Goal: Information Seeking & Learning: Learn about a topic

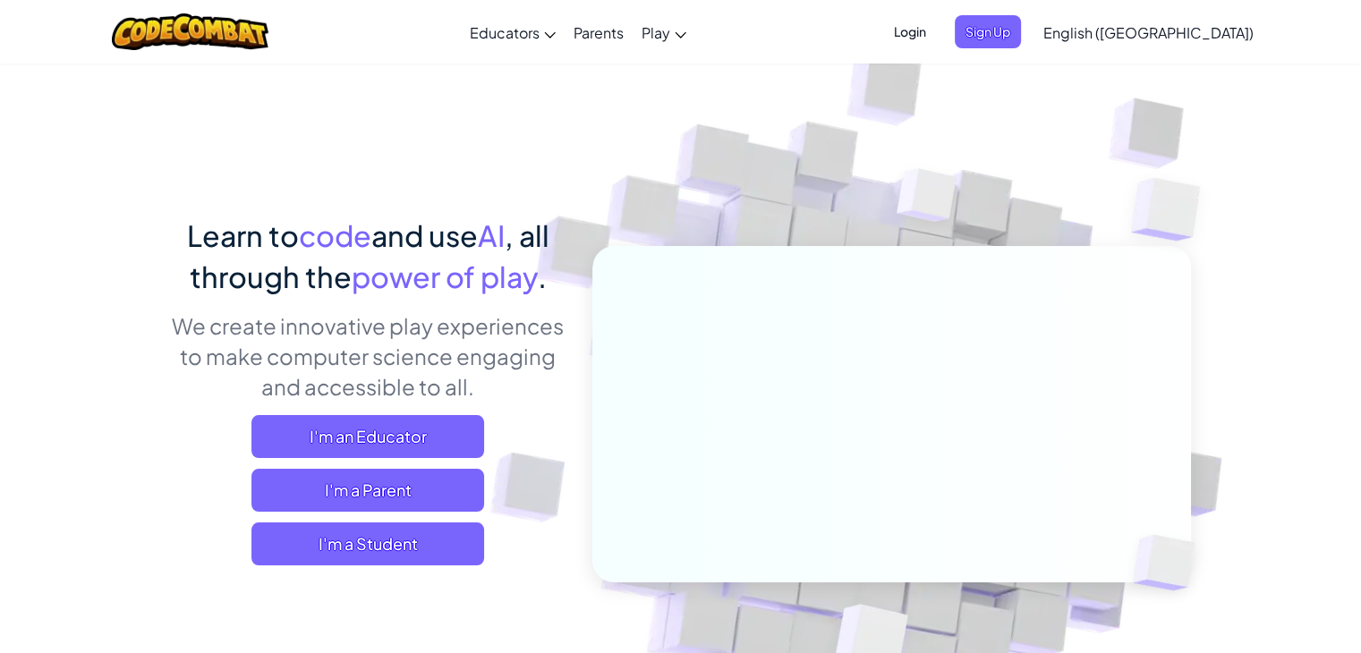
click at [422, 549] on span "I'm a Student" at bounding box center [367, 543] width 233 height 43
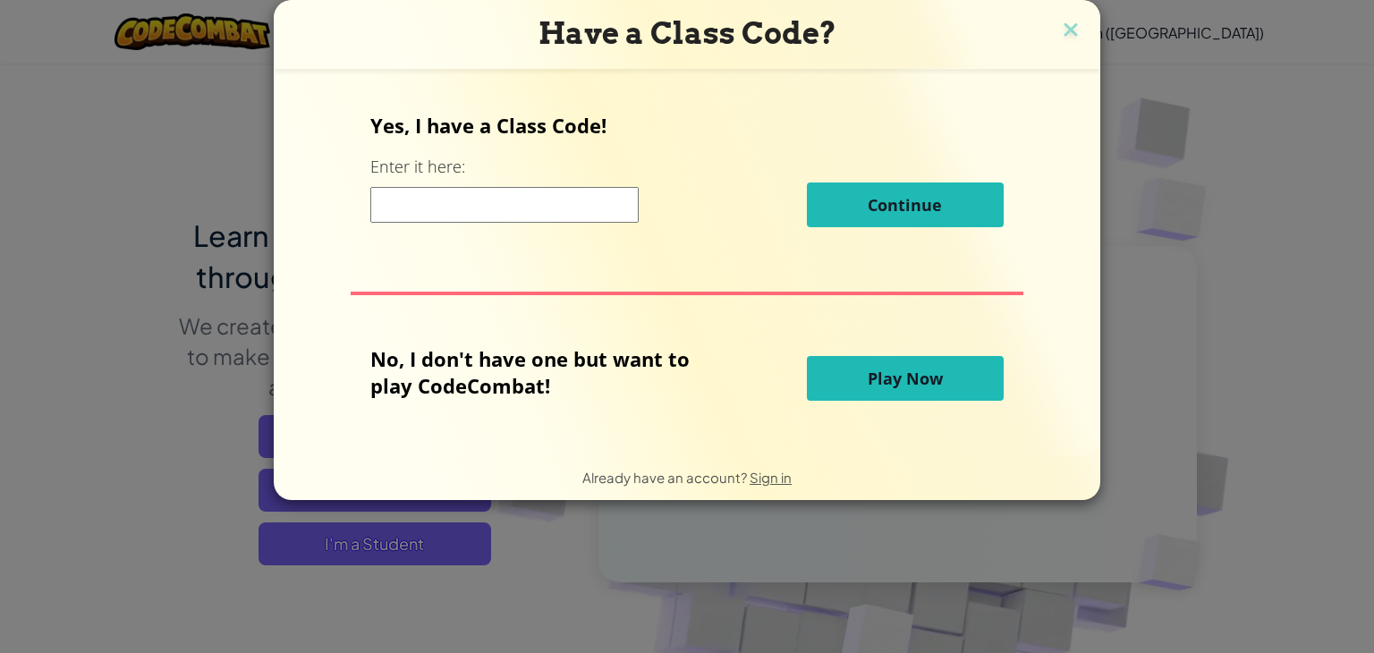
click at [903, 386] on span "Play Now" at bounding box center [905, 378] width 75 height 21
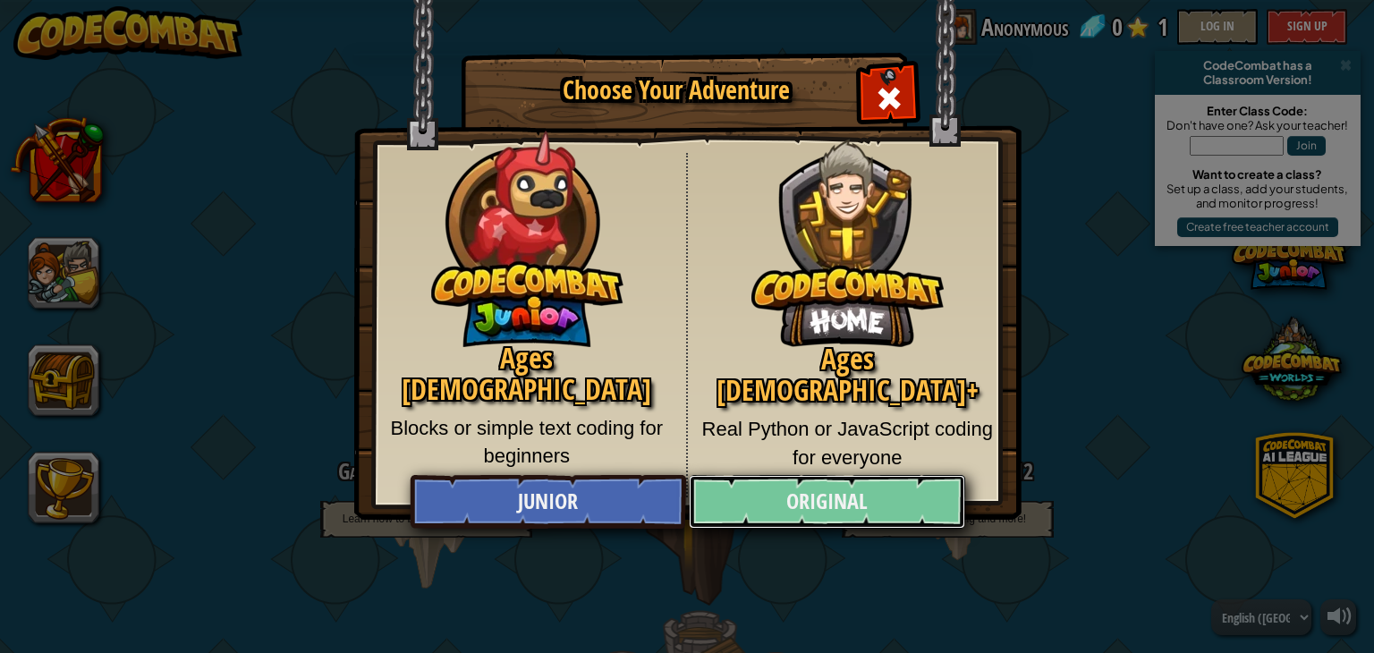
click at [801, 510] on link "Original" at bounding box center [827, 502] width 276 height 54
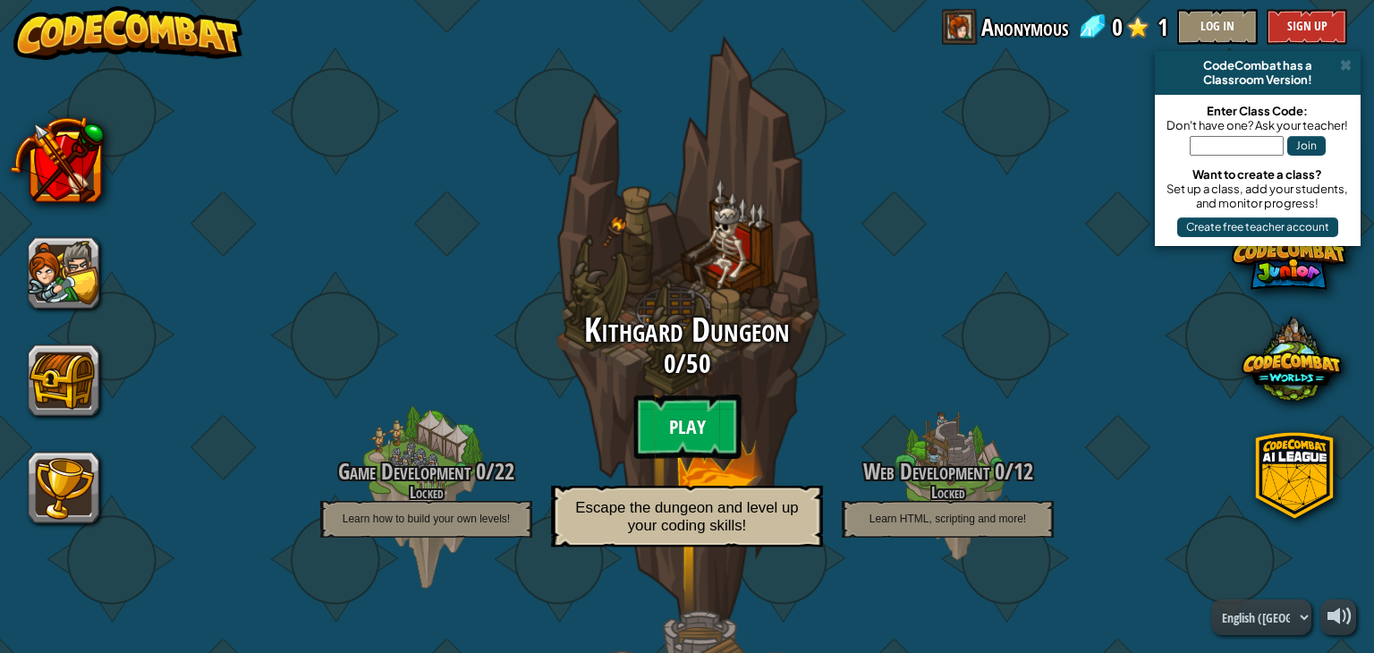
click at [675, 429] on btn "Play" at bounding box center [686, 426] width 107 height 64
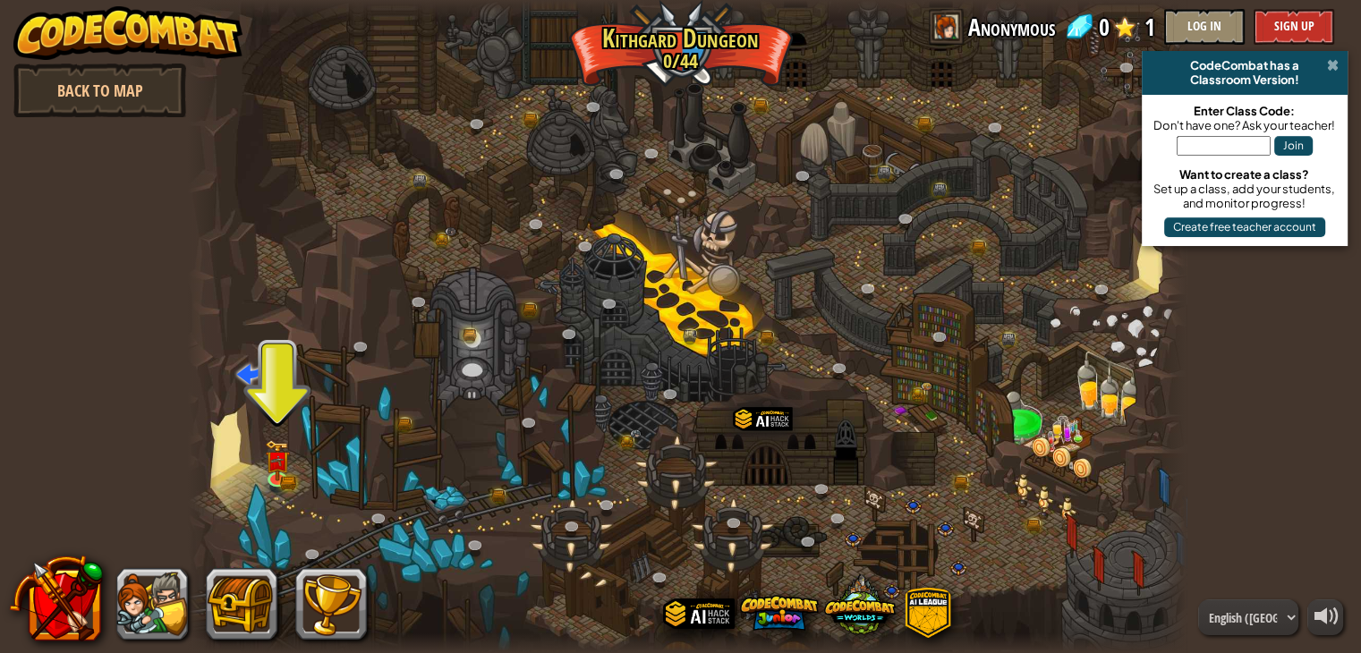
click at [1327, 62] on span at bounding box center [1333, 65] width 12 height 14
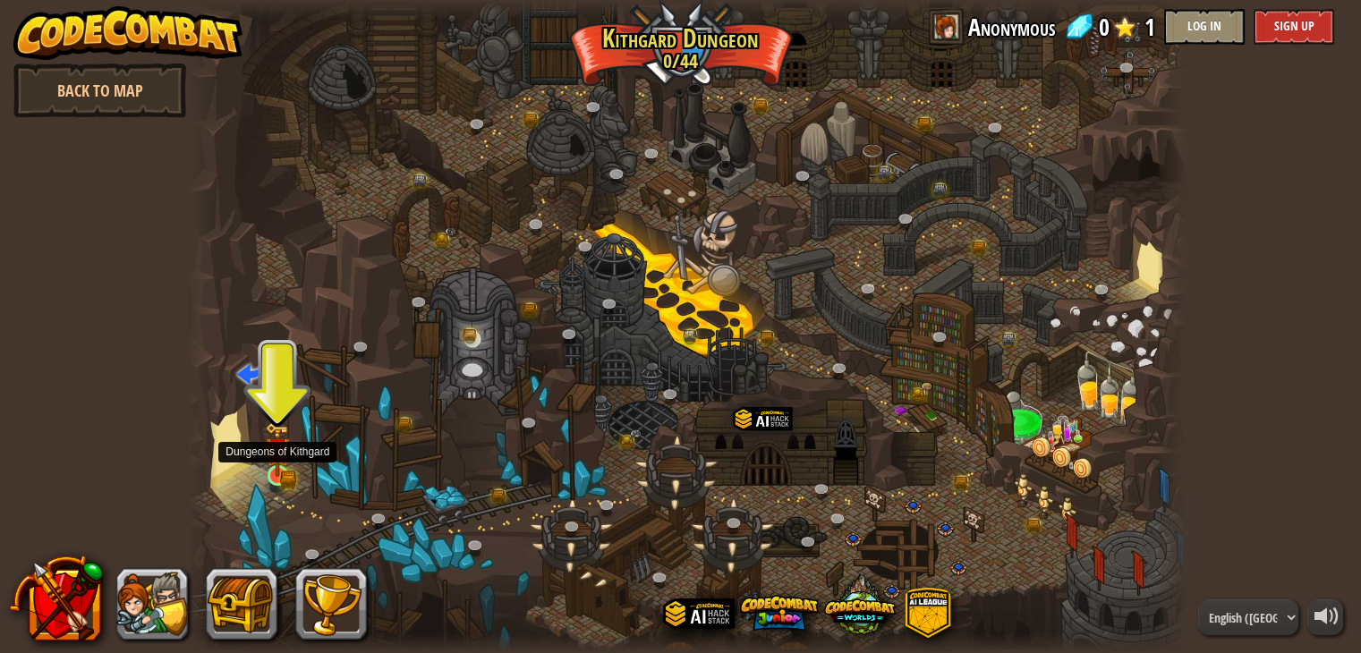
click at [279, 453] on img at bounding box center [277, 451] width 14 height 14
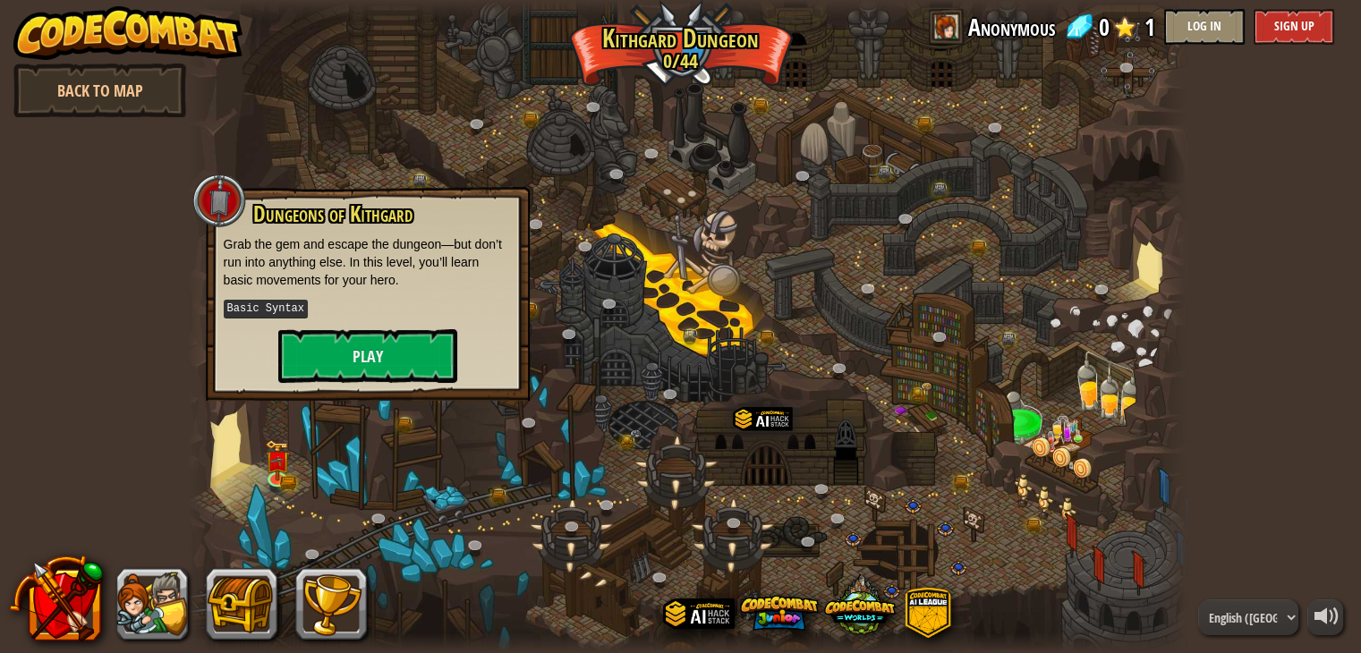
click at [271, 301] on kbd "Basic Syntax" at bounding box center [266, 309] width 84 height 19
drag, startPoint x: 264, startPoint y: 312, endPoint x: 336, endPoint y: 360, distance: 86.6
click at [336, 360] on div "Dungeons of [PERSON_NAME] Grab the gem and escape the dungeon—but don’t run int…" at bounding box center [368, 292] width 288 height 181
click at [336, 360] on button "Play" at bounding box center [367, 356] width 179 height 54
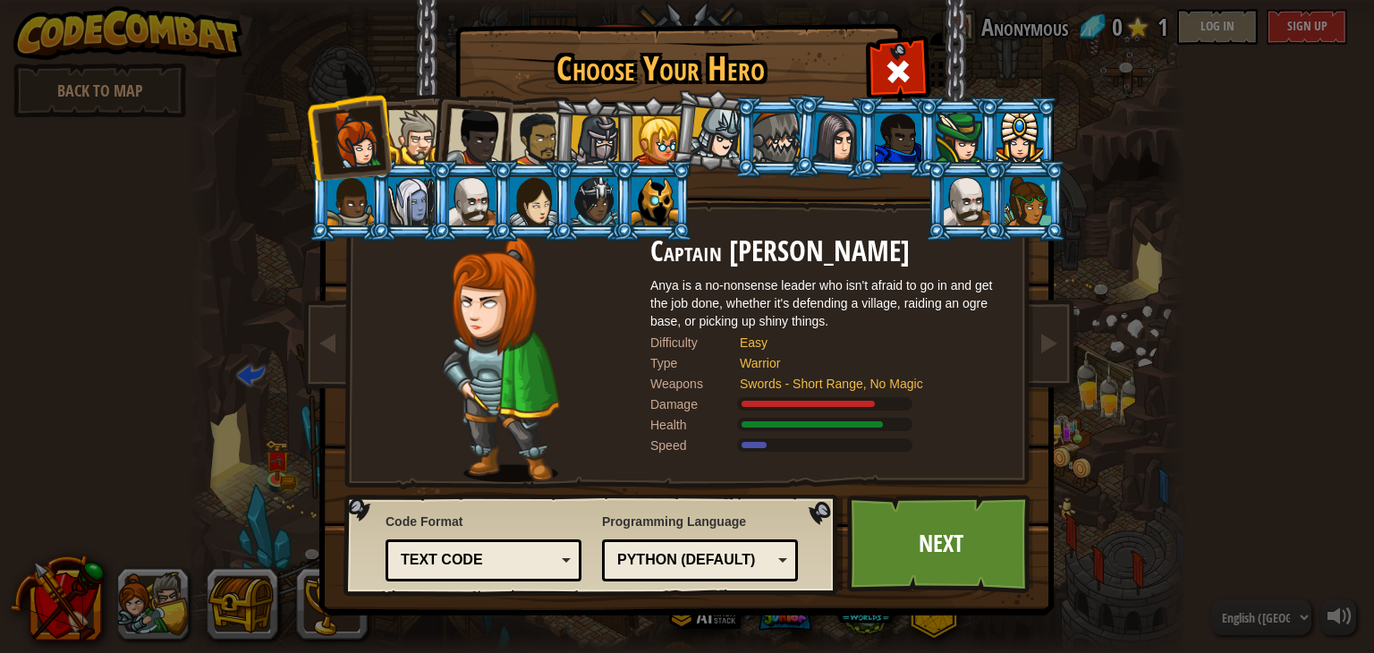
click at [498, 564] on div "Text code" at bounding box center [478, 560] width 155 height 21
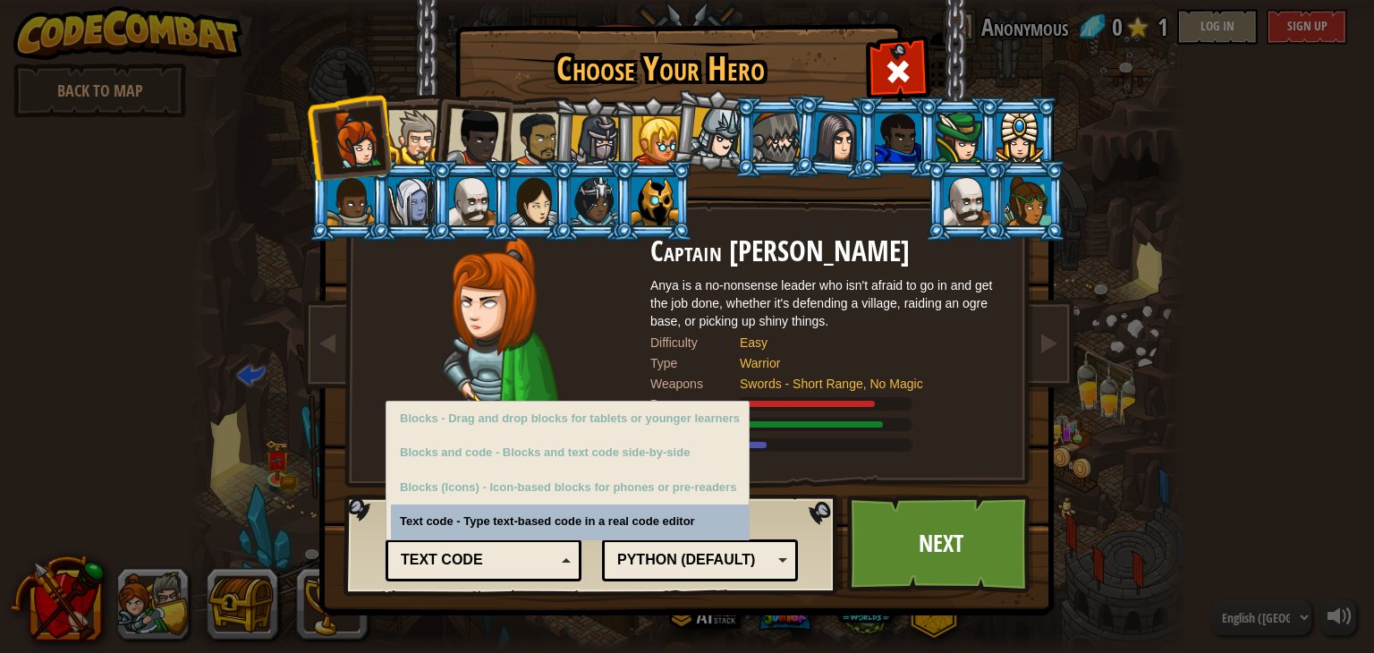
click at [633, 552] on div "Python (Default)" at bounding box center [694, 560] width 155 height 21
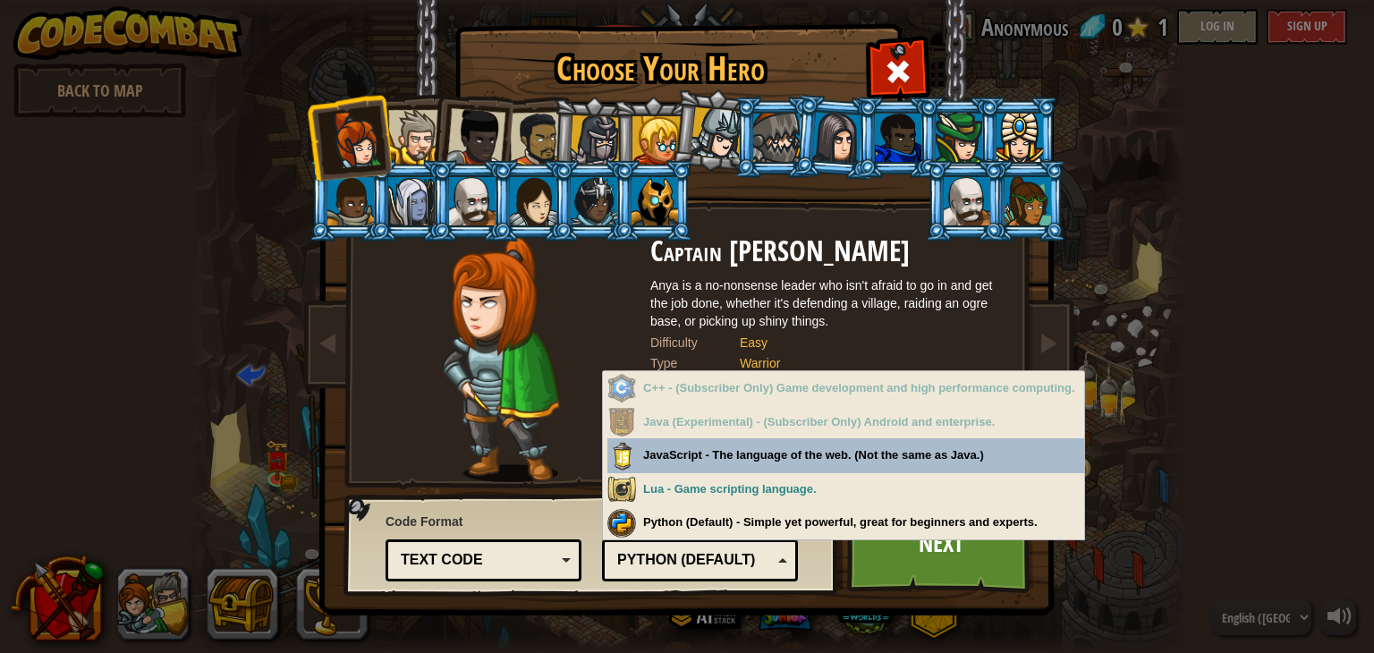
click at [530, 541] on div "Text code Blocks and code Blocks Blocks (Icons) Text code" at bounding box center [484, 560] width 196 height 42
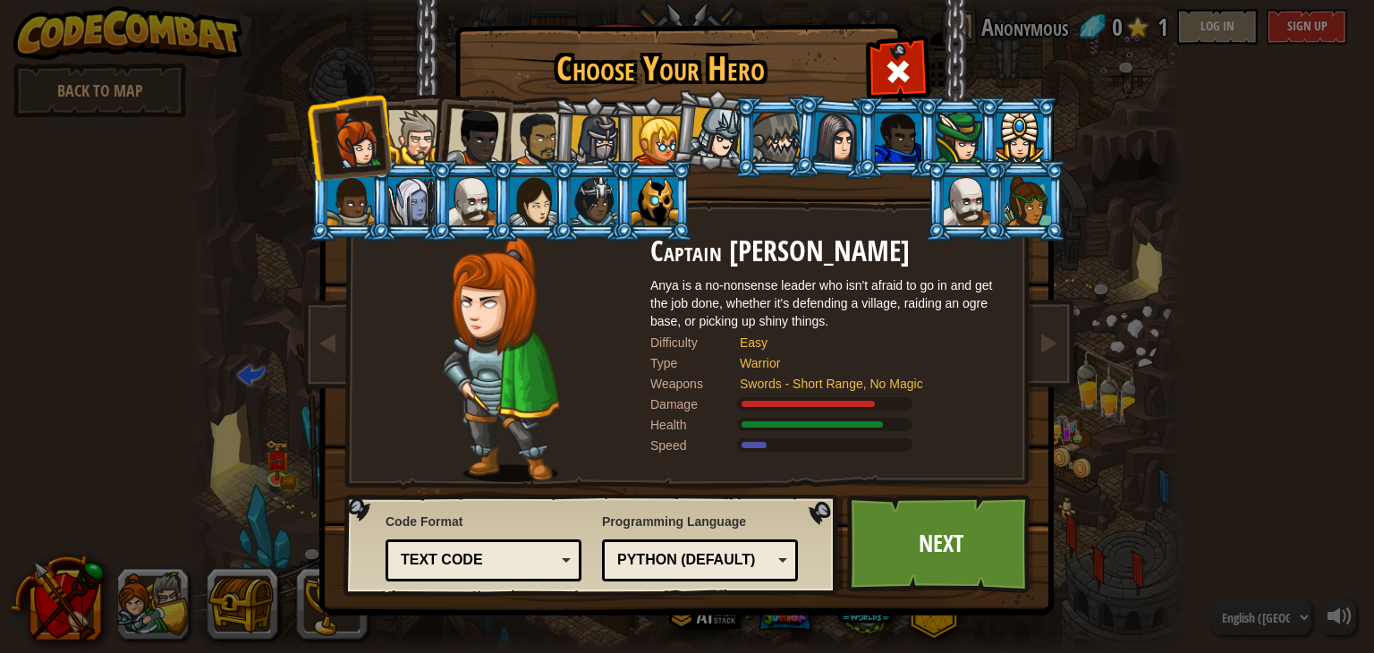
click at [784, 334] on div "Easy" at bounding box center [865, 343] width 250 height 18
click at [1055, 342] on span at bounding box center [1048, 342] width 21 height 21
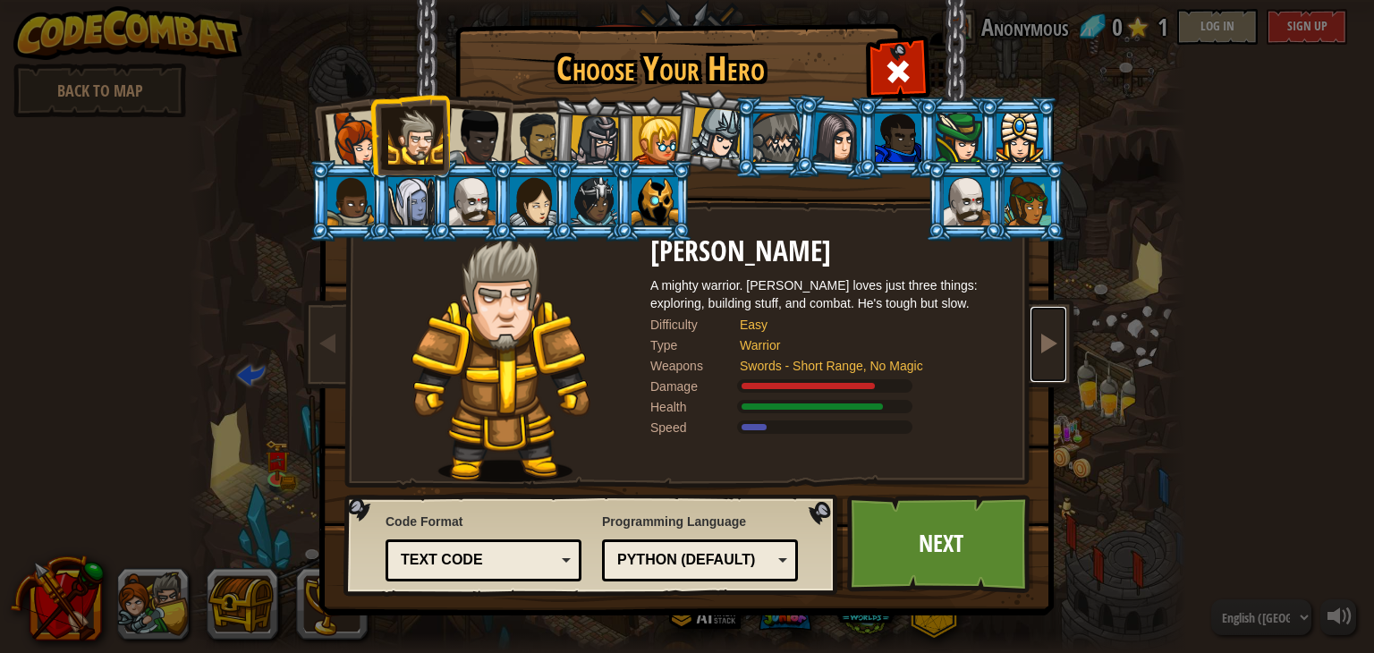
click at [1055, 342] on span at bounding box center [1048, 342] width 21 height 21
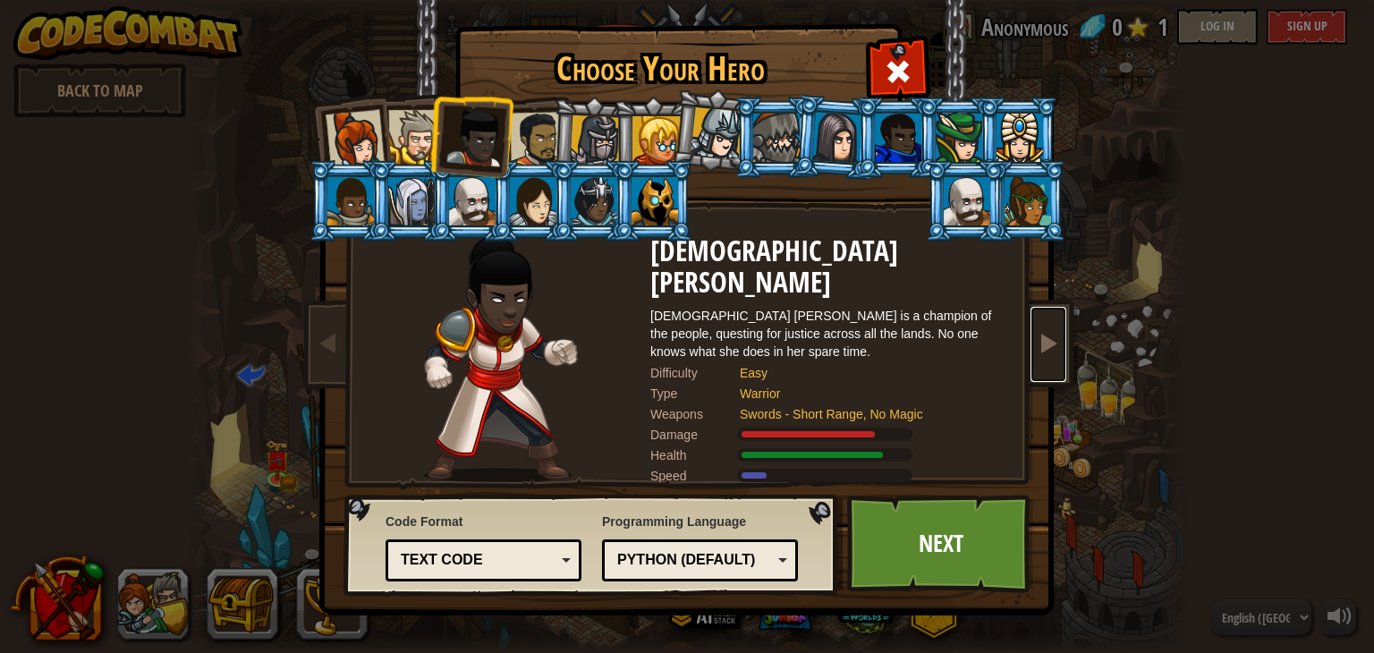
click at [1055, 342] on span at bounding box center [1048, 342] width 21 height 21
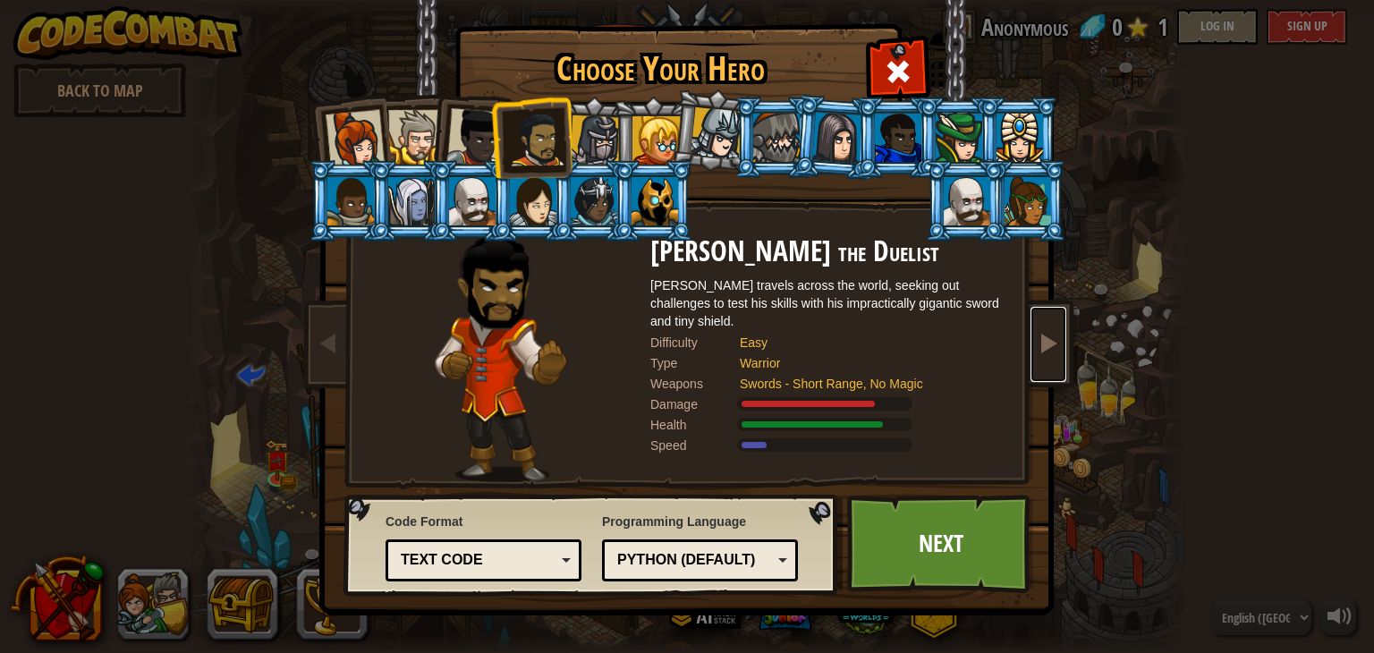
click at [1055, 342] on span at bounding box center [1048, 342] width 21 height 21
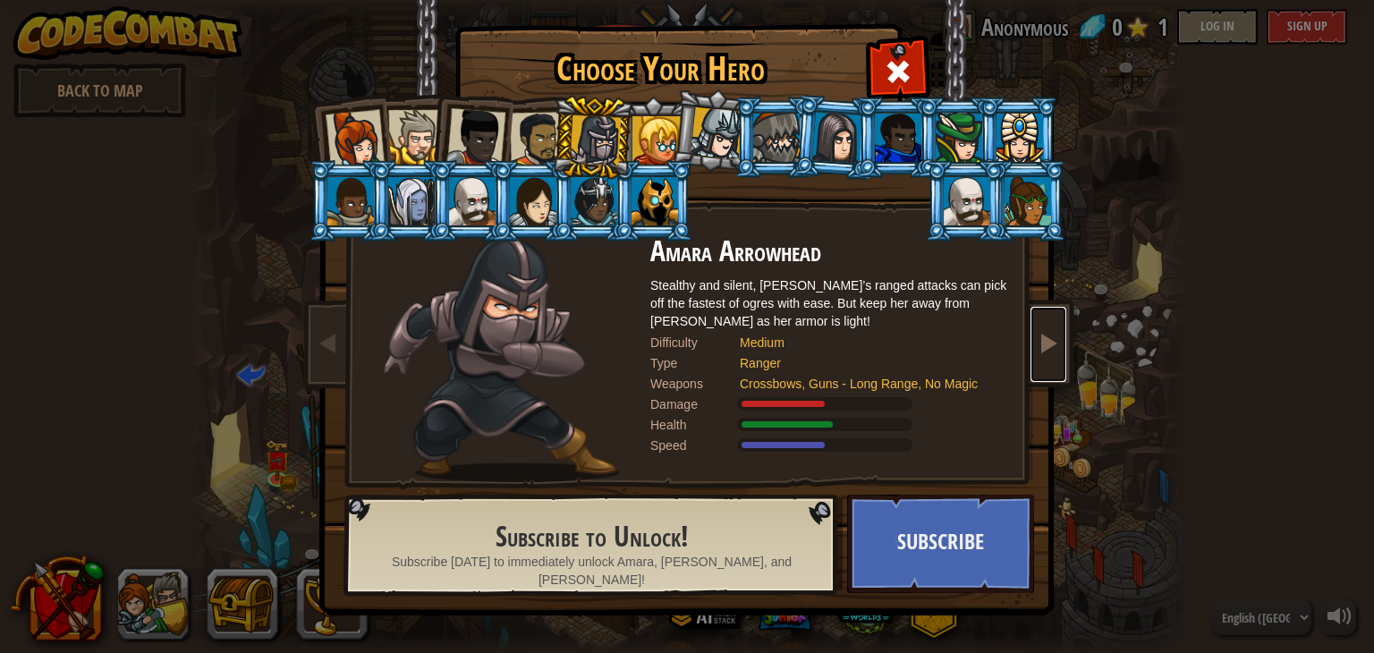
click at [1055, 342] on span at bounding box center [1048, 342] width 21 height 21
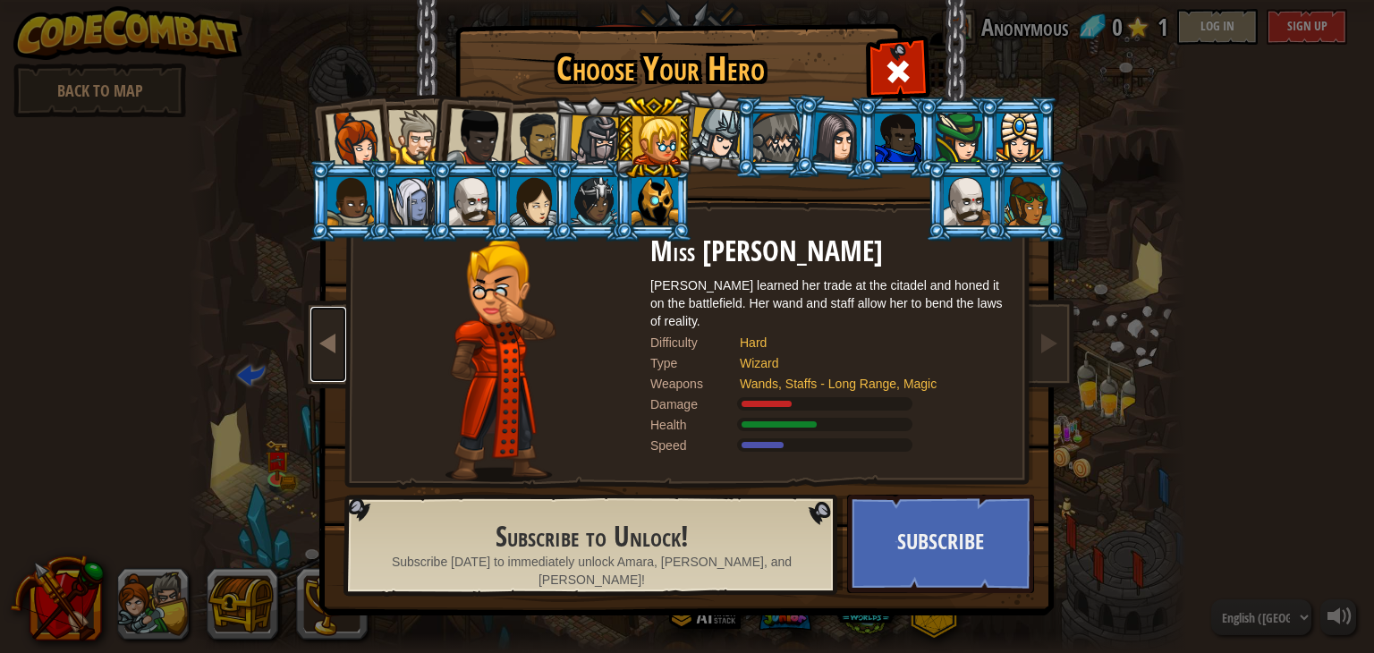
click at [312, 331] on link at bounding box center [328, 344] width 36 height 75
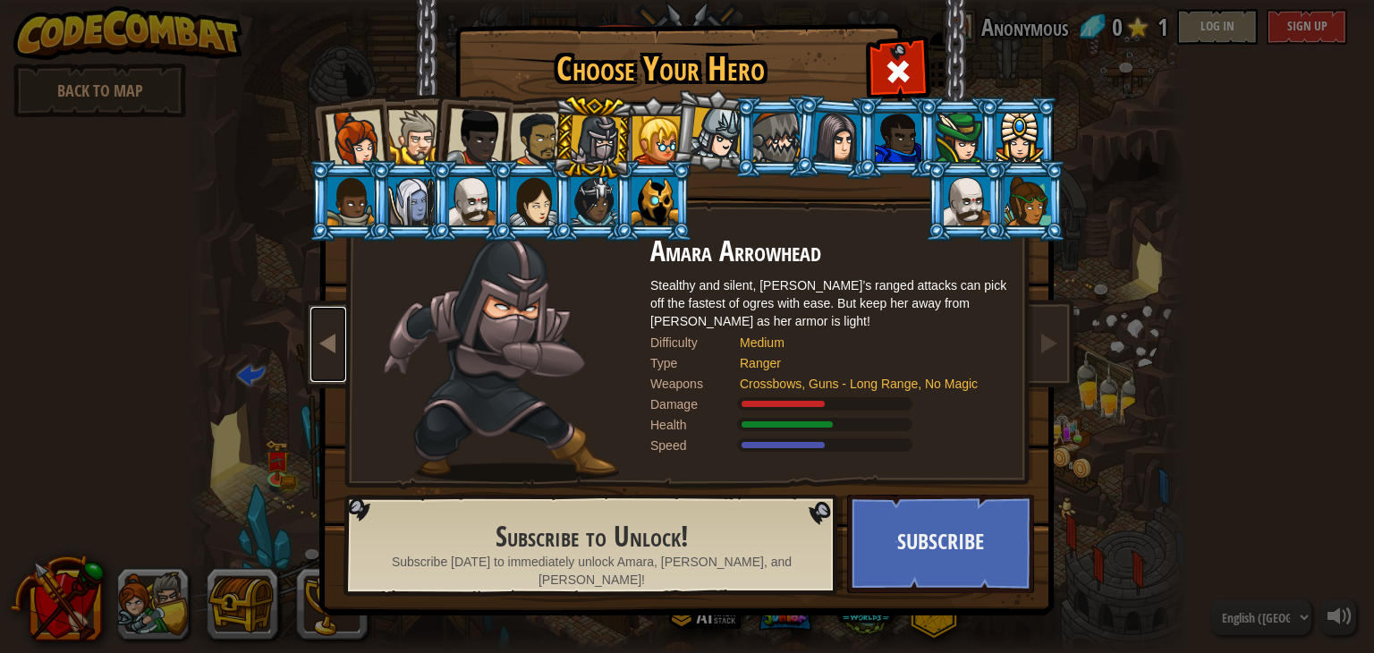
click at [312, 331] on link at bounding box center [328, 344] width 36 height 75
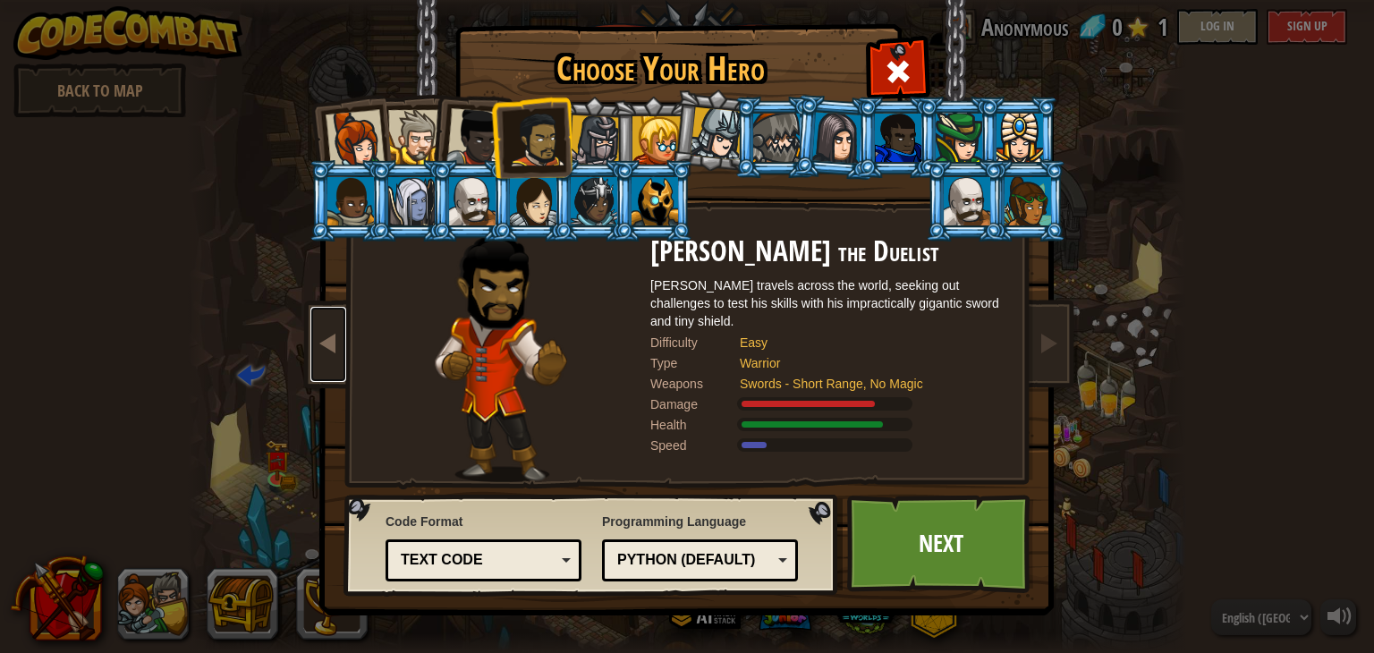
click at [312, 331] on link at bounding box center [328, 344] width 36 height 75
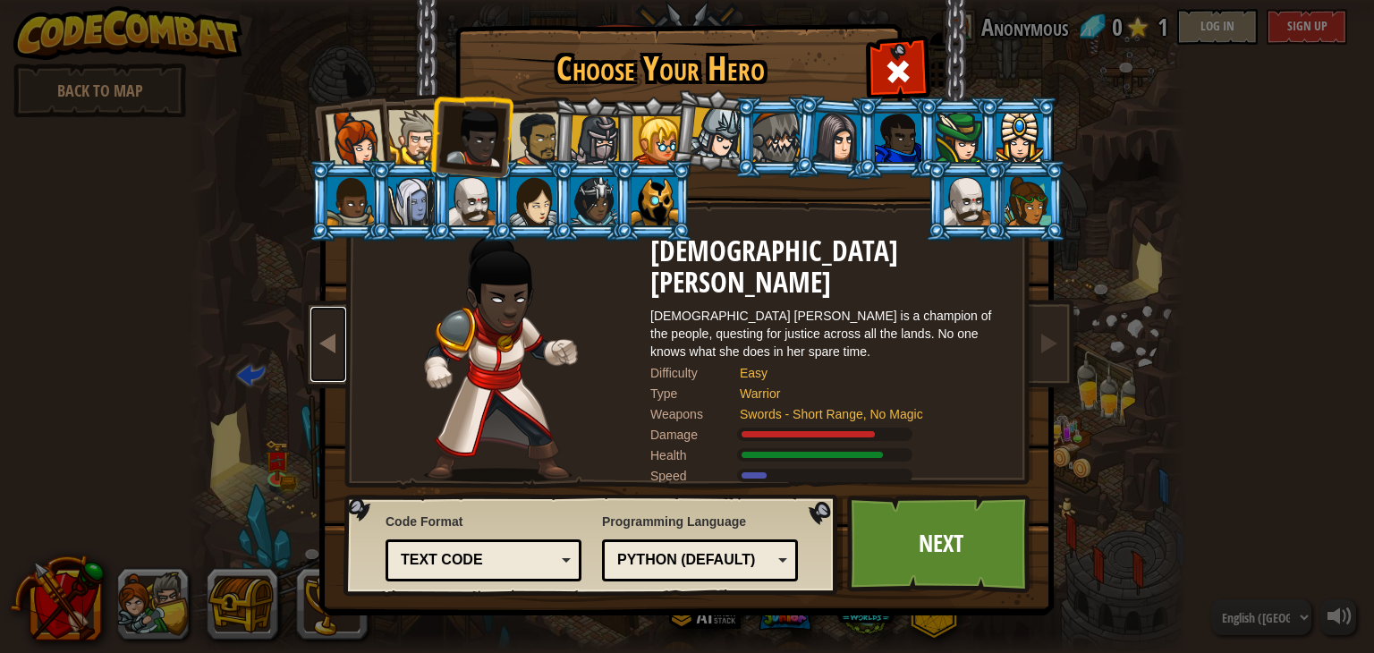
click at [312, 331] on link at bounding box center [328, 344] width 36 height 75
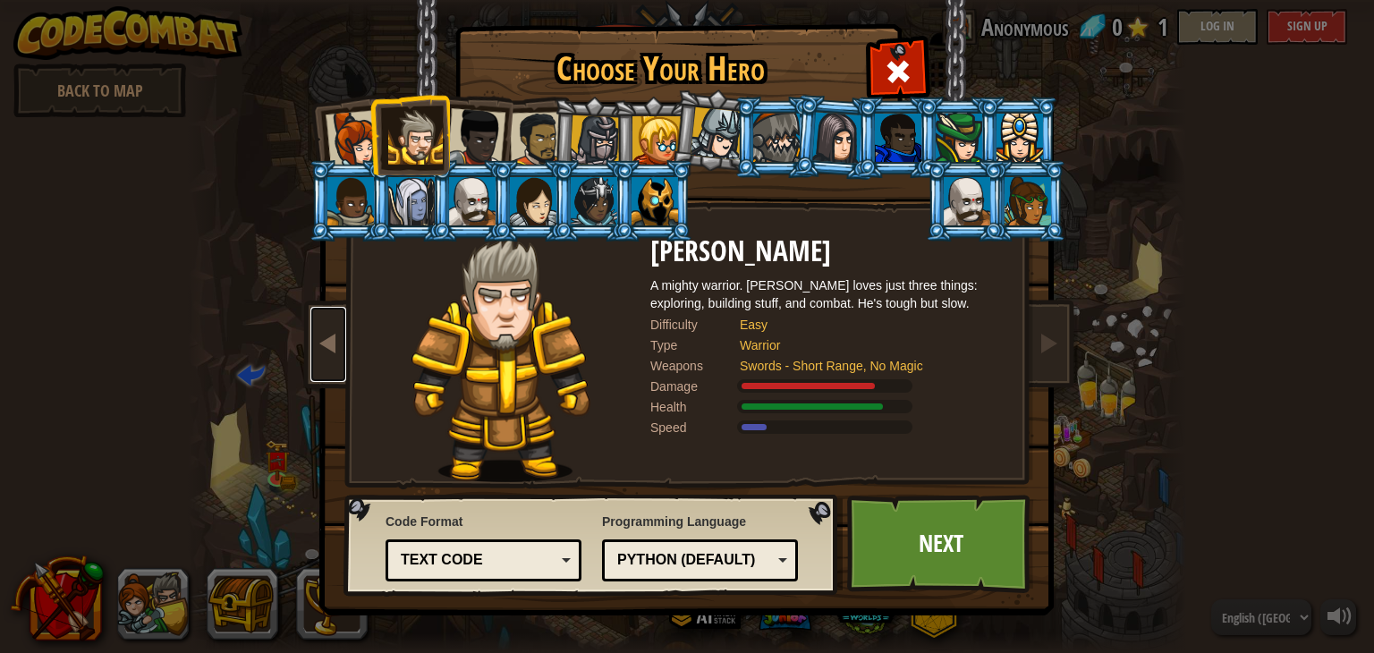
click at [312, 331] on link at bounding box center [328, 344] width 36 height 75
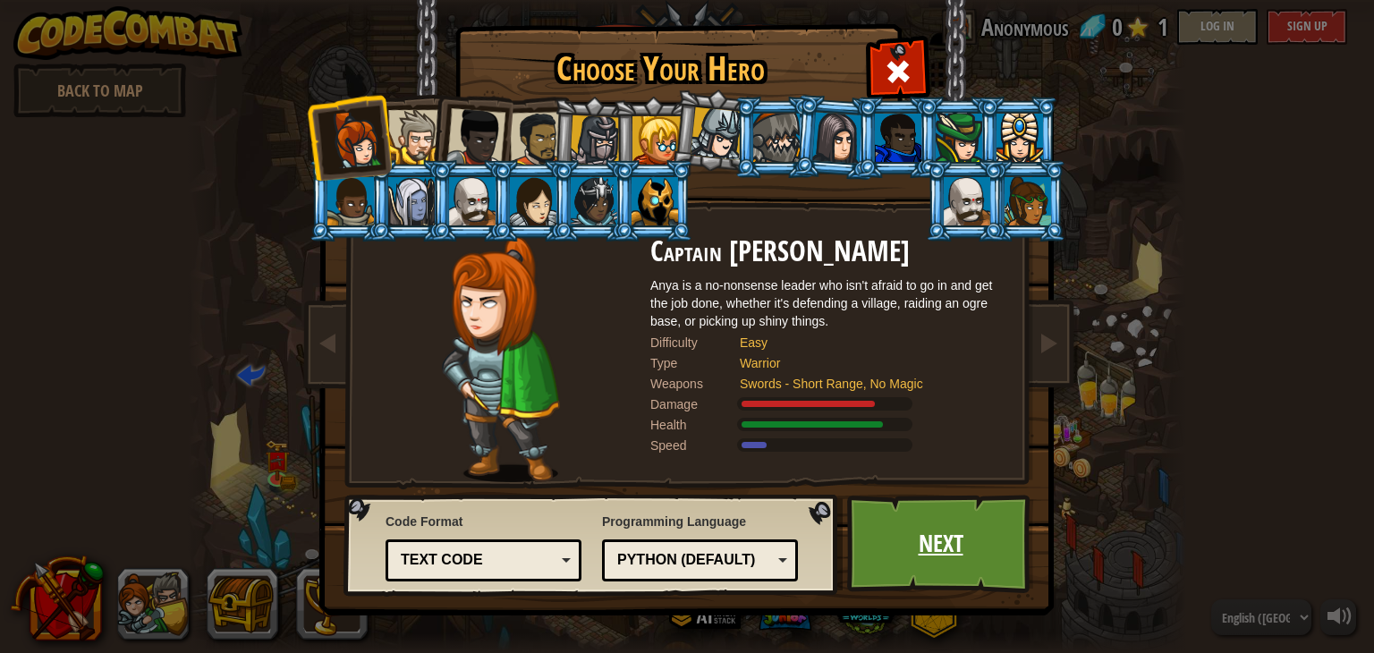
click at [909, 523] on link "Next" at bounding box center [940, 544] width 187 height 98
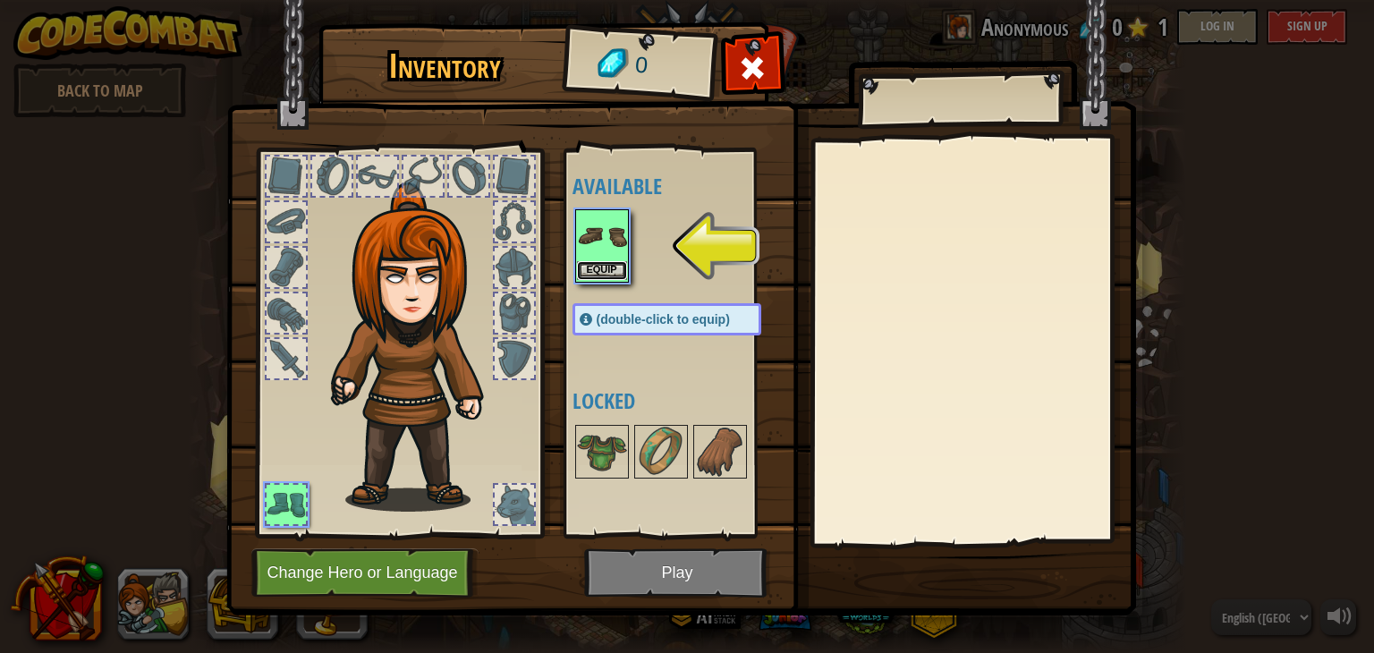
click at [608, 267] on button "Equip" at bounding box center [602, 270] width 50 height 19
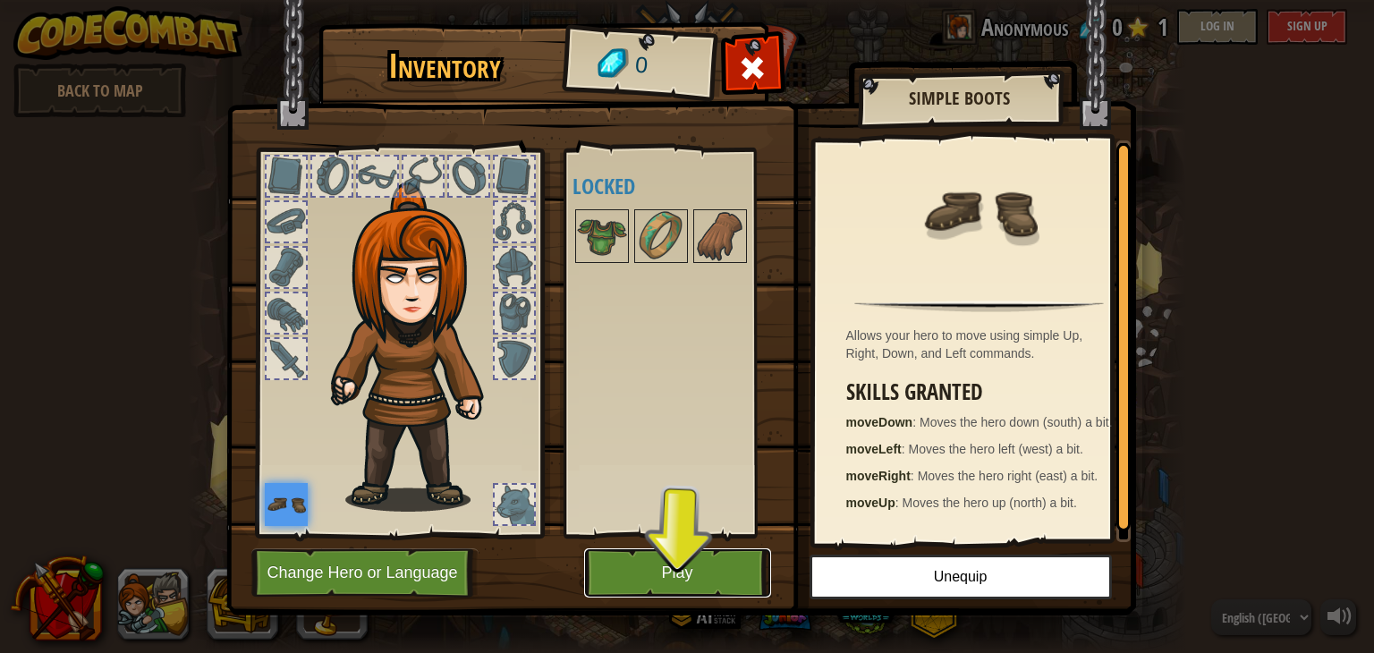
click at [670, 572] on button "Play" at bounding box center [677, 572] width 187 height 49
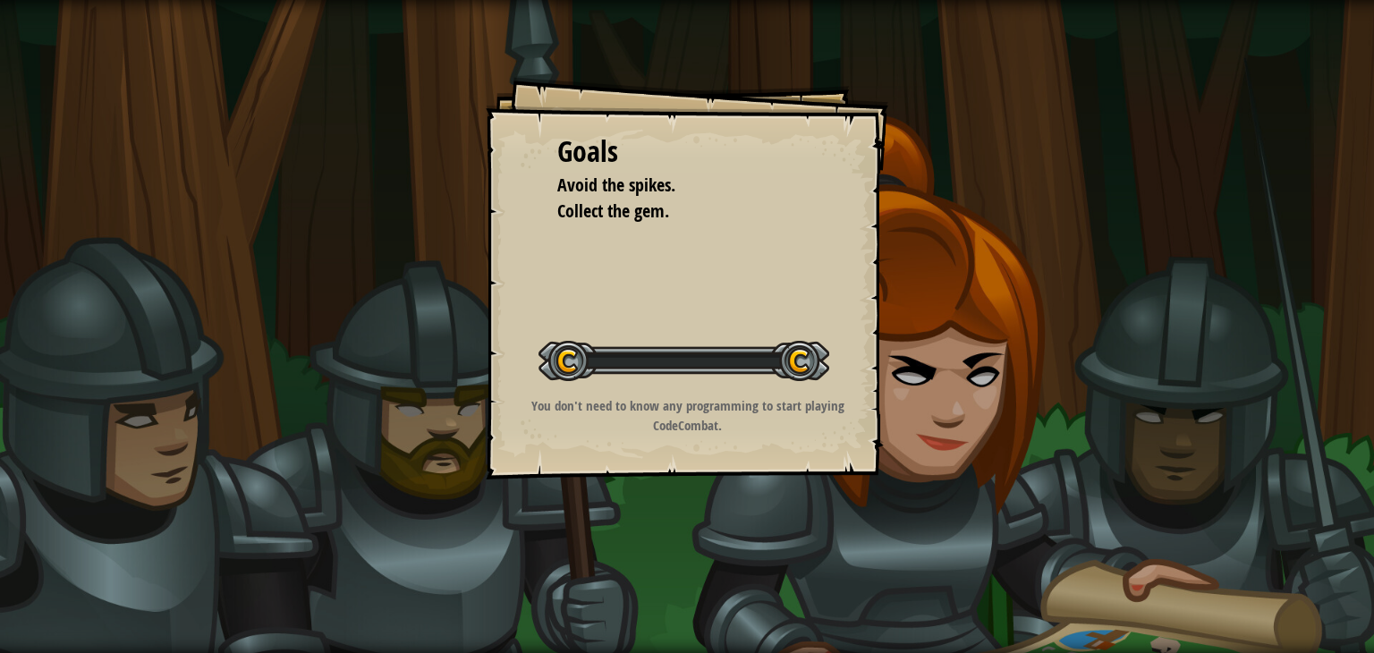
click at [670, 572] on div "Goals Avoid the spikes. Collect the gem. Start Level Error loading from server.…" at bounding box center [687, 326] width 1374 height 653
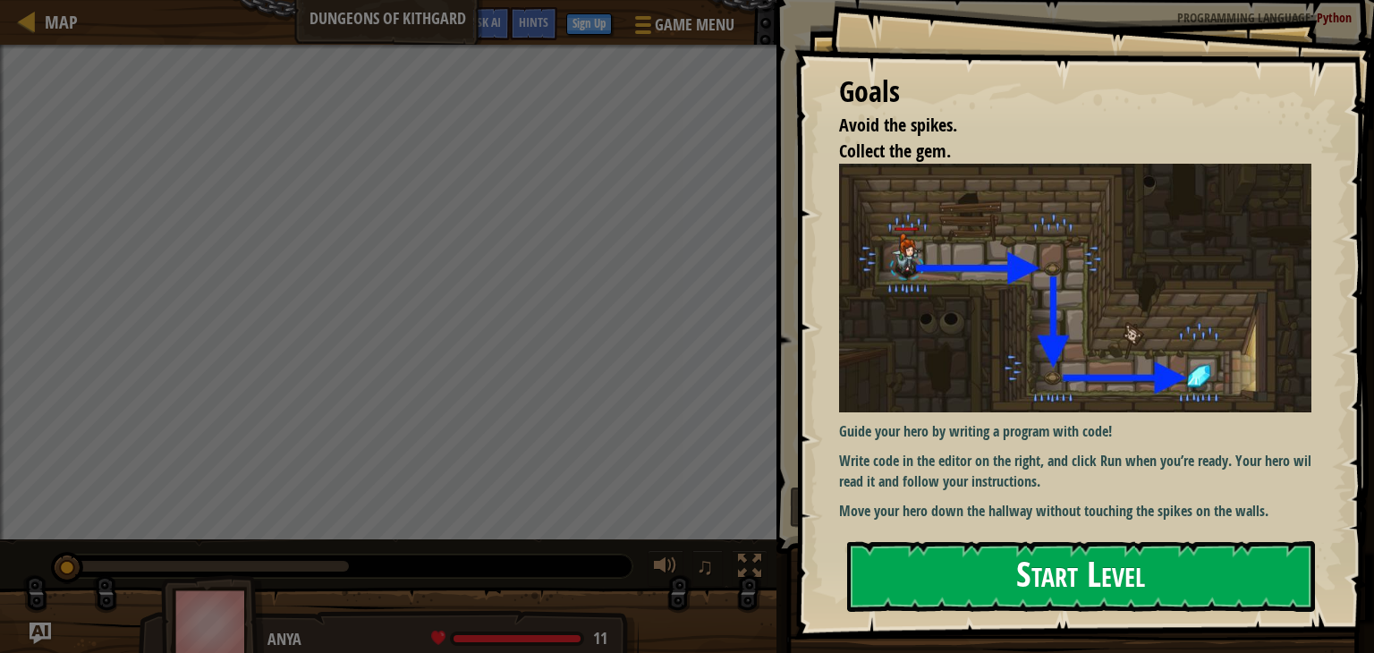
click at [984, 584] on button "Start Level" at bounding box center [1081, 576] width 468 height 71
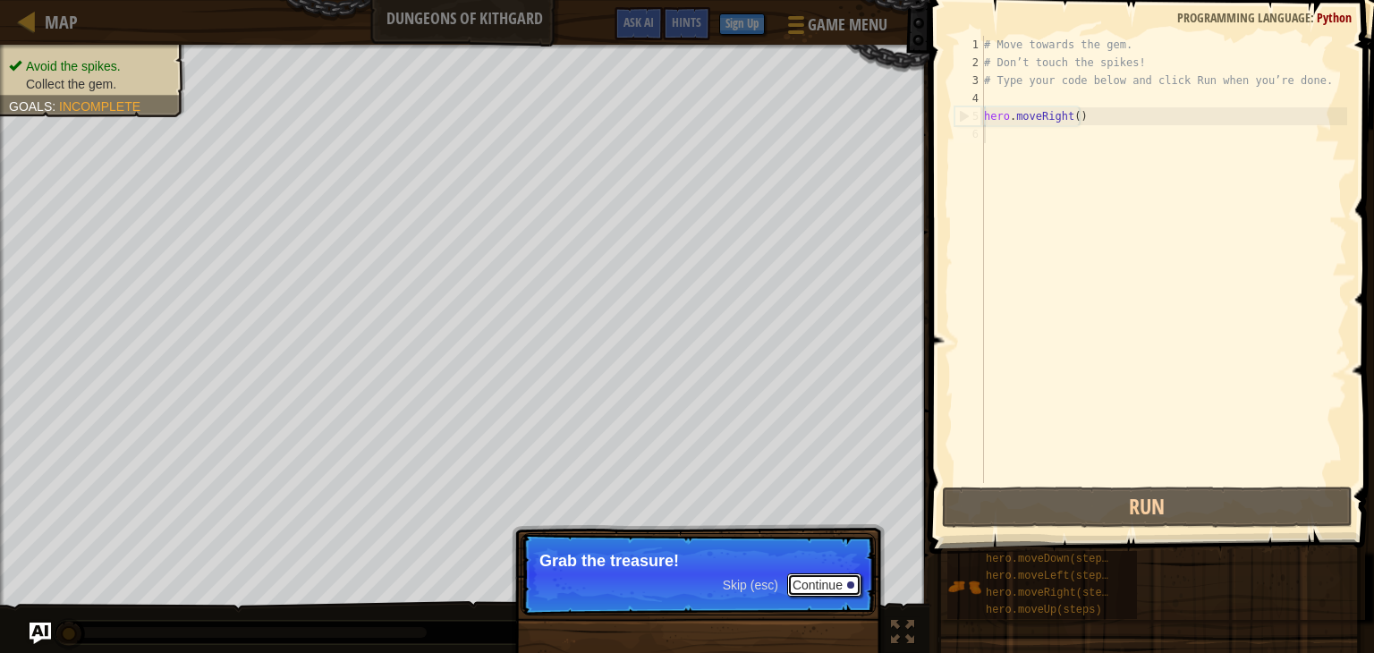
click at [826, 589] on button "Continue" at bounding box center [824, 584] width 74 height 23
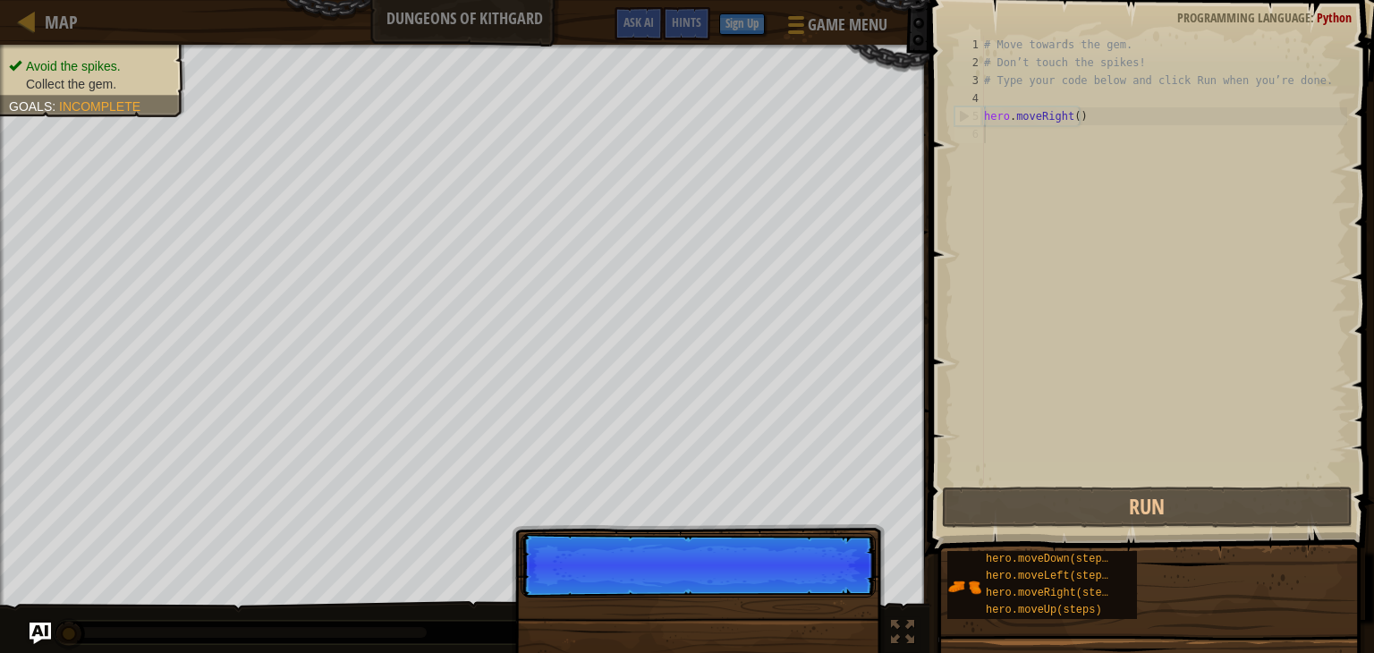
scroll to position [8, 0]
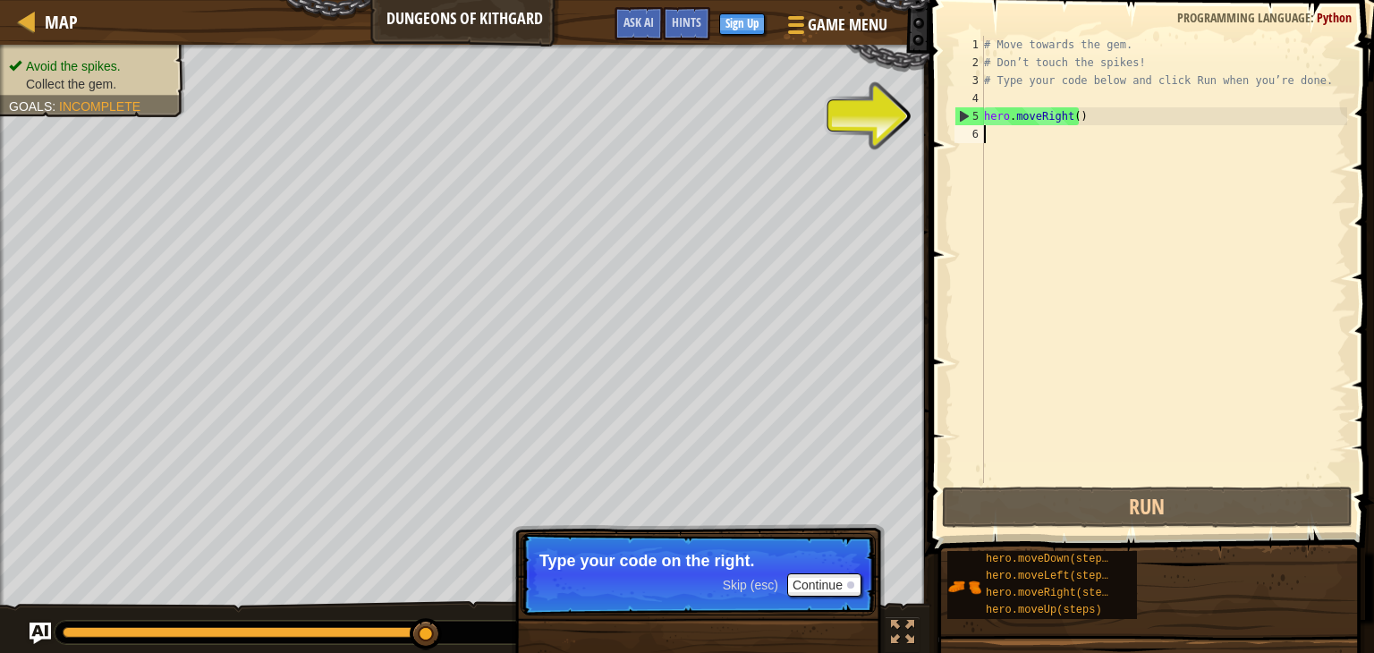
click at [955, 118] on div "5" at bounding box center [969, 116] width 29 height 18
type textarea "hero.moveRight()"
click at [997, 140] on div "# Move towards the gem. # Don’t touch the spikes! # Type your code below and cl…" at bounding box center [1163, 277] width 367 height 483
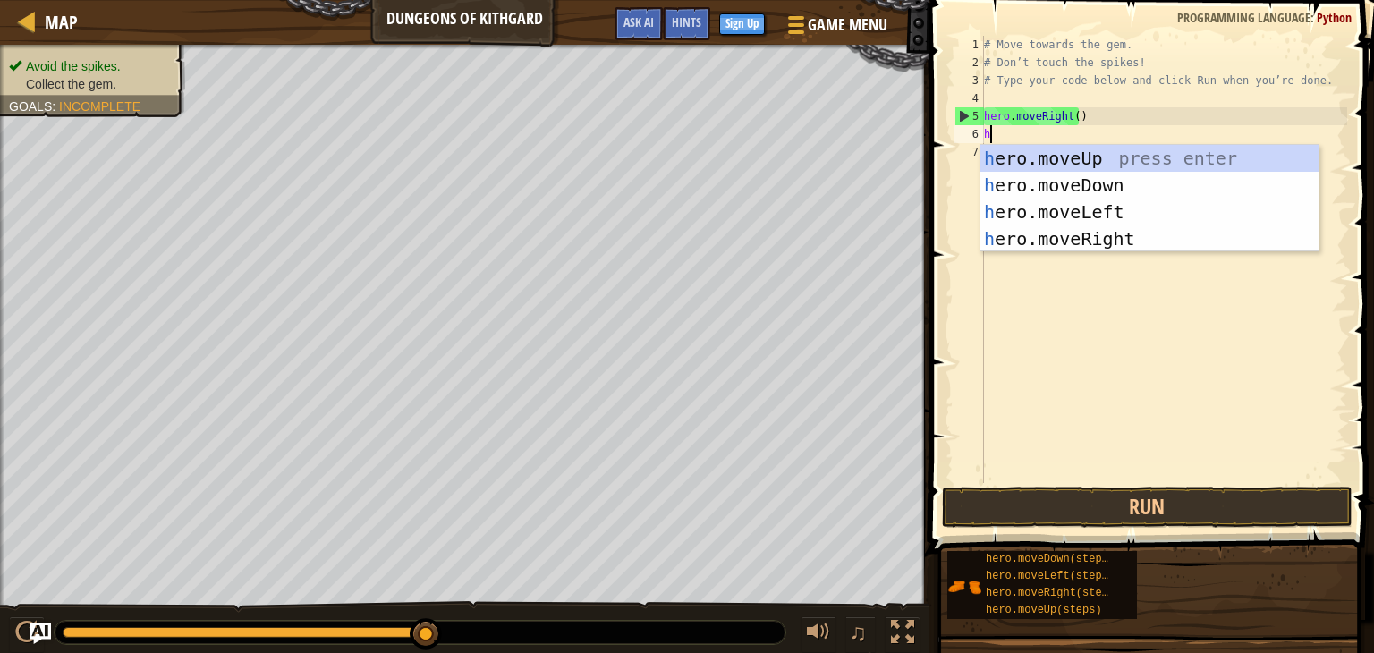
type textarea "he"
click at [1022, 181] on div "he ro.moveUp press enter he ro.moveDown press enter he ro.moveLeft press enter …" at bounding box center [1149, 225] width 338 height 161
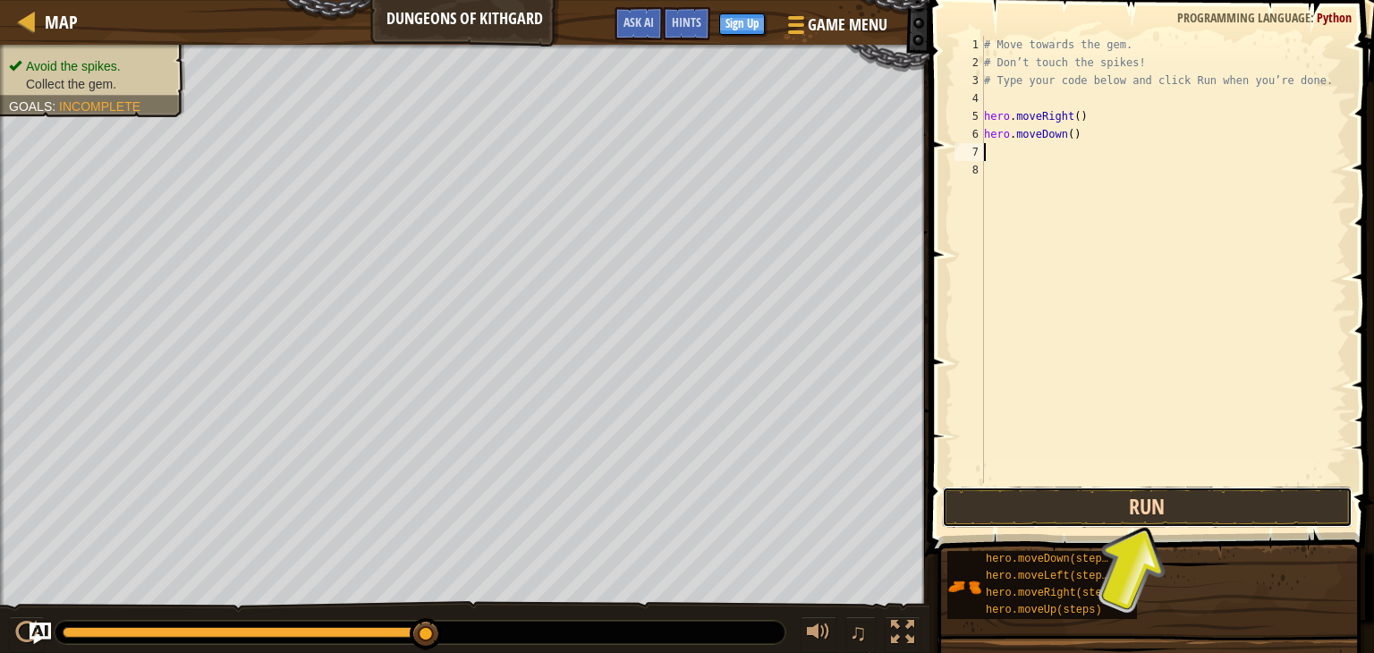
click at [1165, 510] on button "Run" at bounding box center [1147, 507] width 411 height 41
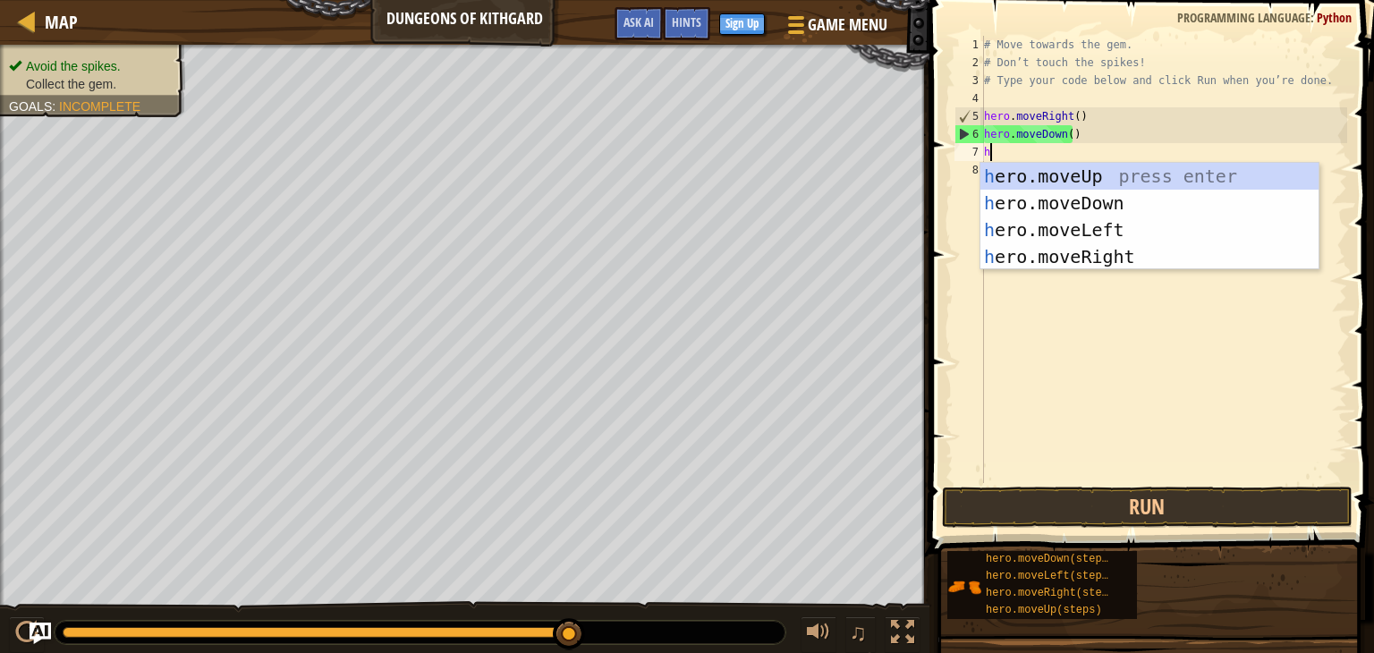
type textarea "he"
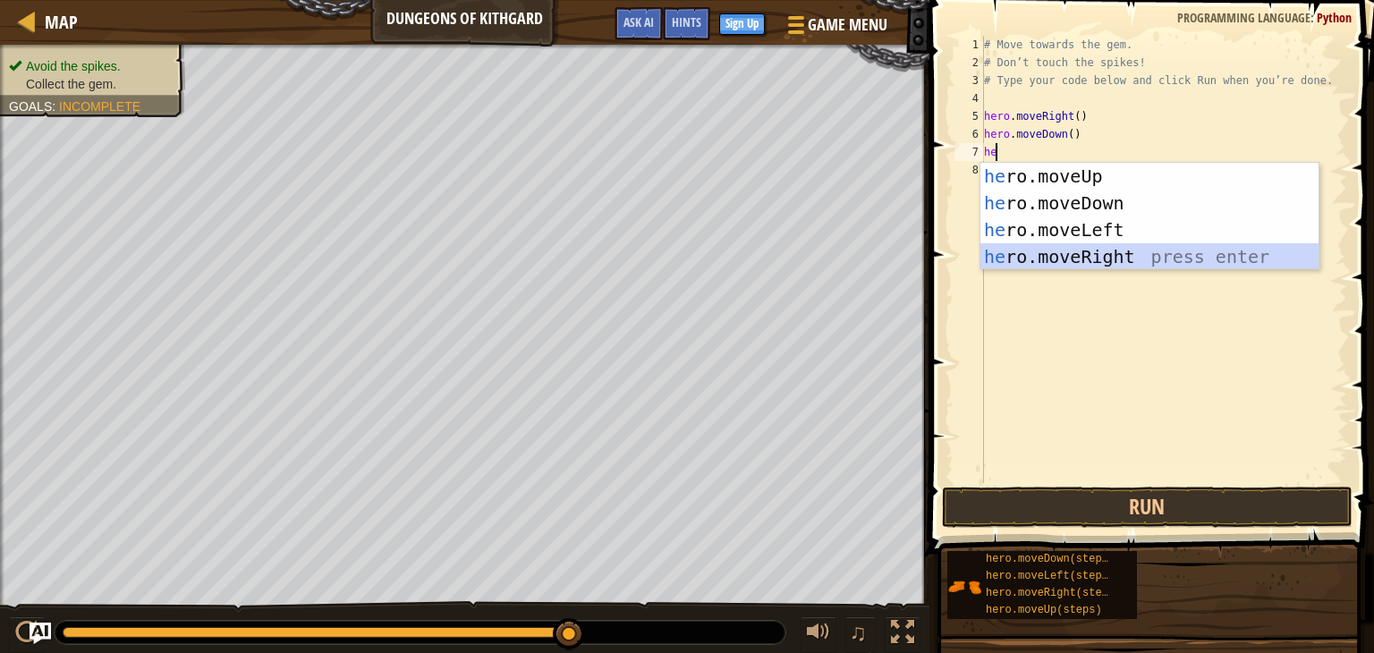
click at [1073, 251] on div "he ro.moveUp press enter he ro.moveDown press enter he ro.moveLeft press enter …" at bounding box center [1149, 243] width 338 height 161
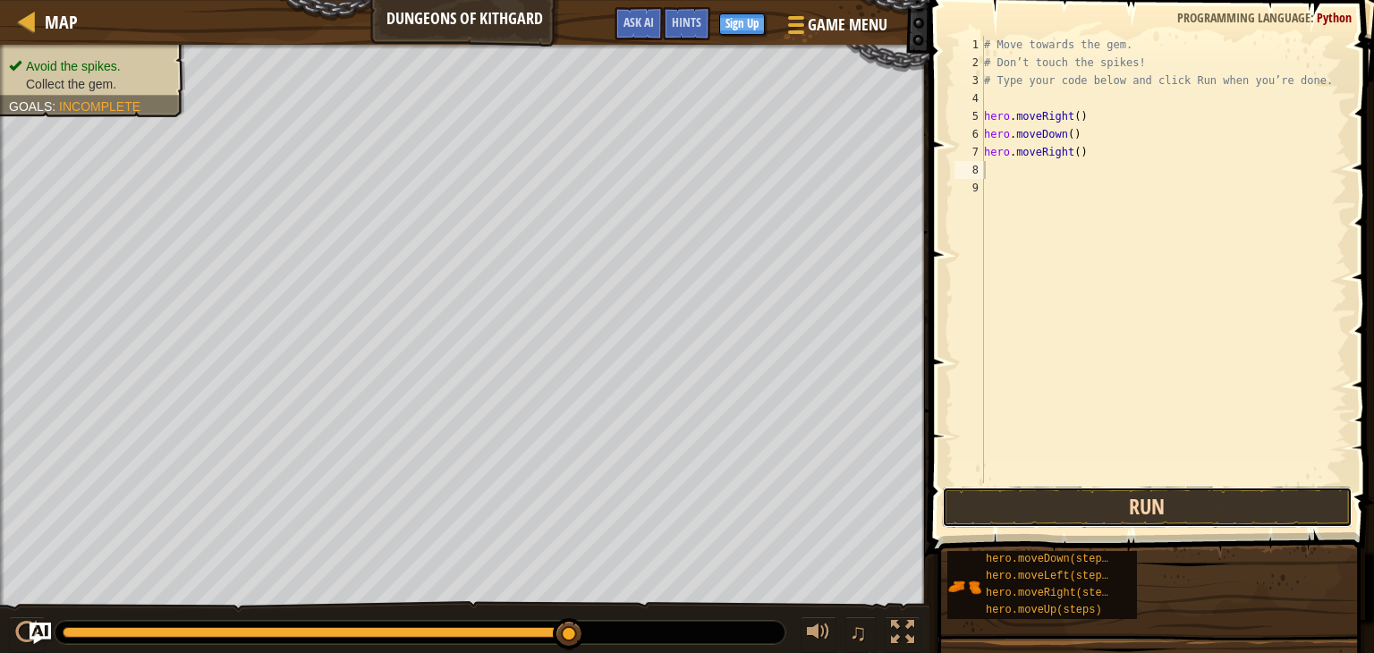
click at [1022, 504] on button "Run" at bounding box center [1147, 507] width 411 height 41
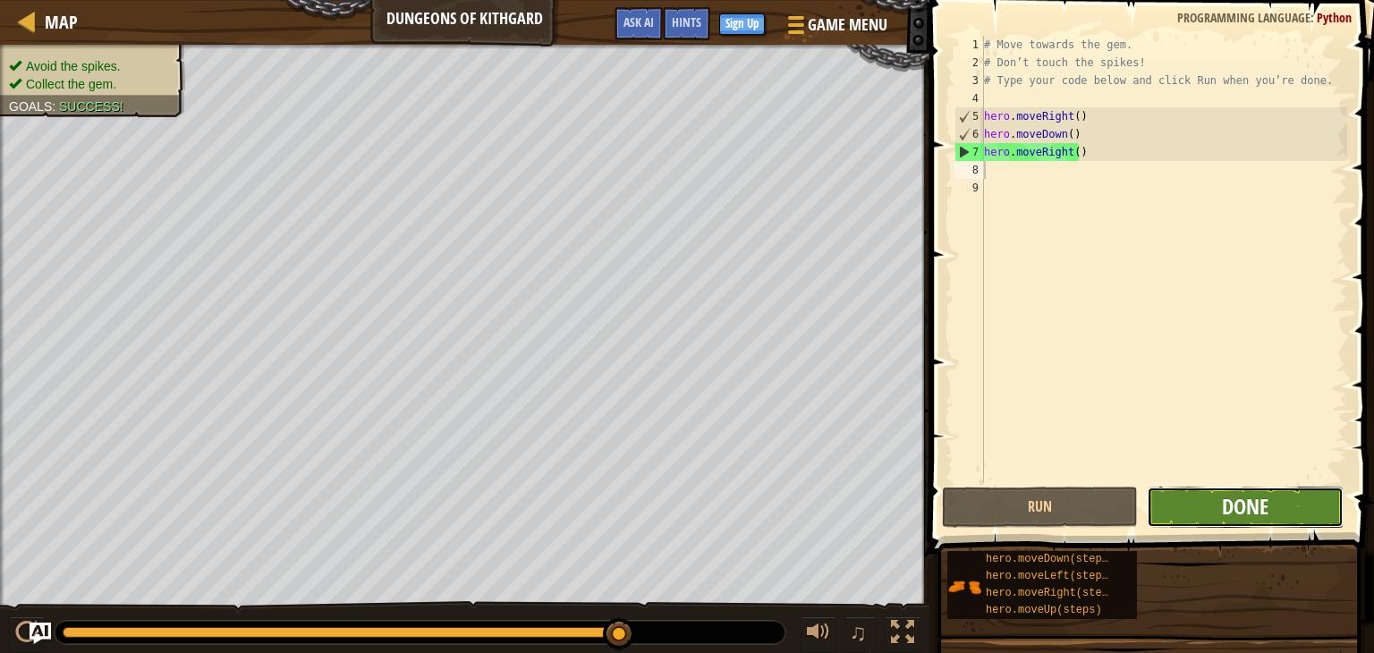
click at [1243, 509] on span "Done" at bounding box center [1245, 506] width 47 height 29
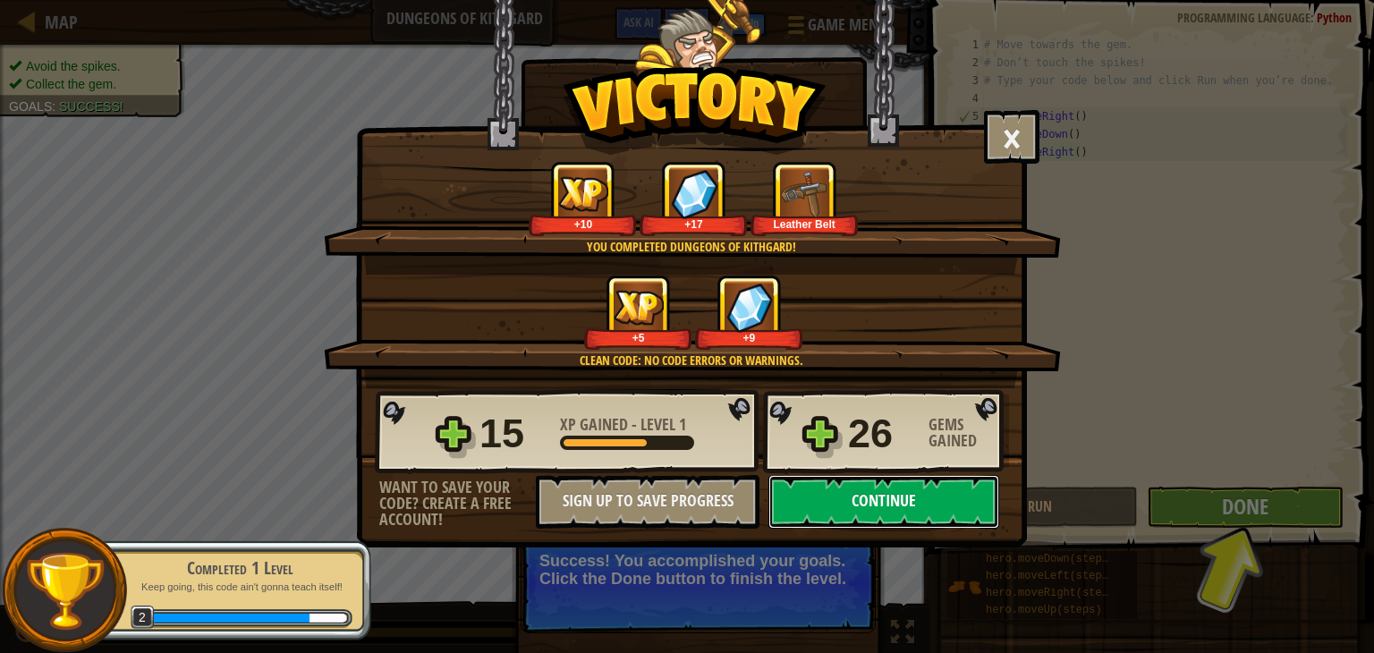
click at [905, 499] on button "Continue" at bounding box center [883, 502] width 231 height 54
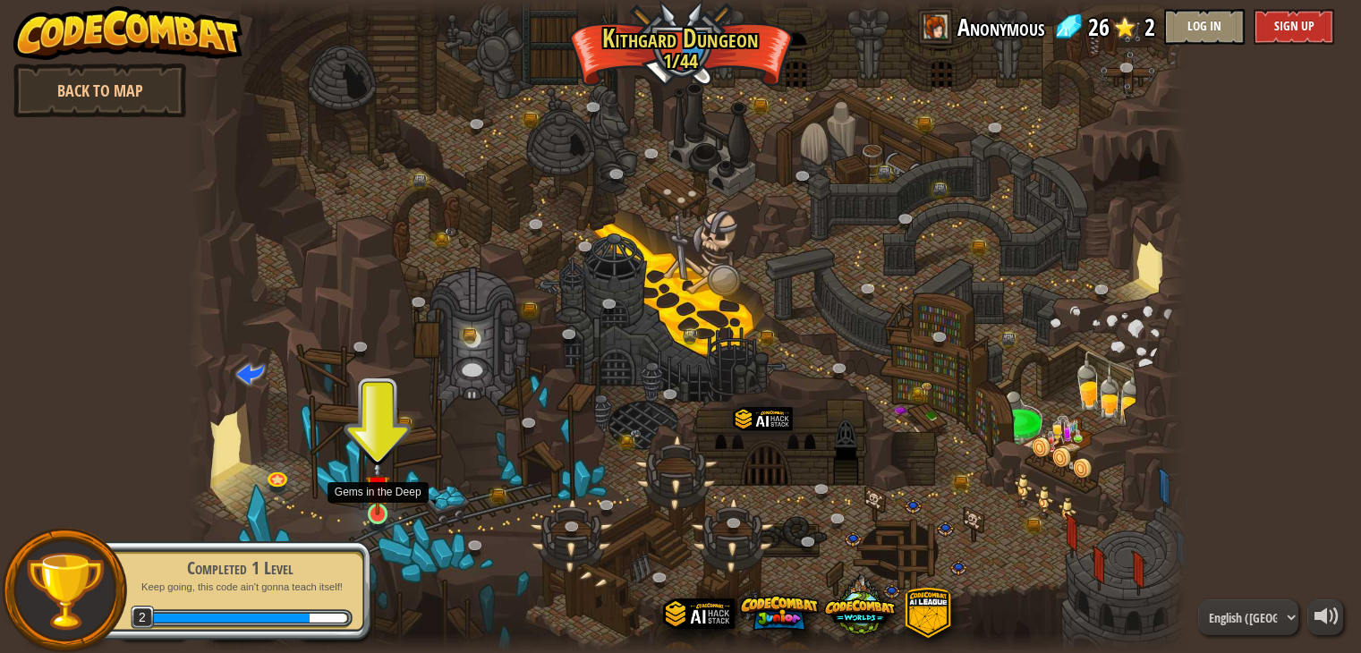
click at [377, 492] on img at bounding box center [377, 487] width 25 height 57
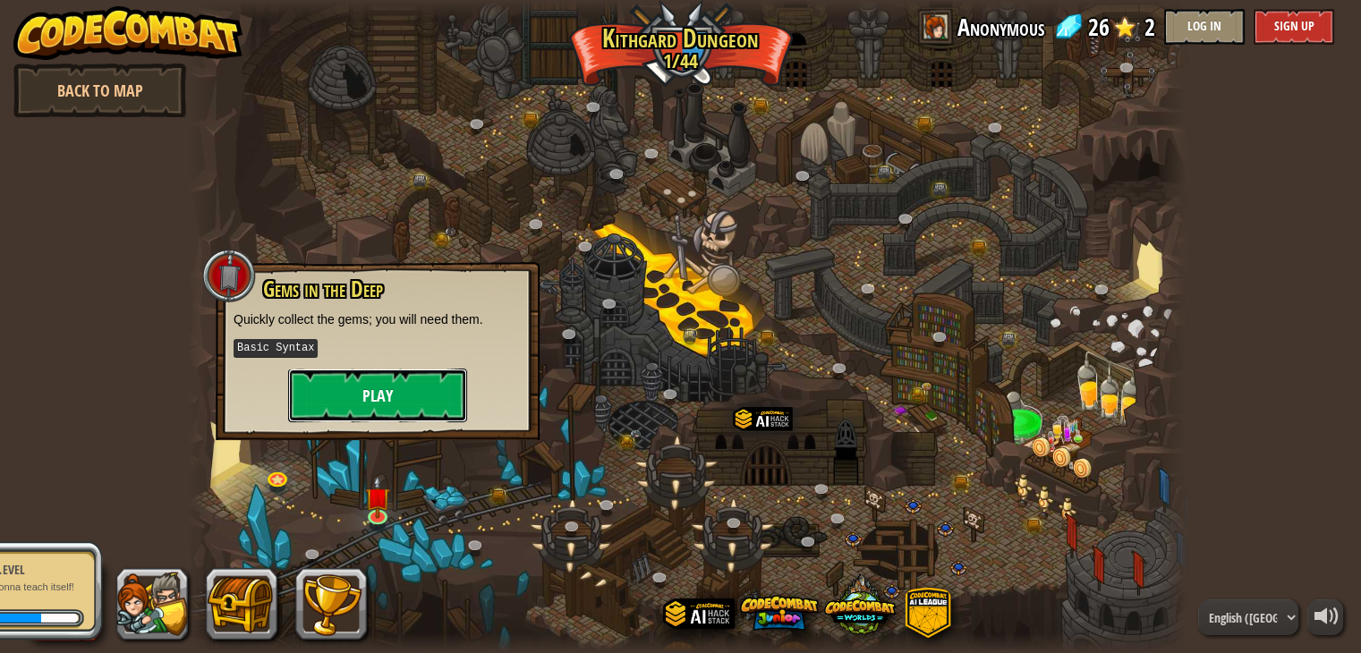
click at [379, 402] on button "Play" at bounding box center [377, 396] width 179 height 54
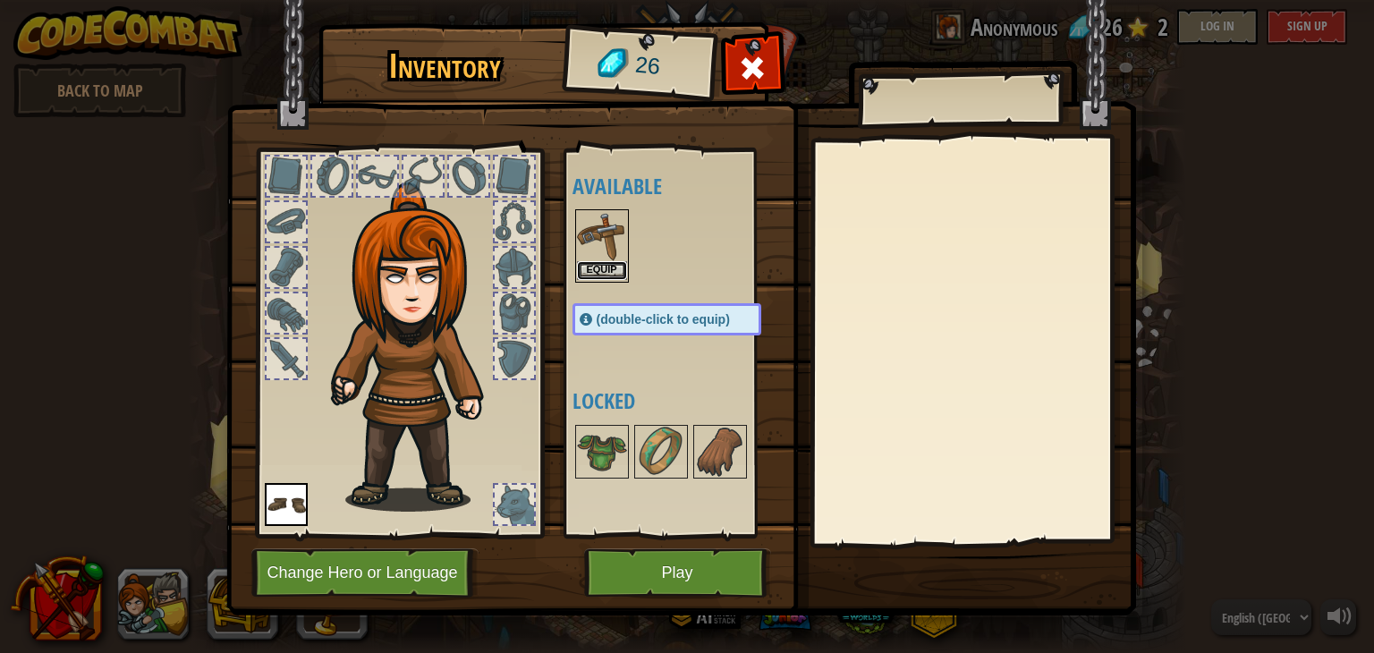
click at [599, 267] on button "Equip" at bounding box center [602, 270] width 50 height 19
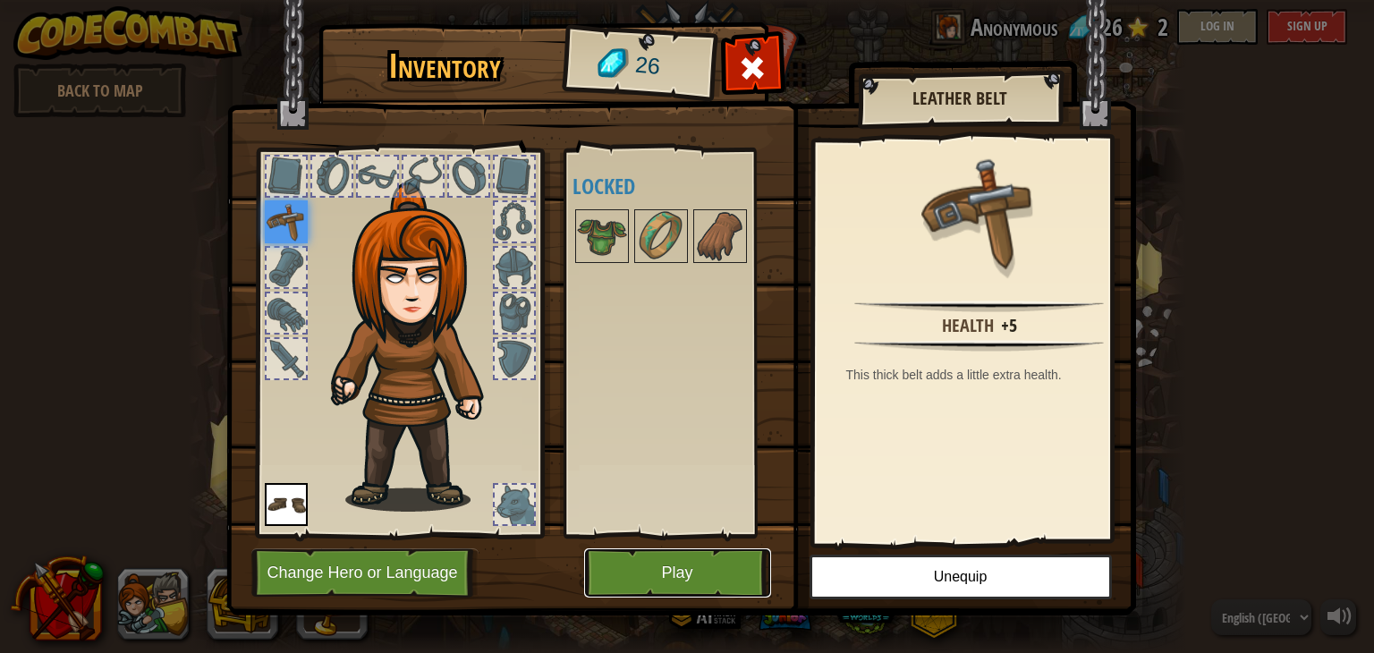
click at [706, 576] on button "Play" at bounding box center [677, 572] width 187 height 49
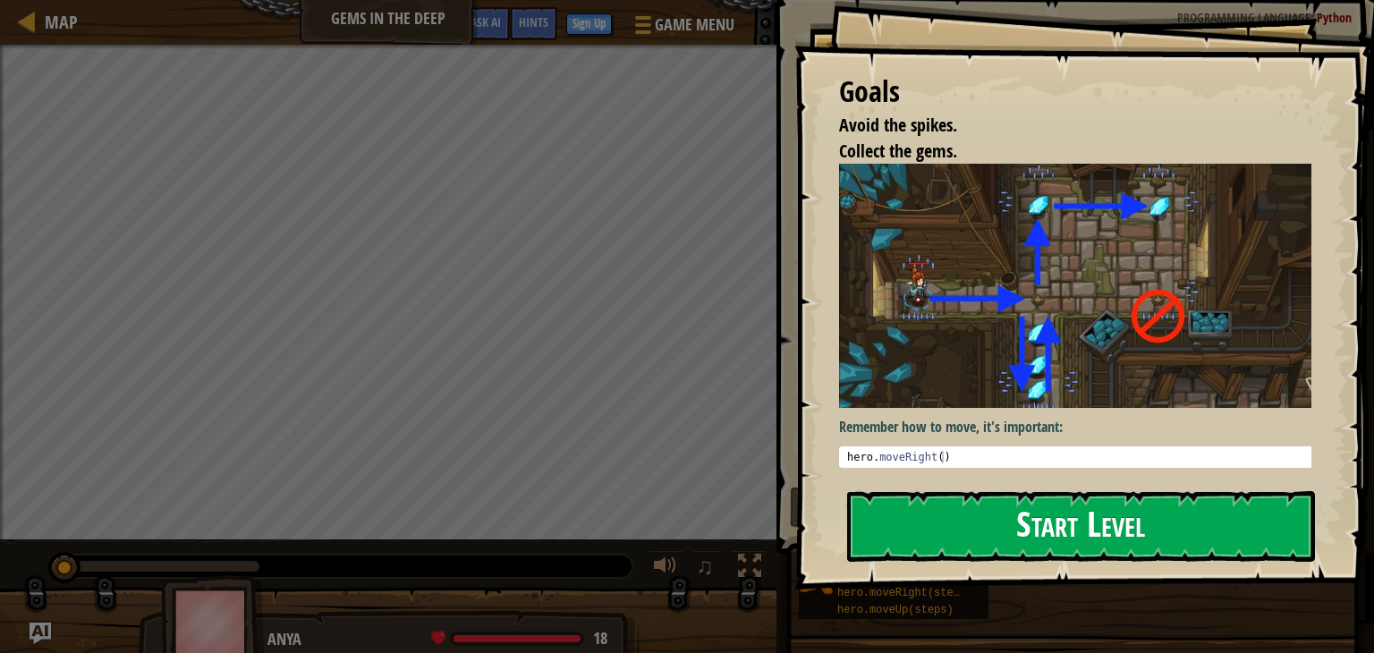
click at [959, 525] on button "Start Level" at bounding box center [1081, 526] width 468 height 71
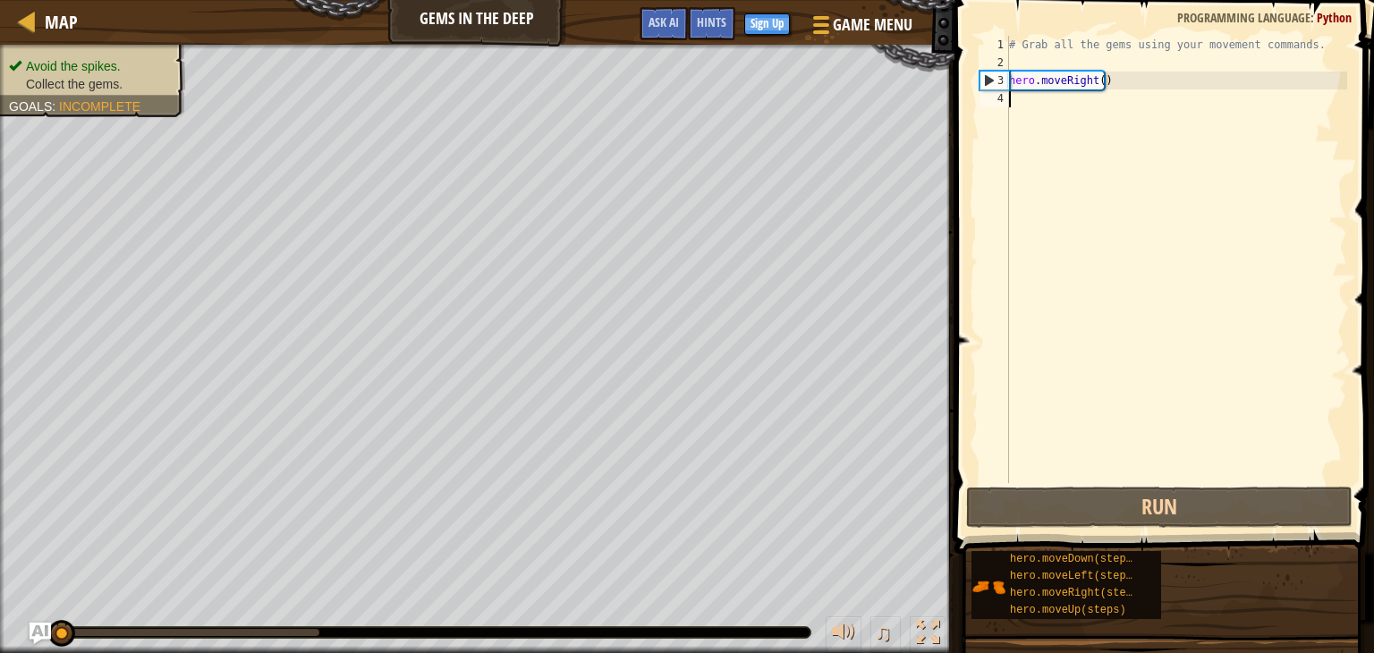
type textarea "h"
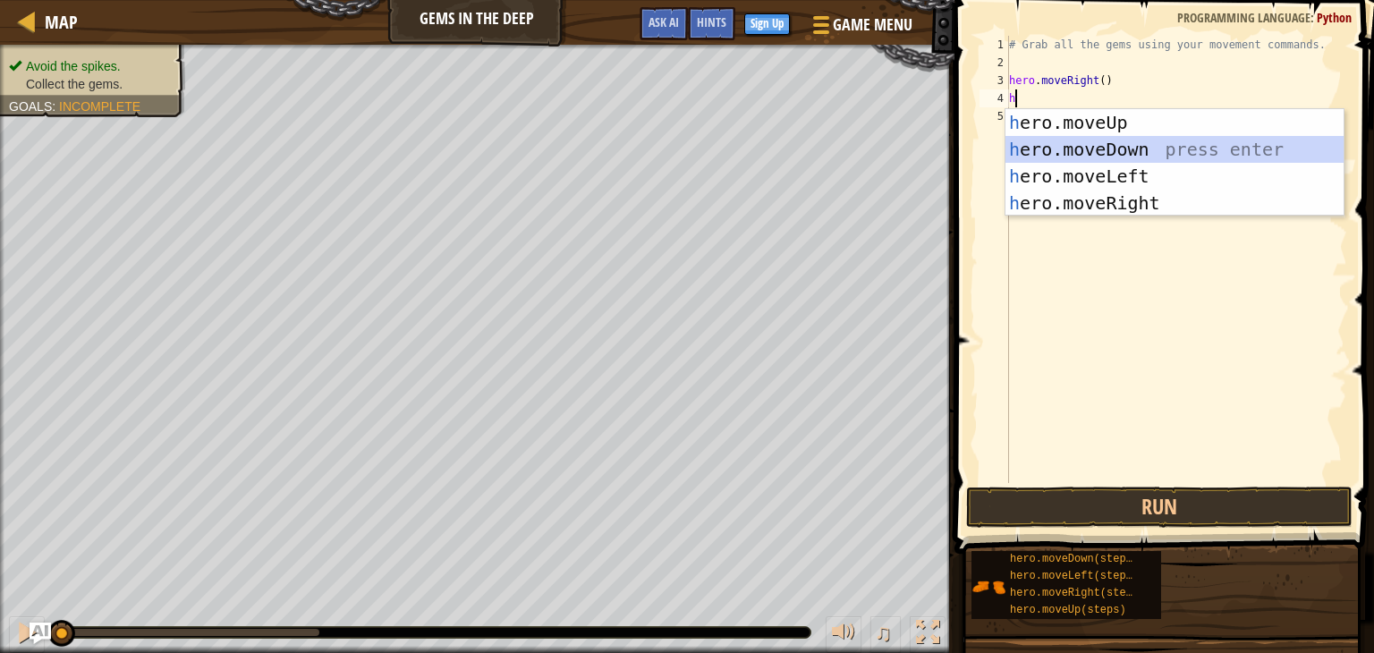
click at [1070, 148] on div "h ero.moveUp press enter h ero.moveDown press enter h ero.moveLeft press enter …" at bounding box center [1174, 189] width 338 height 161
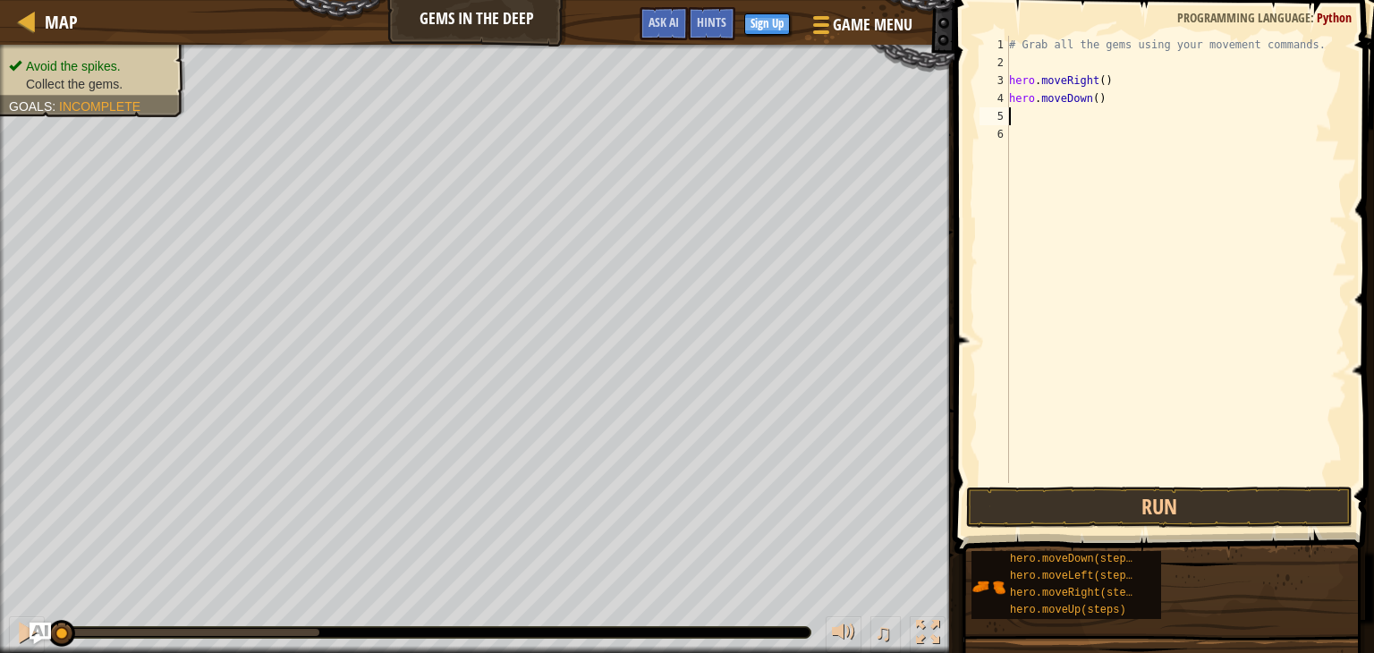
type textarea "h"
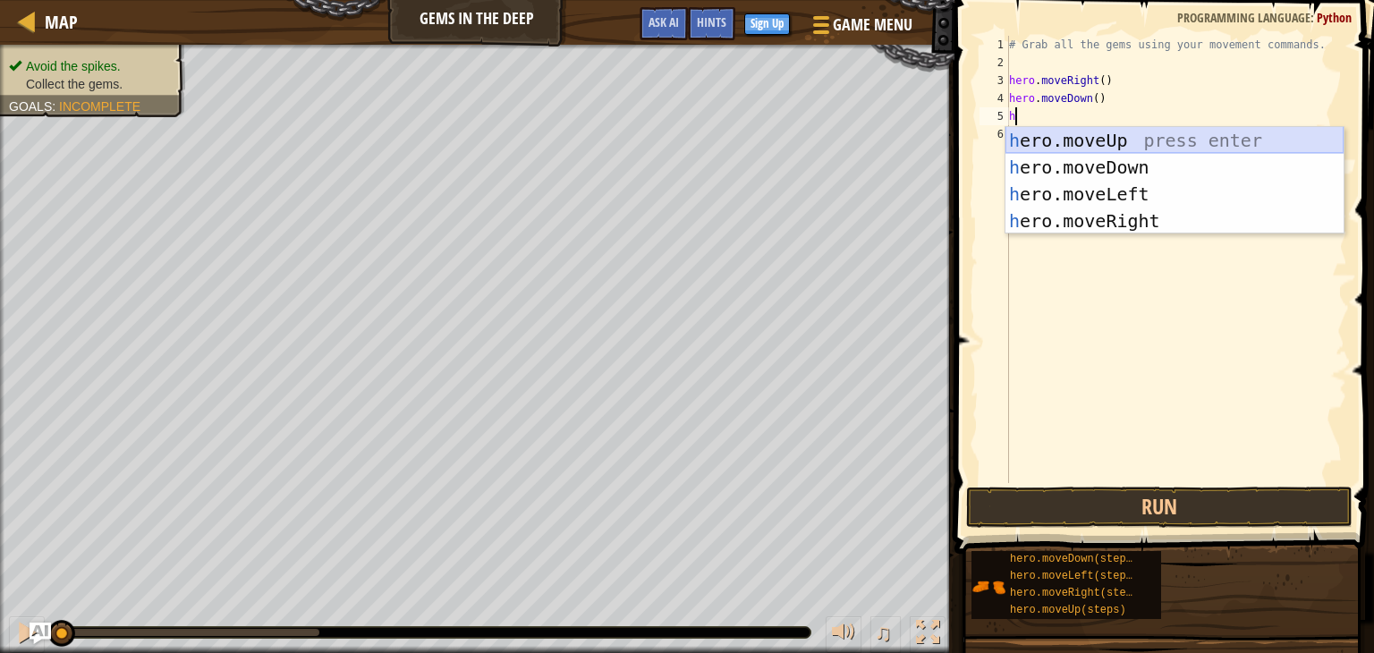
click at [1057, 139] on div "h ero.moveUp press enter h ero.moveDown press enter h ero.moveLeft press enter …" at bounding box center [1174, 207] width 338 height 161
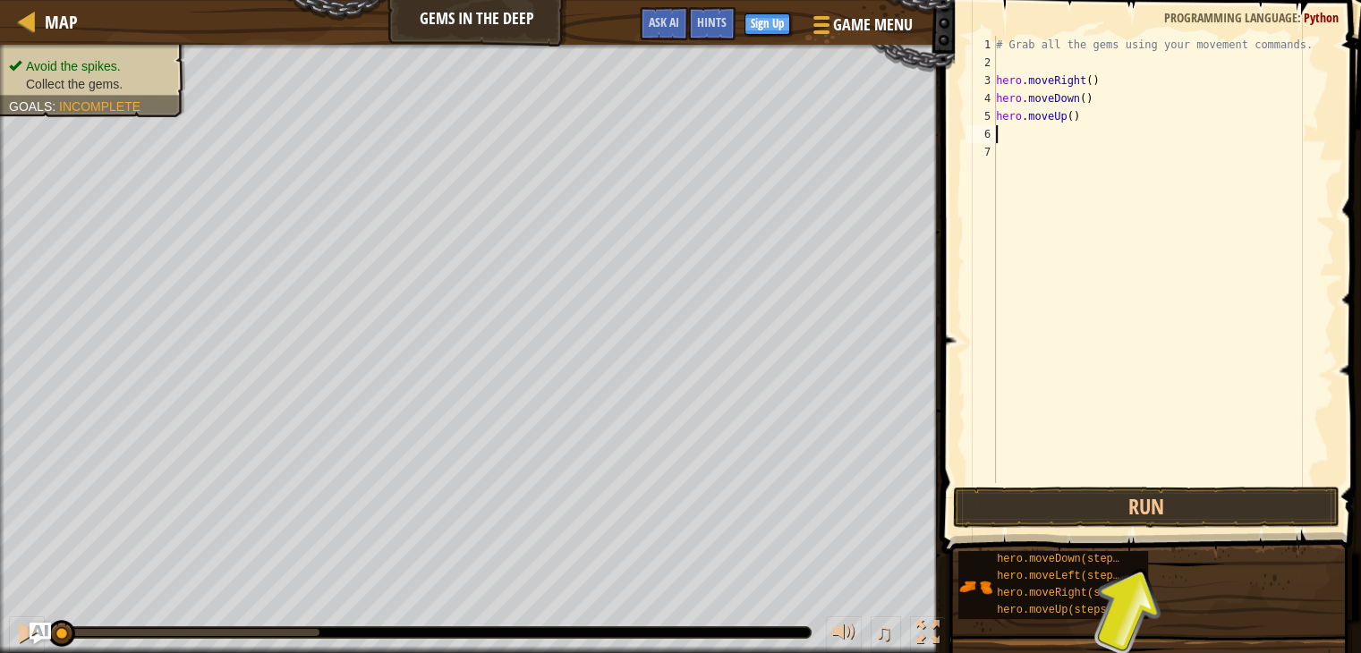
type textarea "h"
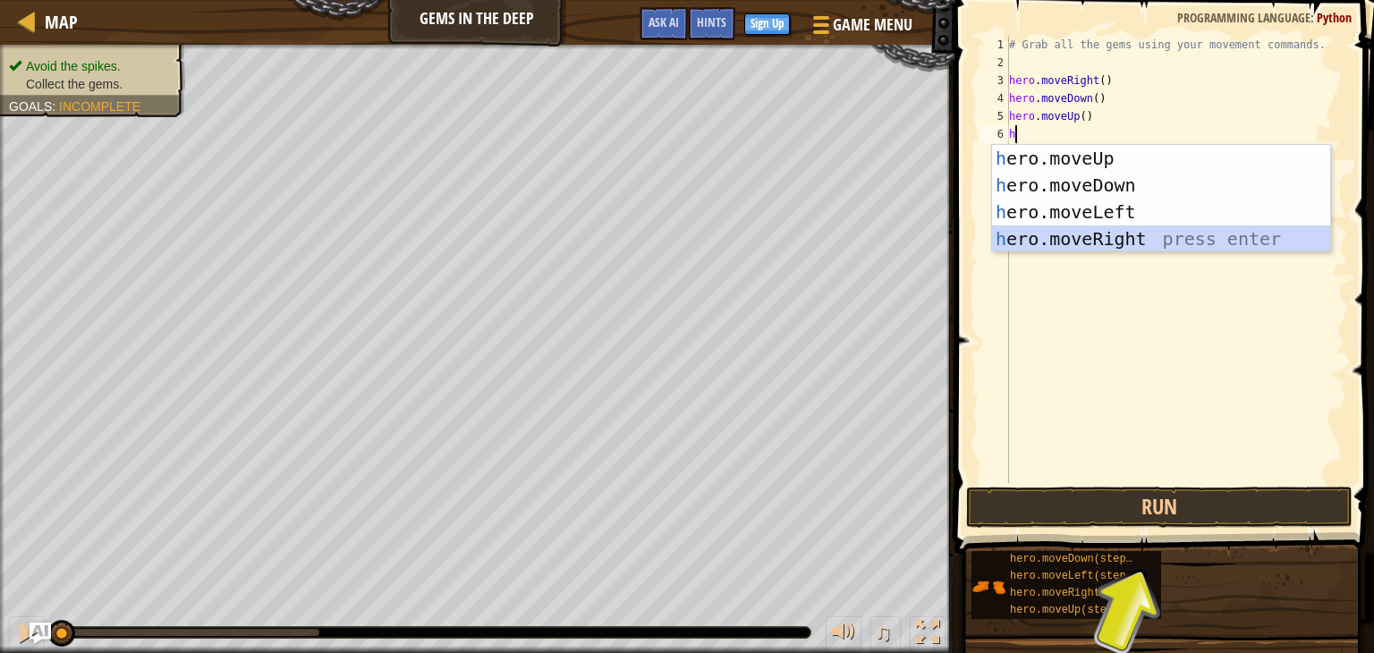
click at [1056, 237] on div "h ero.moveUp press enter h ero.moveDown press enter h ero.moveLeft press enter …" at bounding box center [1161, 225] width 338 height 161
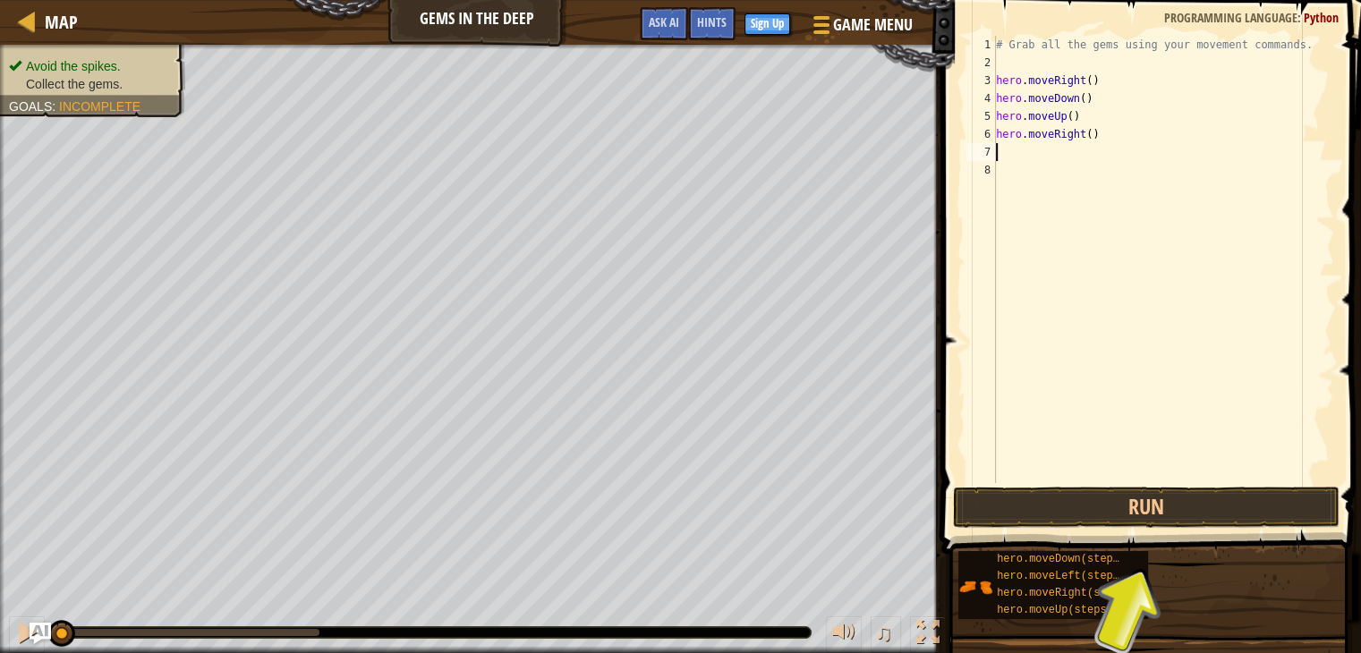
type textarea "h"
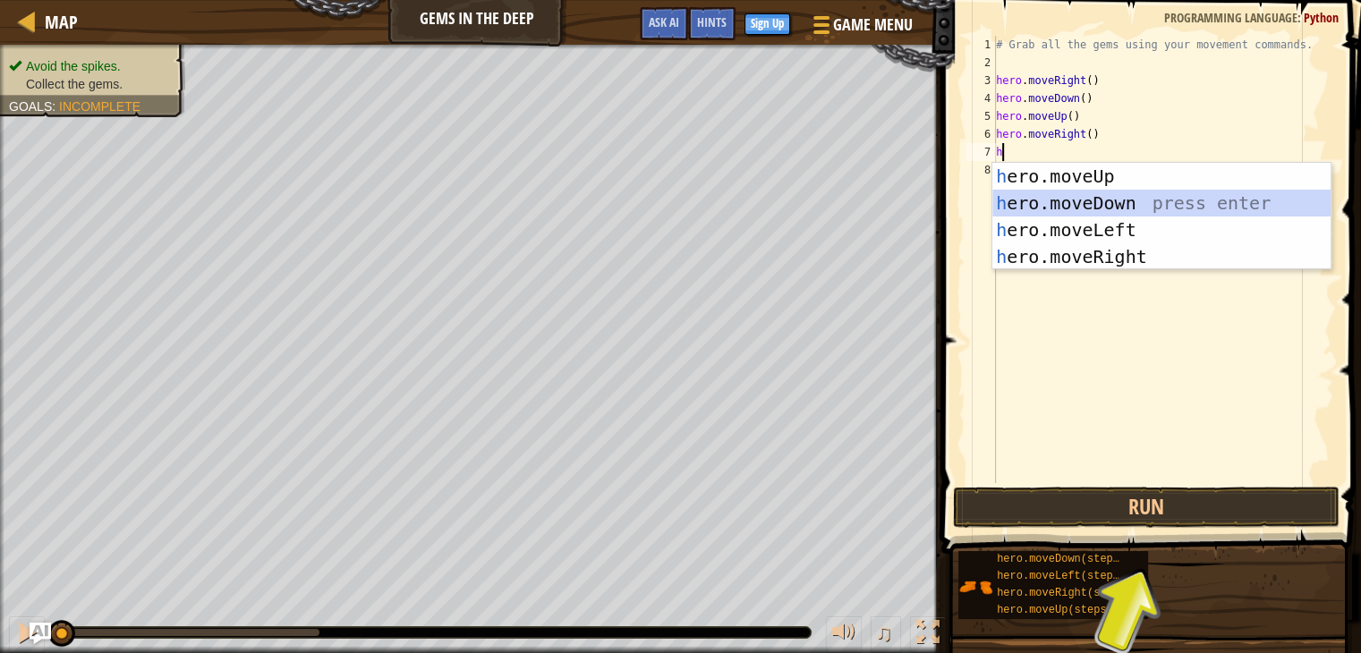
click at [1048, 203] on div "h ero.moveUp press enter h ero.moveDown press enter h ero.moveLeft press enter …" at bounding box center [1161, 243] width 338 height 161
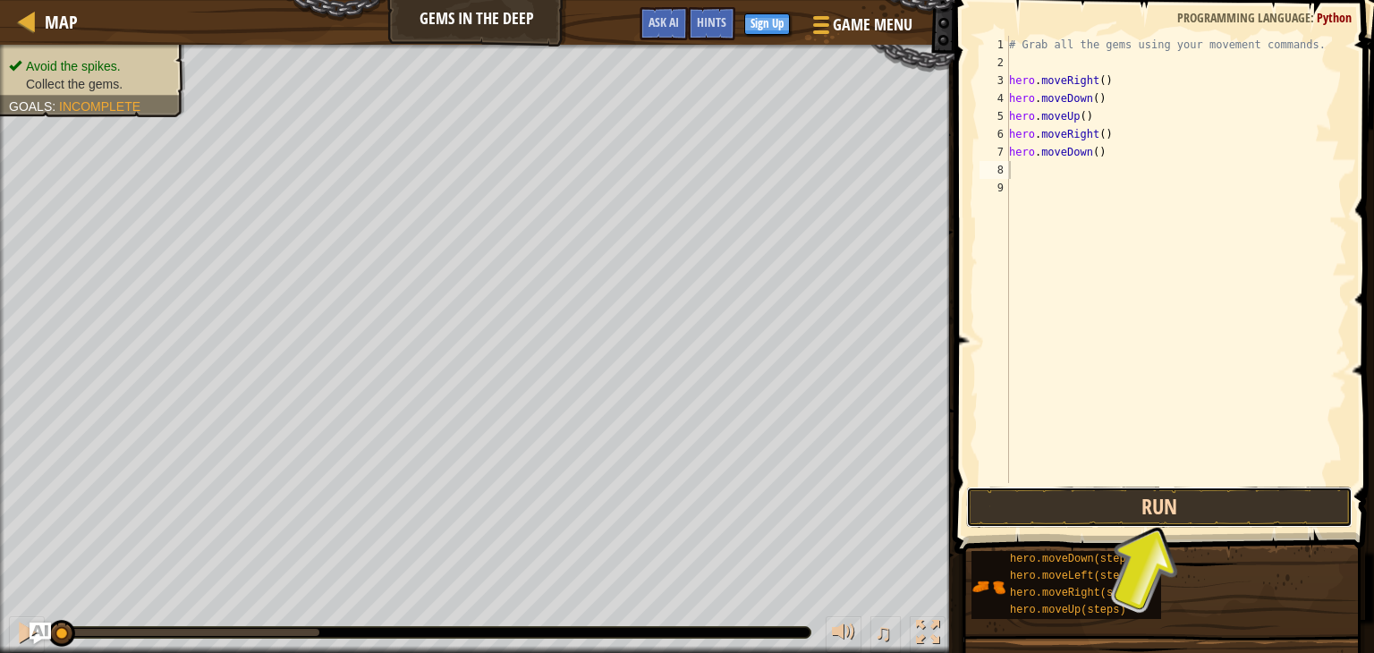
click at [1080, 506] on button "Run" at bounding box center [1159, 507] width 386 height 41
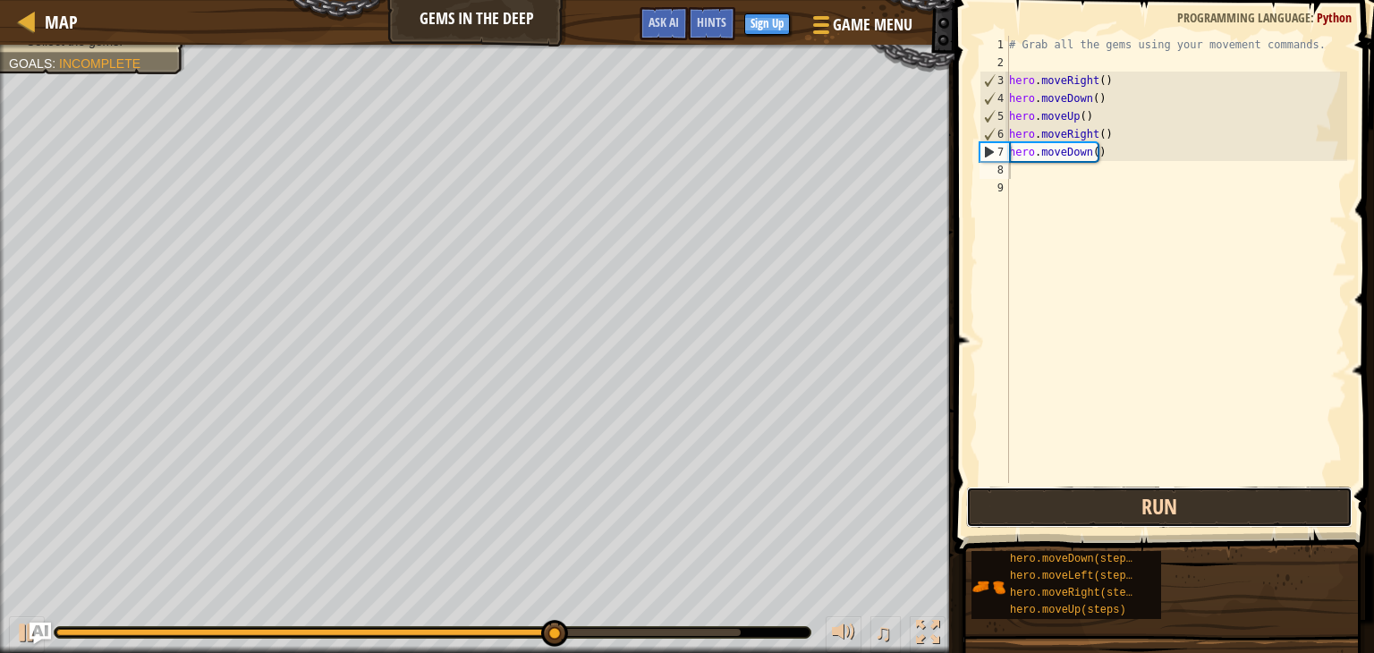
click at [1063, 509] on button "Run" at bounding box center [1159, 507] width 386 height 41
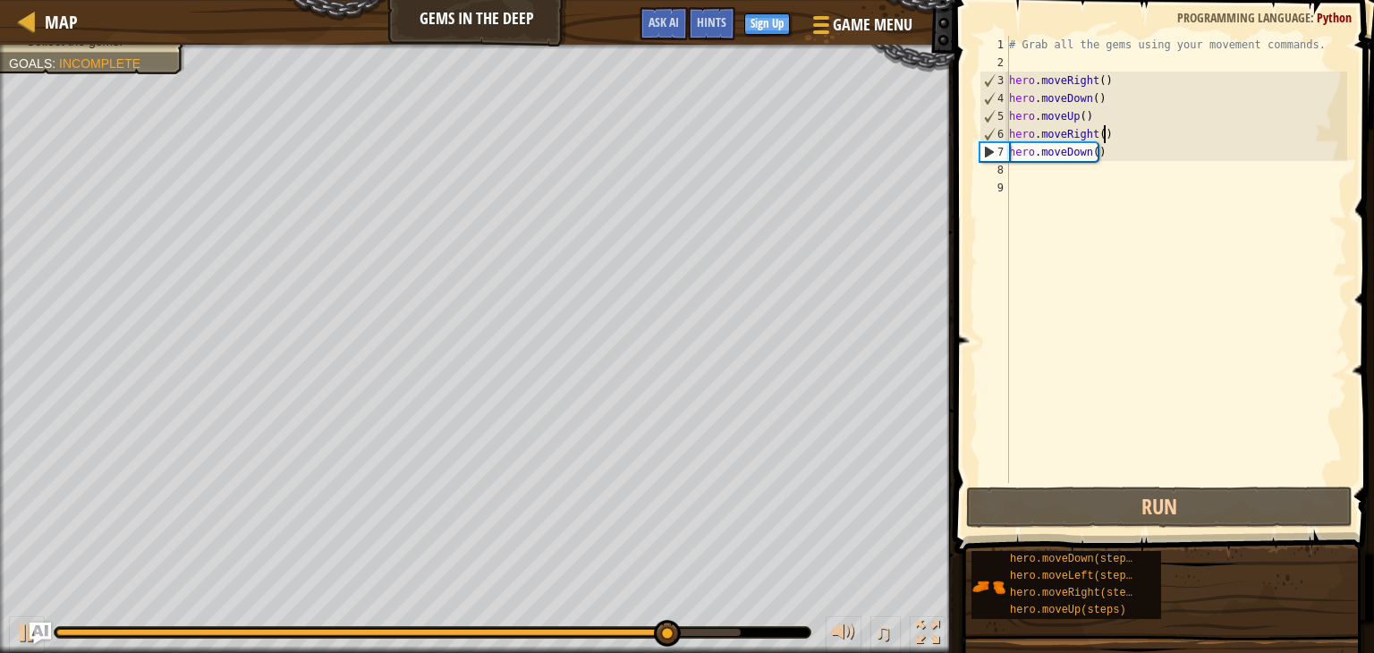
click at [1114, 135] on div "# Grab all the gems using your movement commands. hero . moveRight ( ) hero . m…" at bounding box center [1176, 277] width 342 height 483
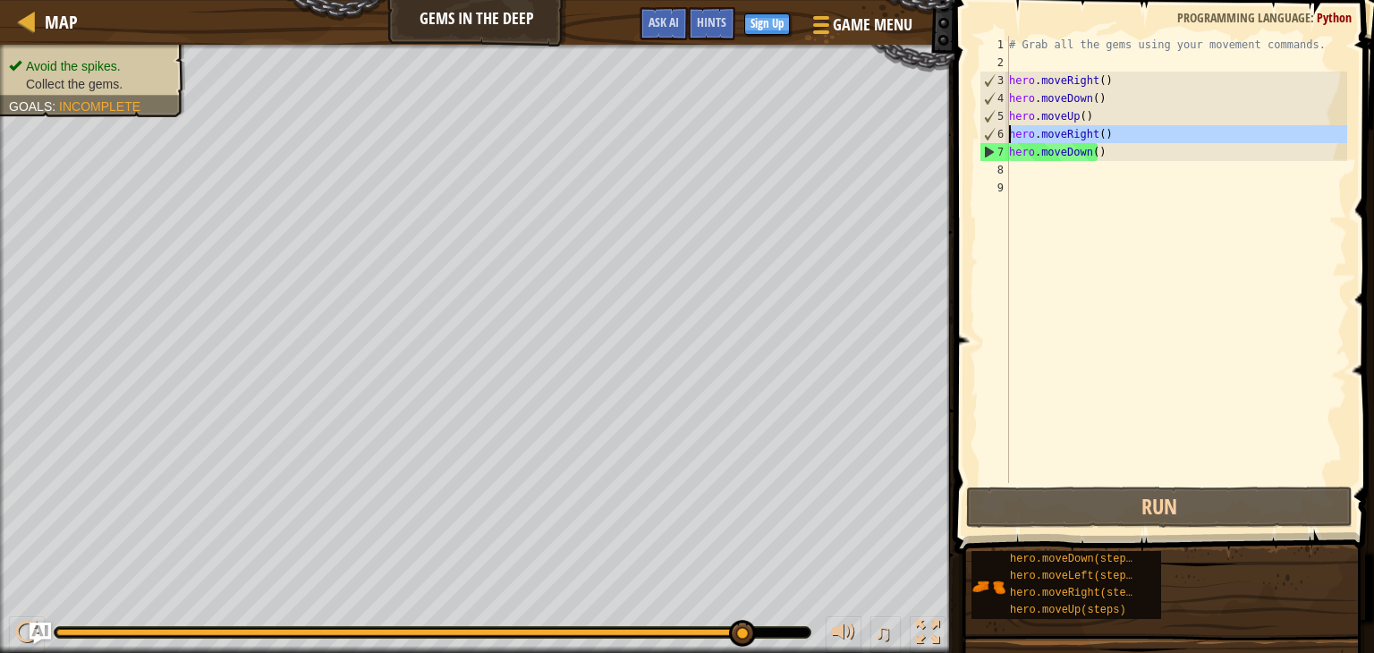
click at [1007, 136] on div "6" at bounding box center [994, 134] width 29 height 18
type textarea "hero.moveRight()"
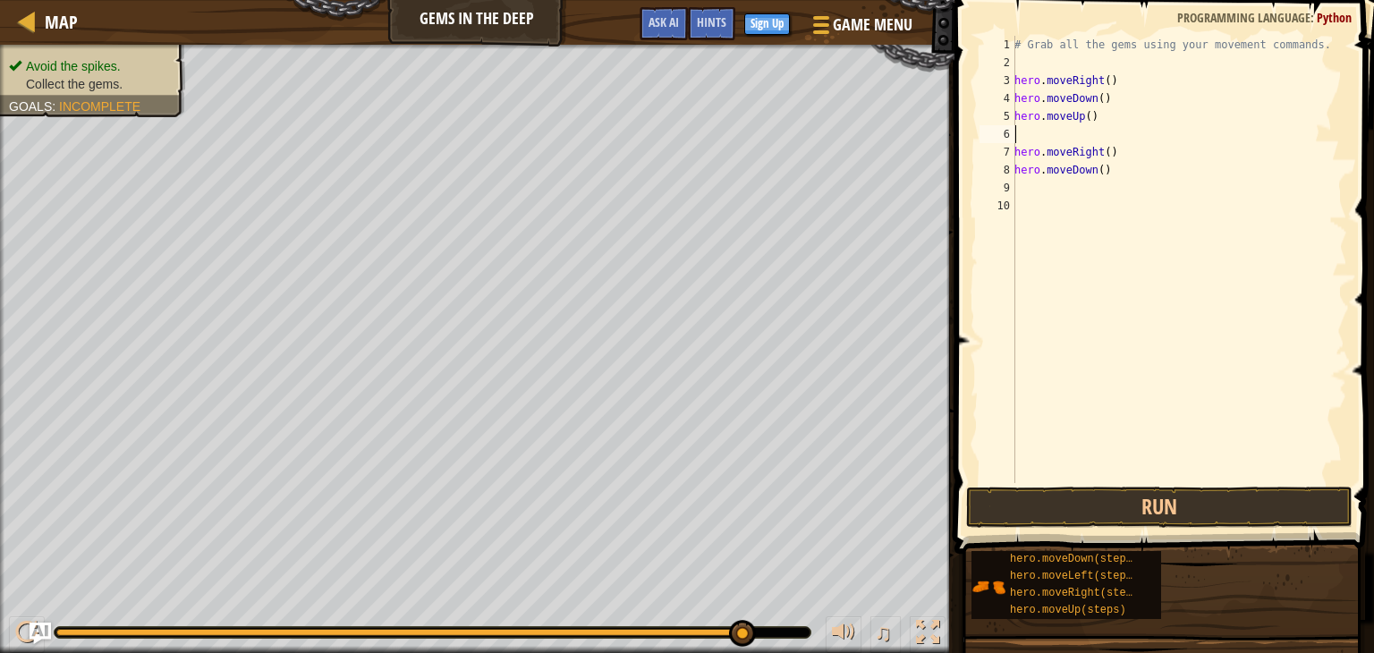
type textarea "h"
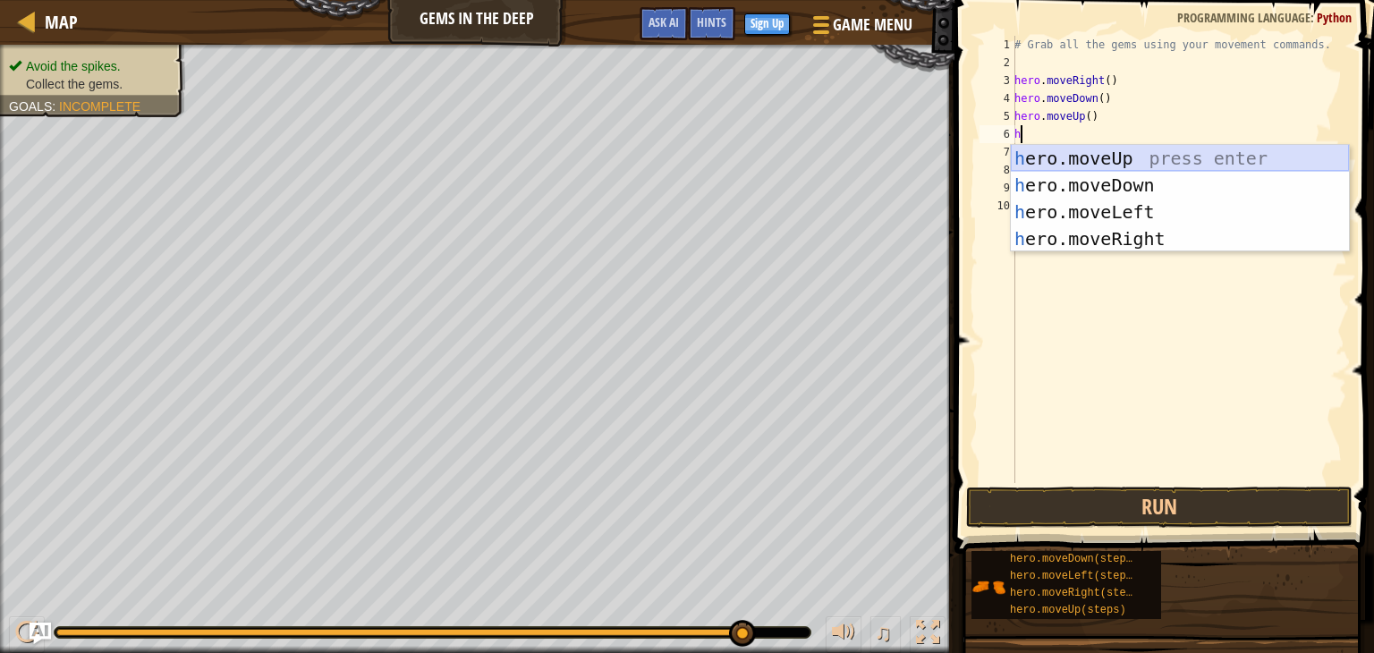
click at [1038, 157] on div "h ero.moveUp press enter h ero.moveDown press enter h ero.moveLeft press enter …" at bounding box center [1180, 225] width 338 height 161
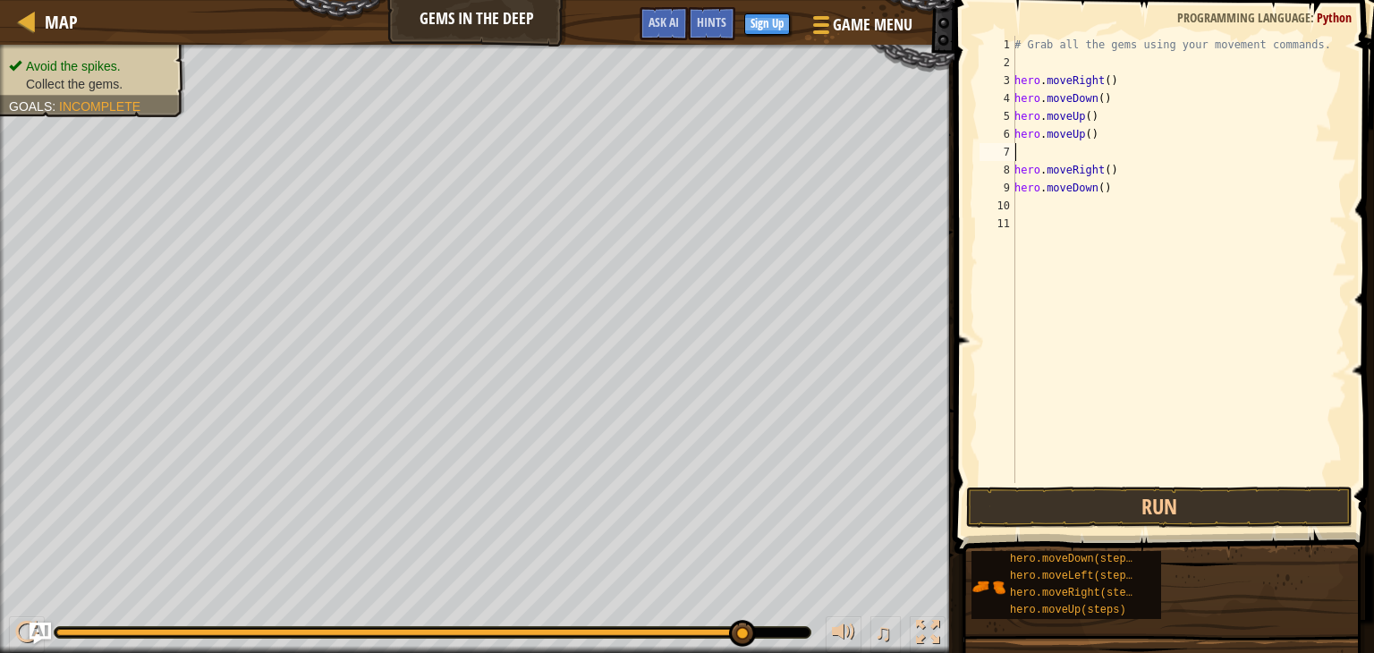
click at [1016, 174] on div "# Grab all the gems using your movement commands. hero . moveRight ( ) hero . m…" at bounding box center [1179, 277] width 336 height 483
type textarea "hero.moveRight()"
click at [1071, 509] on button "Run" at bounding box center [1159, 507] width 386 height 41
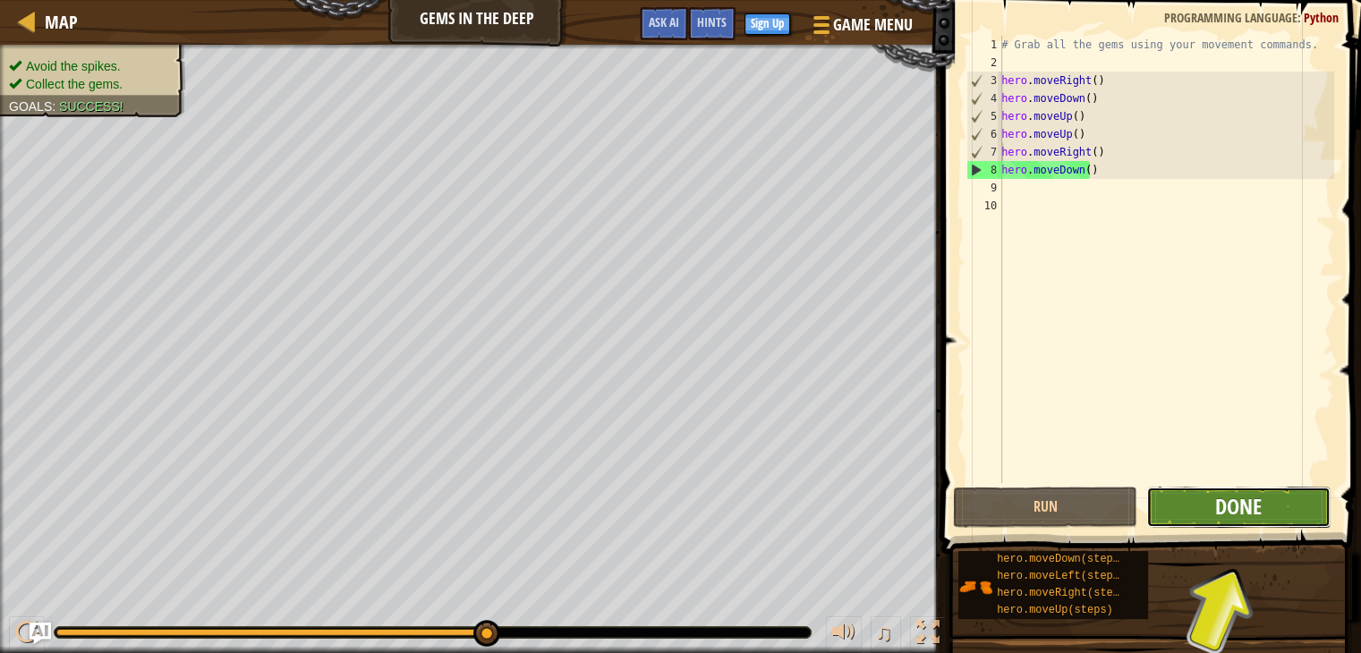
click at [1253, 513] on span "Done" at bounding box center [1238, 506] width 47 height 29
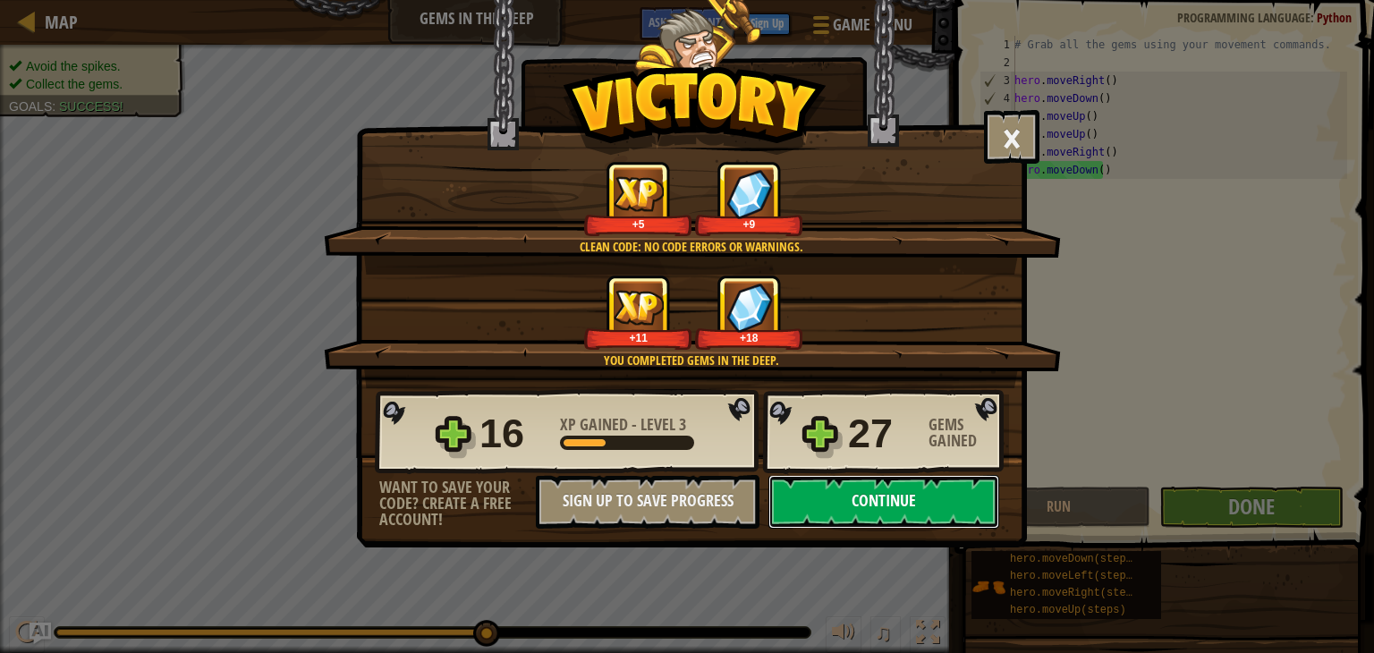
click at [891, 496] on button "Continue" at bounding box center [883, 502] width 231 height 54
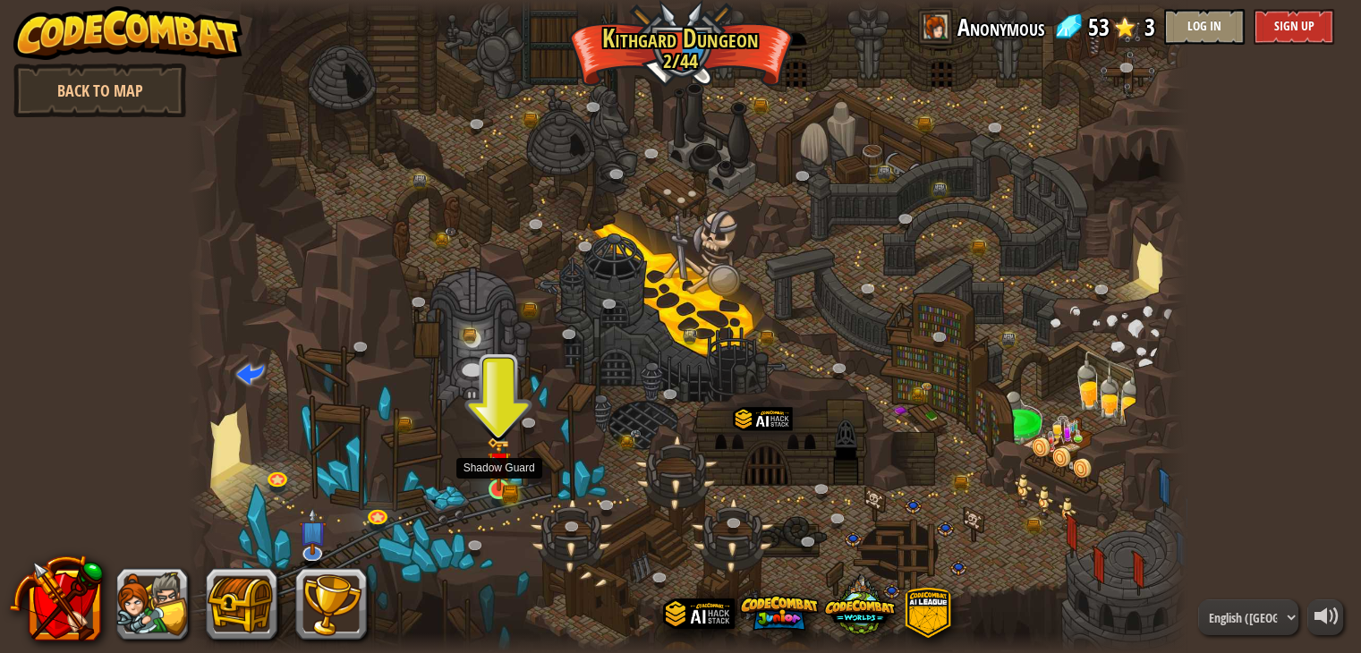
click at [503, 471] on img at bounding box center [498, 464] width 14 height 14
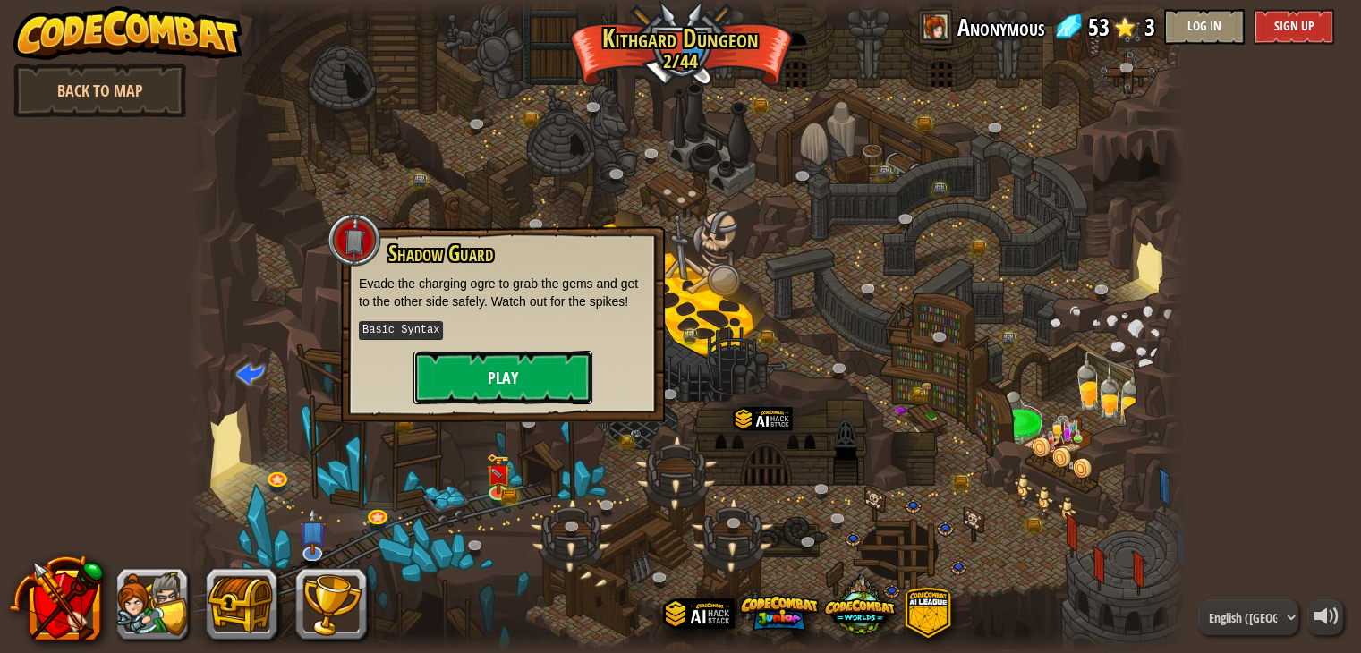
click at [508, 384] on button "Play" at bounding box center [502, 378] width 179 height 54
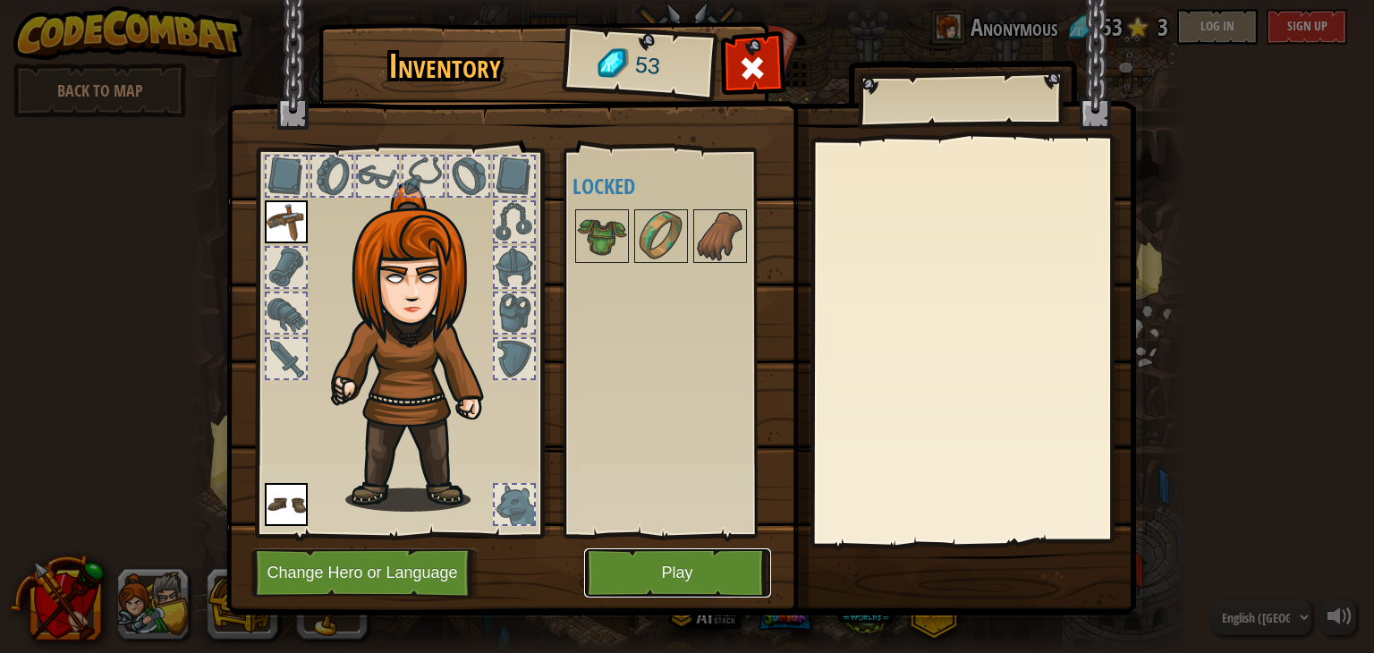
click at [687, 577] on button "Play" at bounding box center [677, 572] width 187 height 49
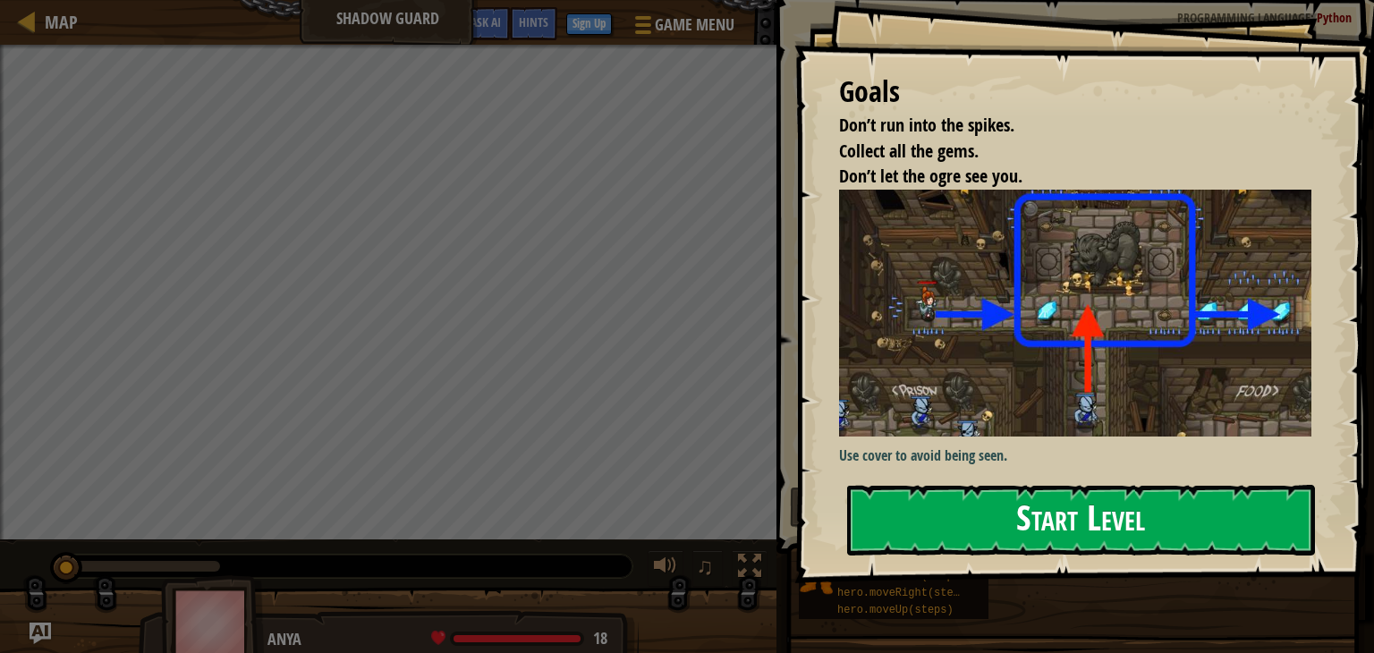
click at [1026, 508] on button "Start Level" at bounding box center [1081, 520] width 468 height 71
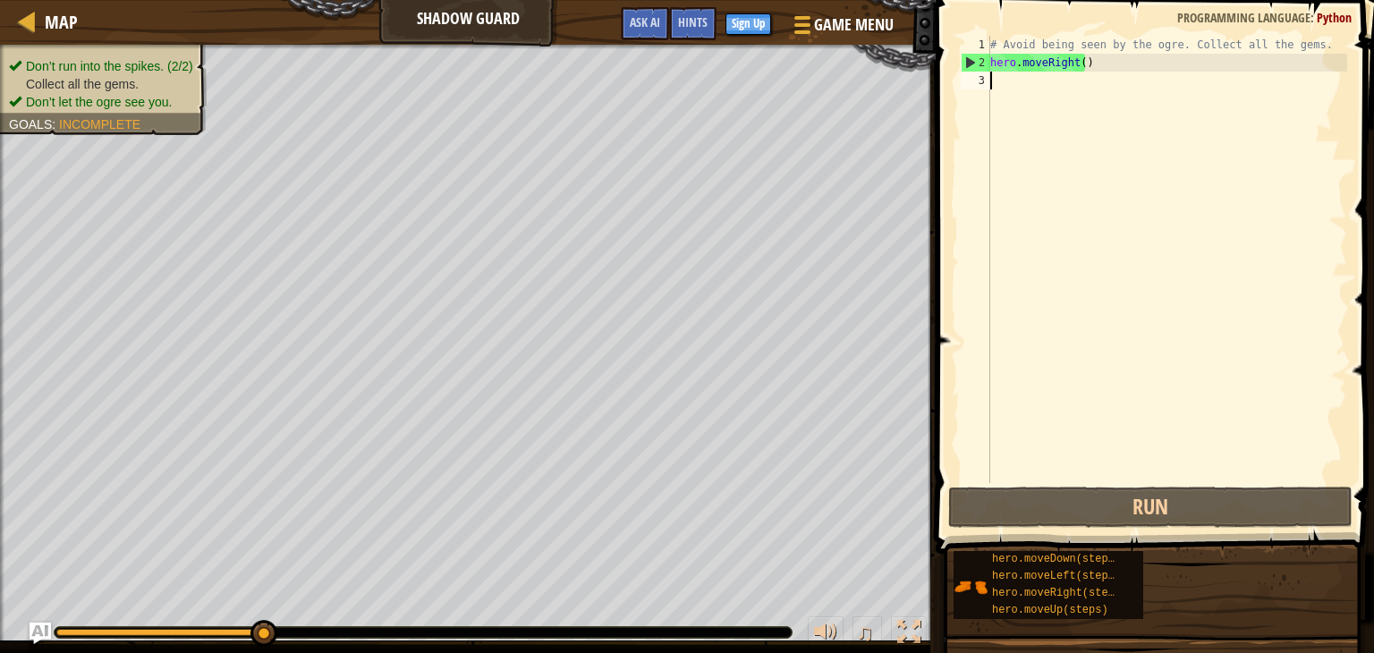
type textarea "h"
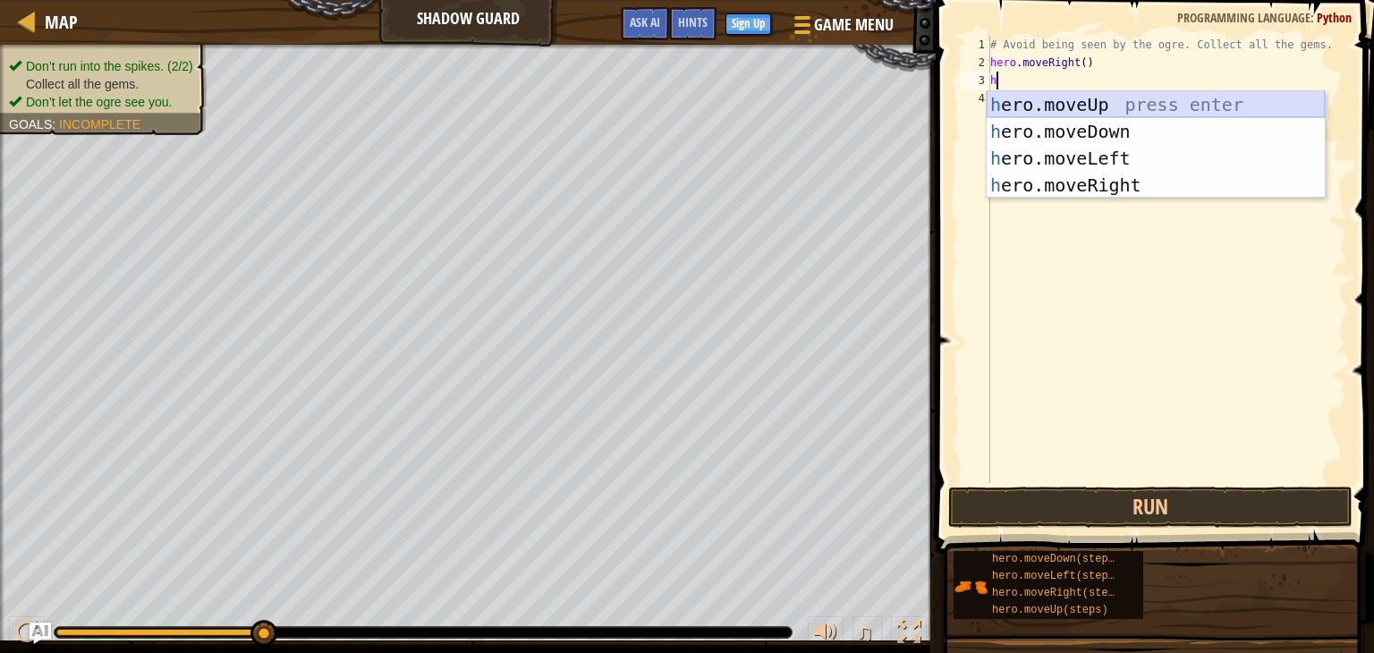
click at [1064, 104] on div "h ero.moveUp press enter h ero.moveDown press enter h ero.moveLeft press enter …" at bounding box center [1156, 171] width 338 height 161
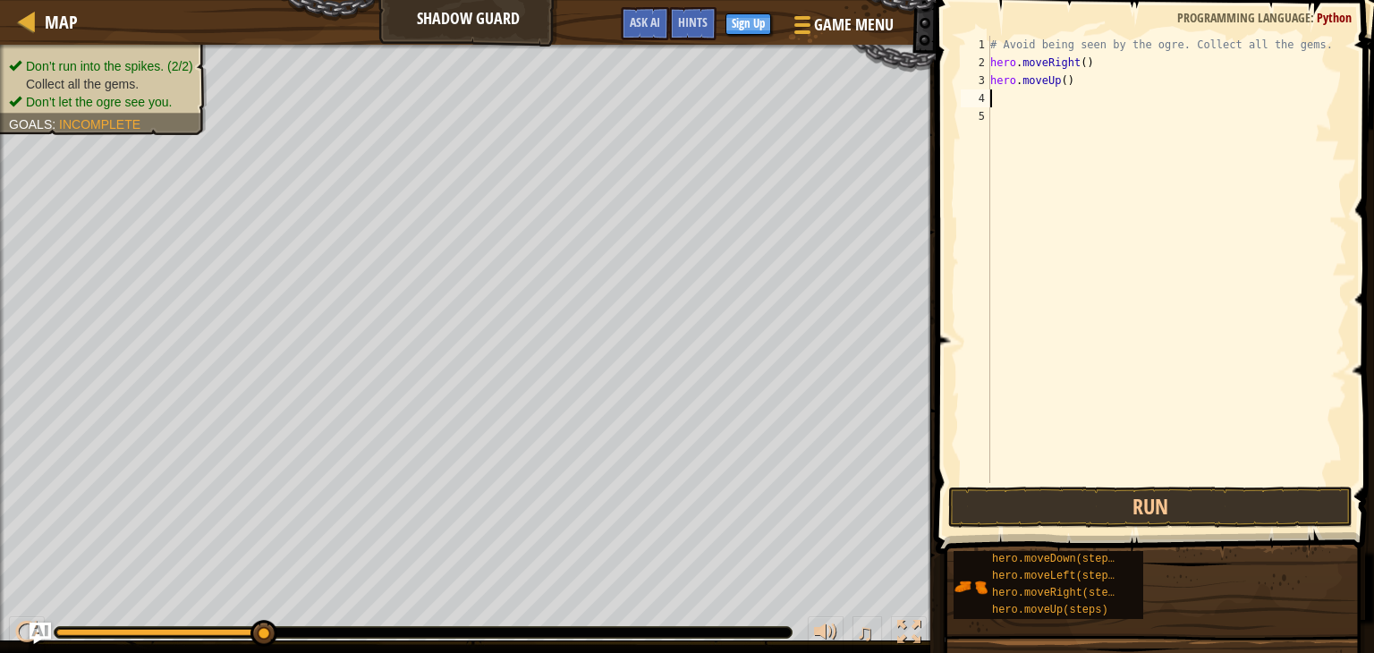
type textarea "h"
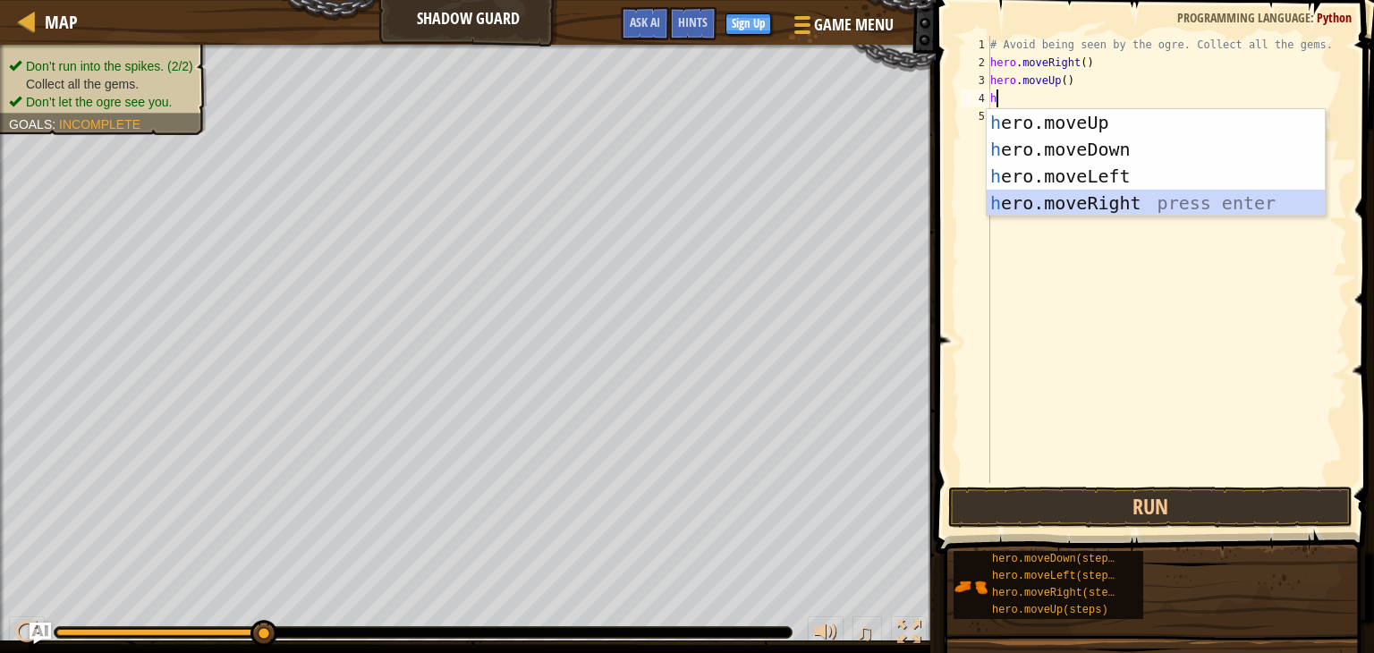
click at [1085, 199] on div "h ero.moveUp press enter h ero.moveDown press enter h ero.moveLeft press enter …" at bounding box center [1156, 189] width 338 height 161
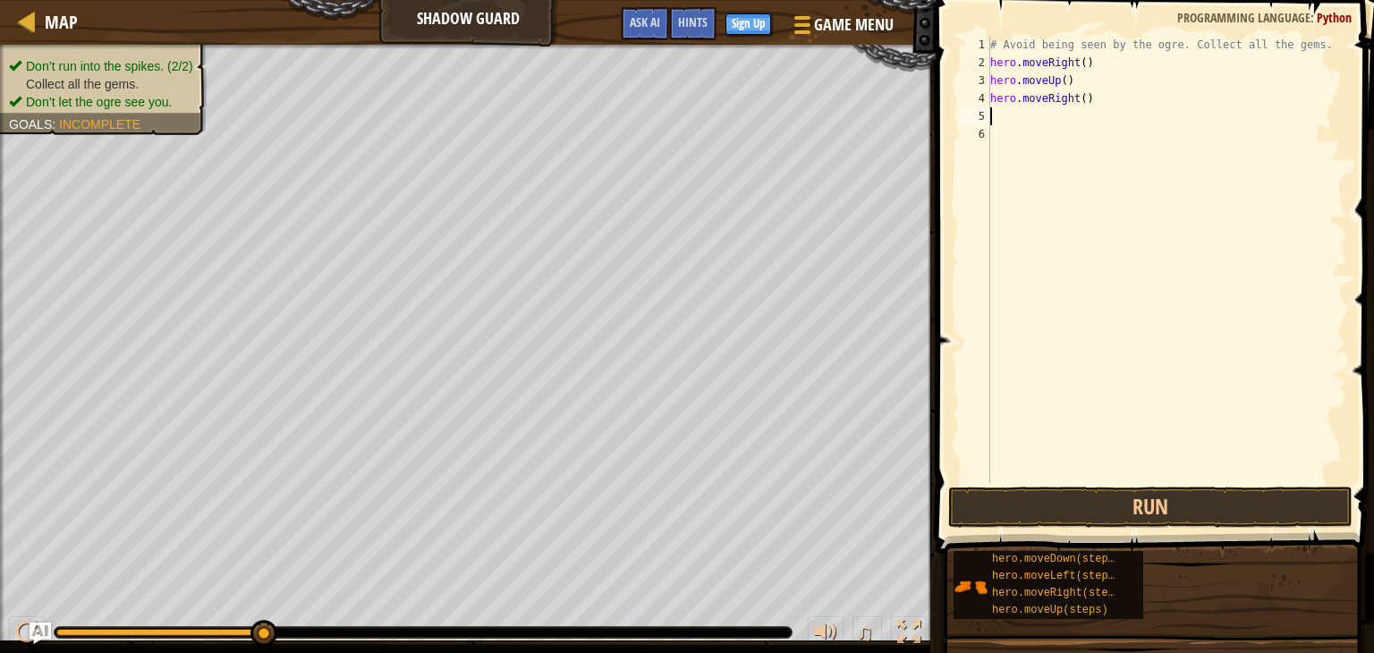
type textarea "h"
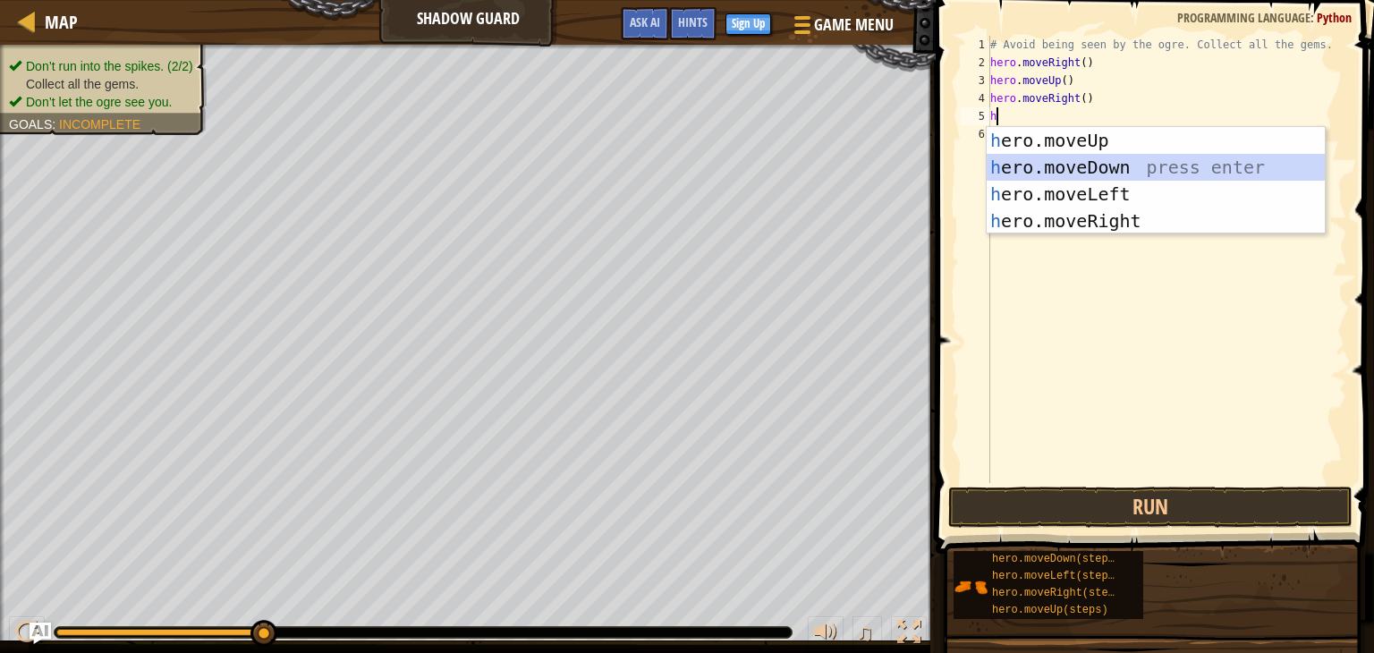
click at [1084, 165] on div "h ero.moveUp press enter h ero.moveDown press enter h ero.moveLeft press enter …" at bounding box center [1156, 207] width 338 height 161
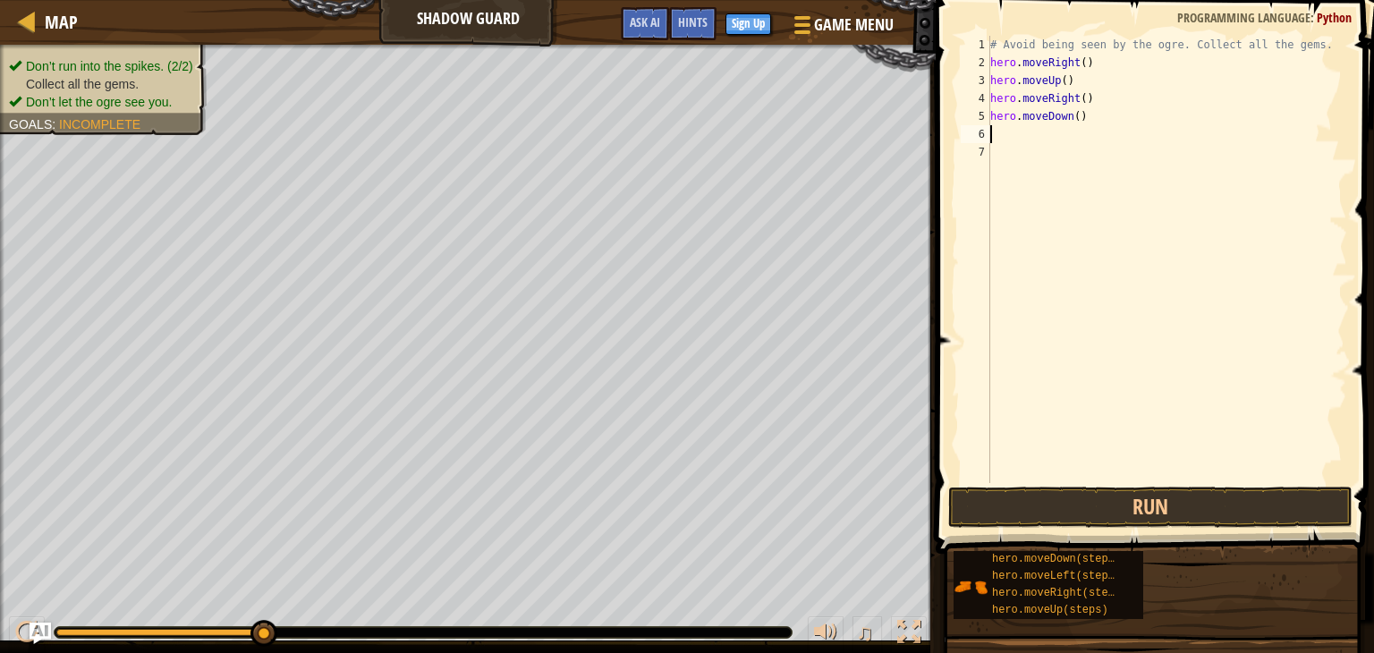
type textarea "h"
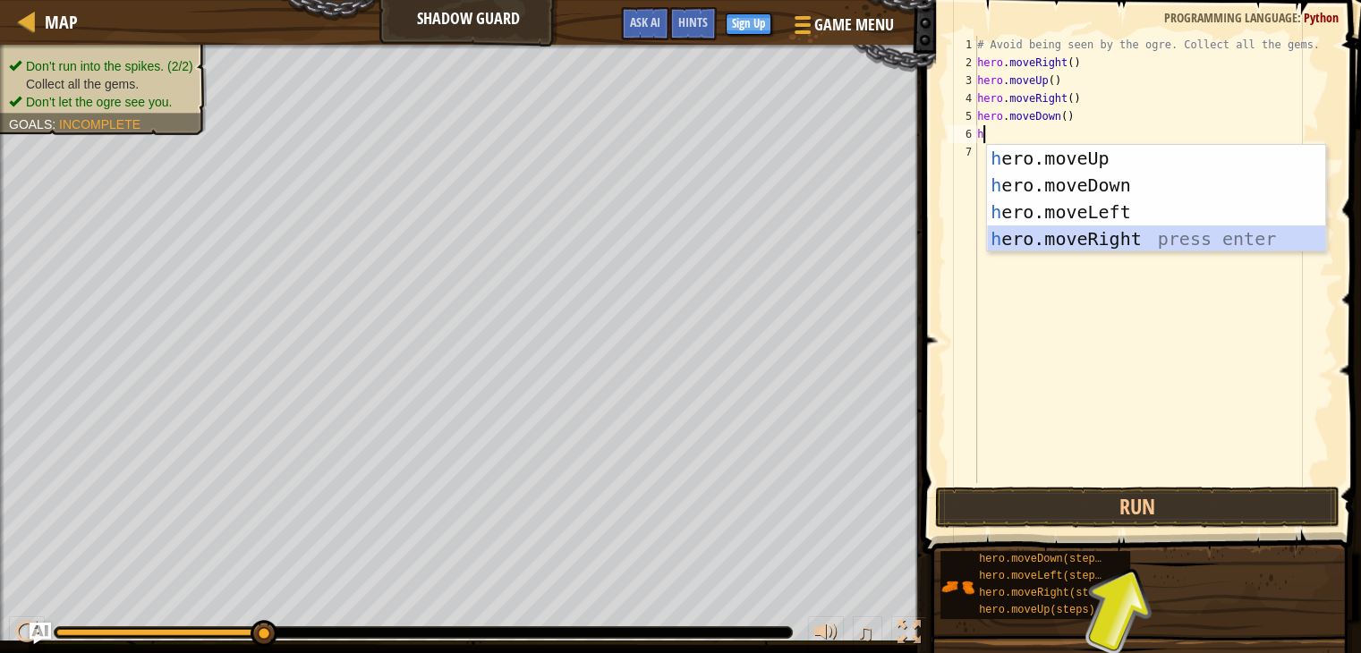
click at [1002, 234] on div "h ero.moveUp press enter h ero.moveDown press enter h ero.moveLeft press enter …" at bounding box center [1156, 225] width 338 height 161
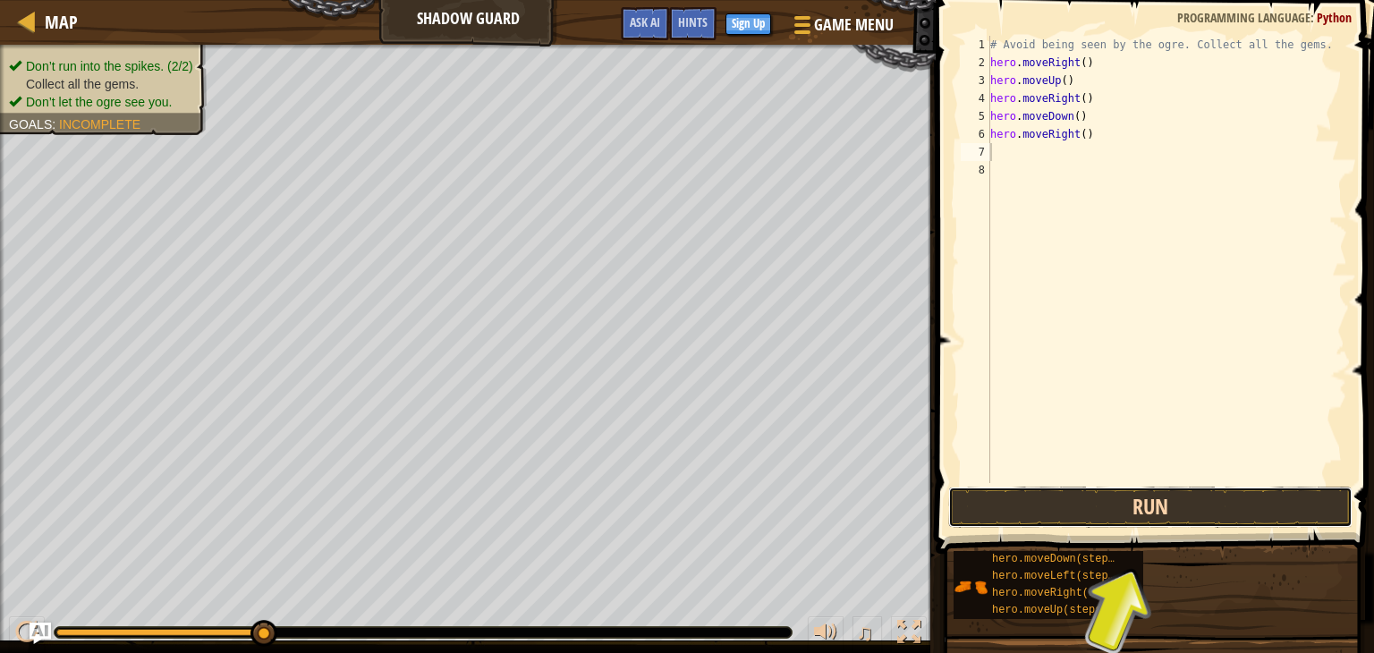
click at [1050, 509] on button "Run" at bounding box center [1150, 507] width 404 height 41
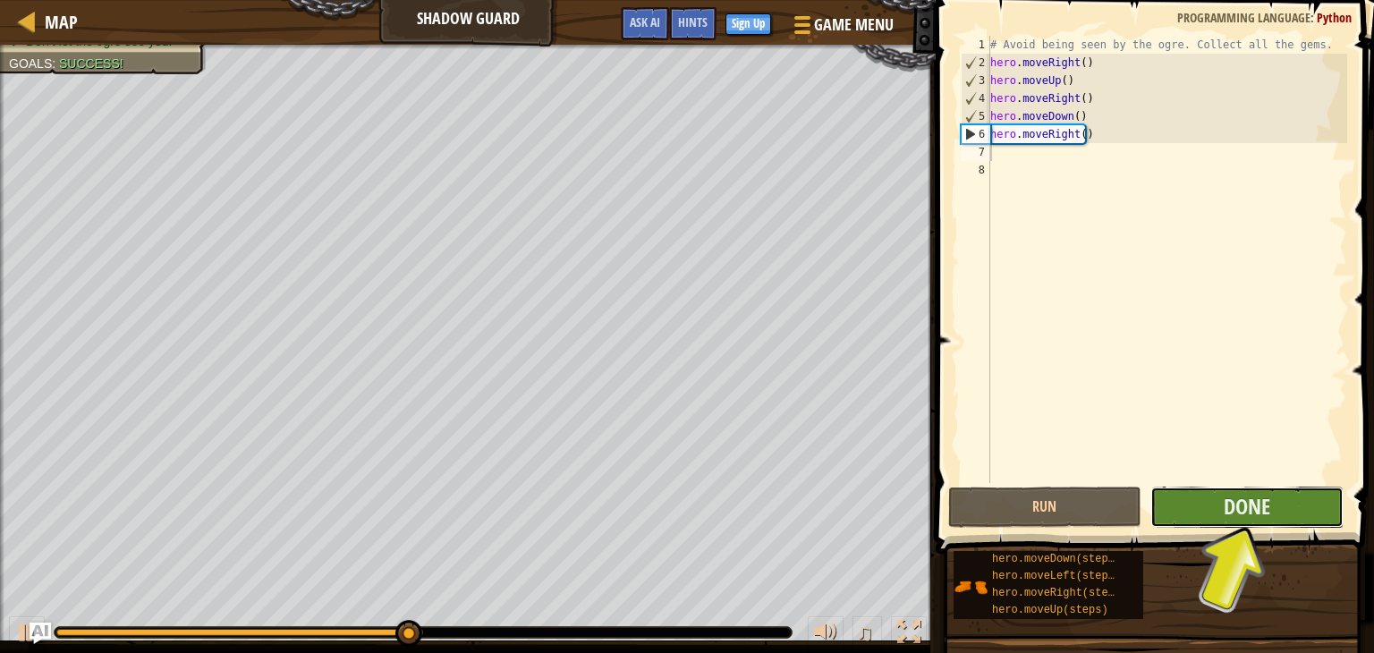
click at [1297, 510] on button "Done" at bounding box center [1246, 507] width 193 height 41
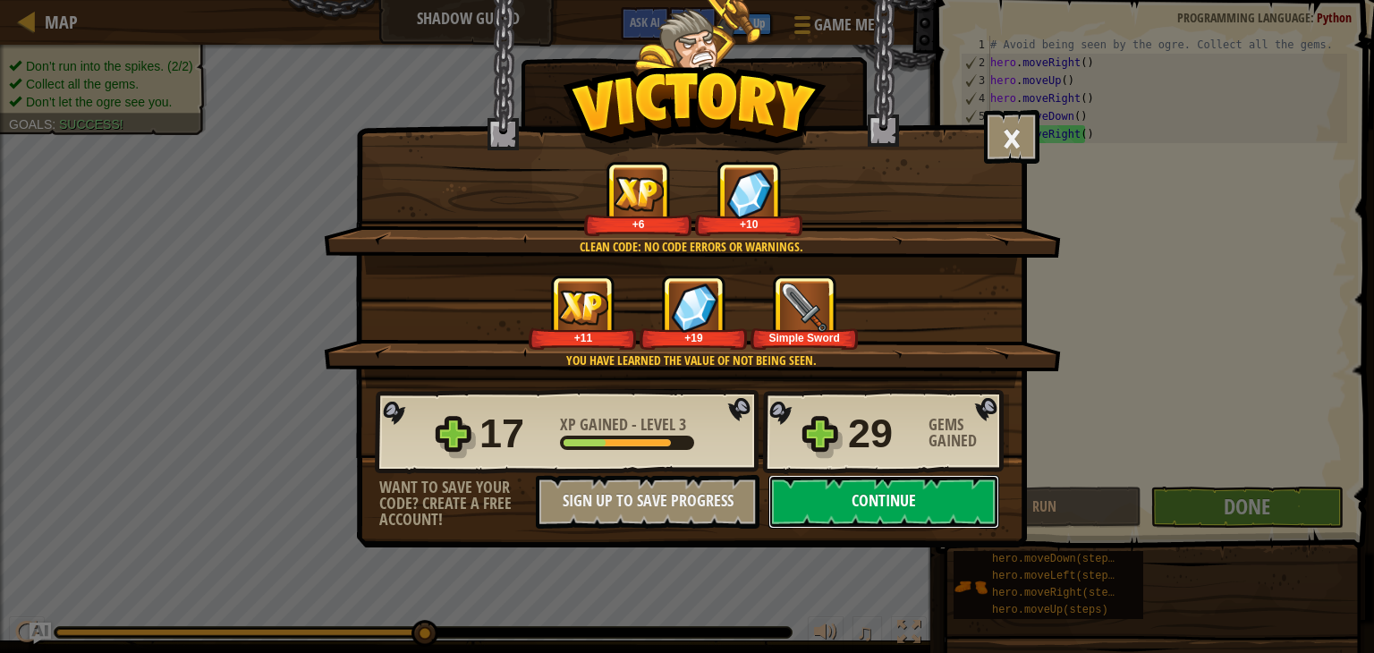
click at [959, 505] on button "Continue" at bounding box center [883, 502] width 231 height 54
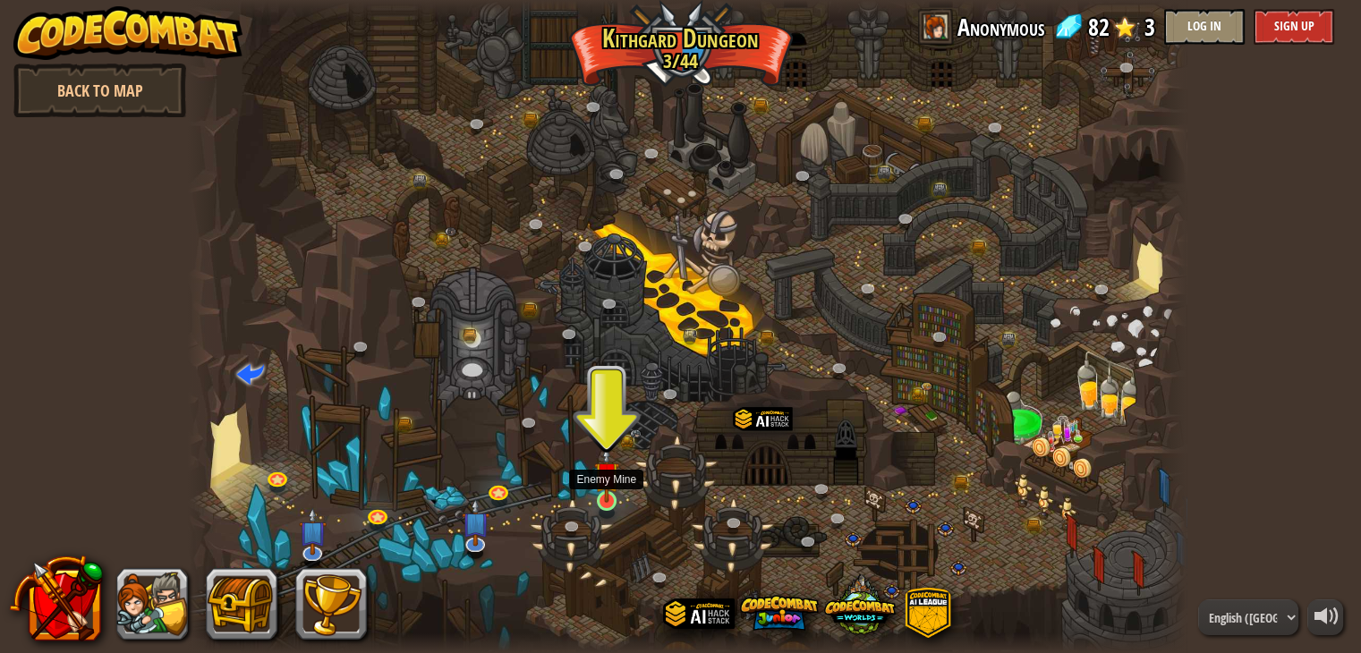
click at [605, 493] on img at bounding box center [606, 473] width 25 height 57
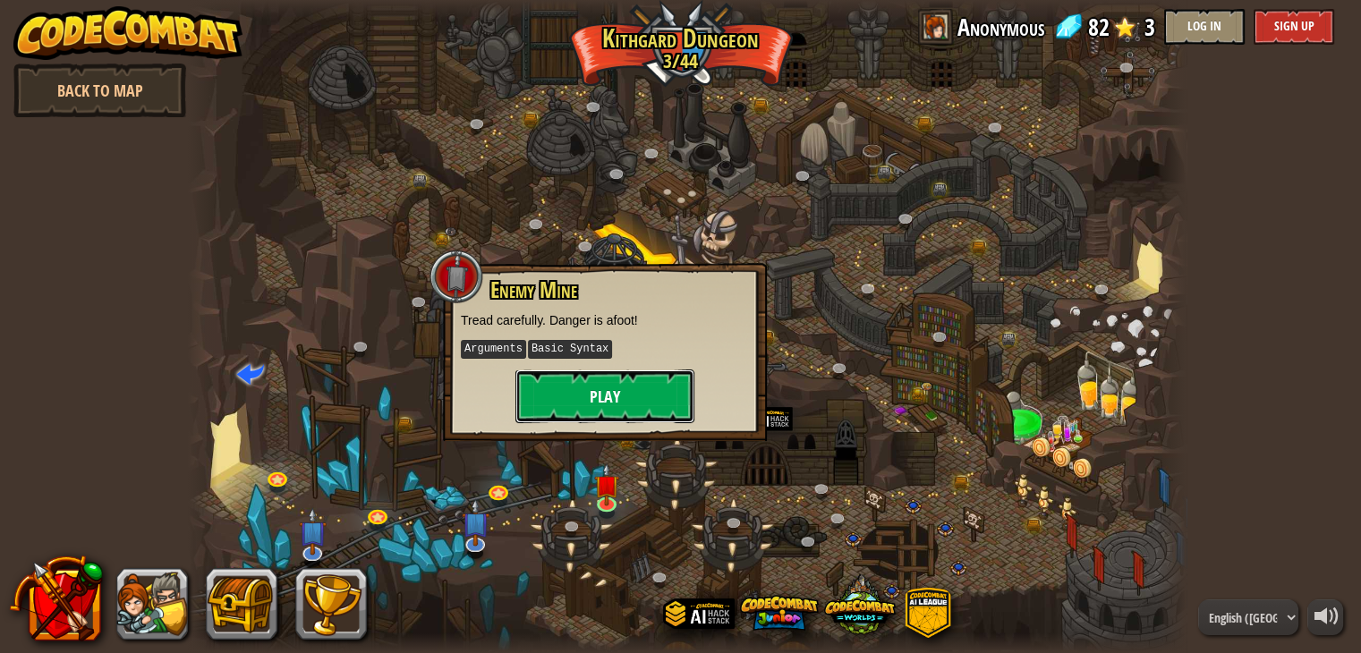
click at [590, 388] on button "Play" at bounding box center [604, 396] width 179 height 54
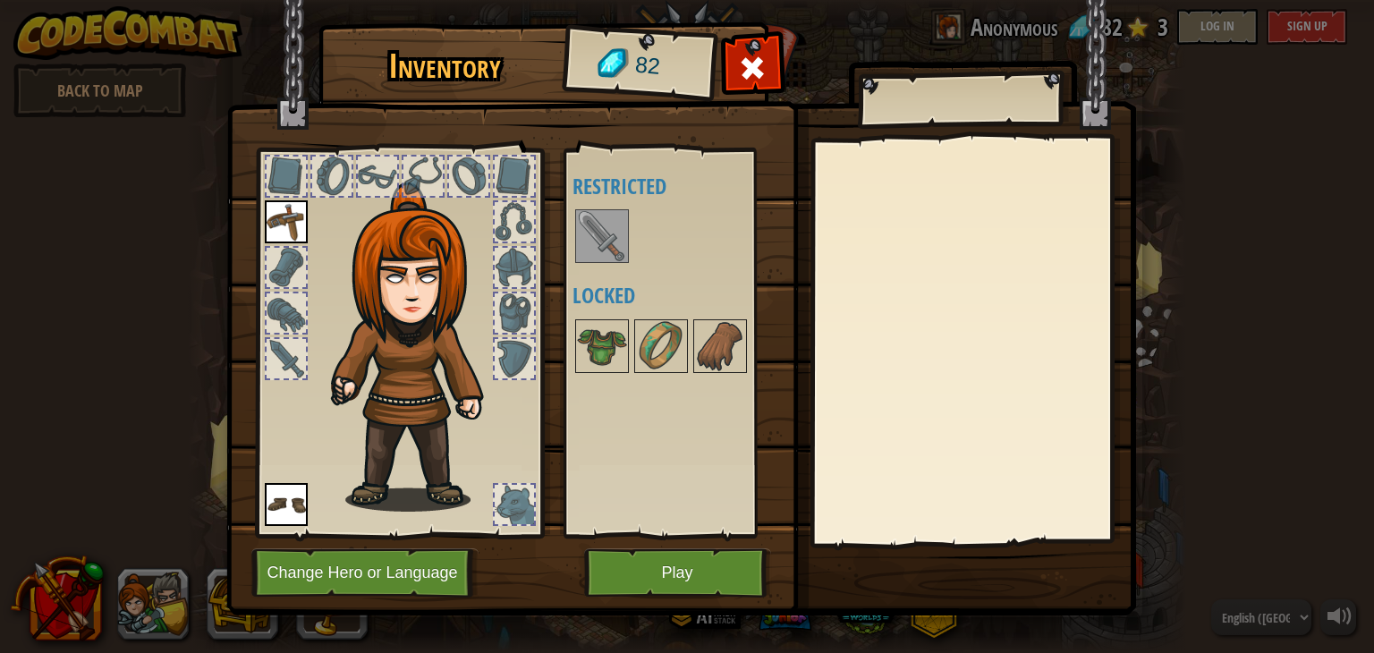
click at [615, 237] on img at bounding box center [602, 236] width 50 height 50
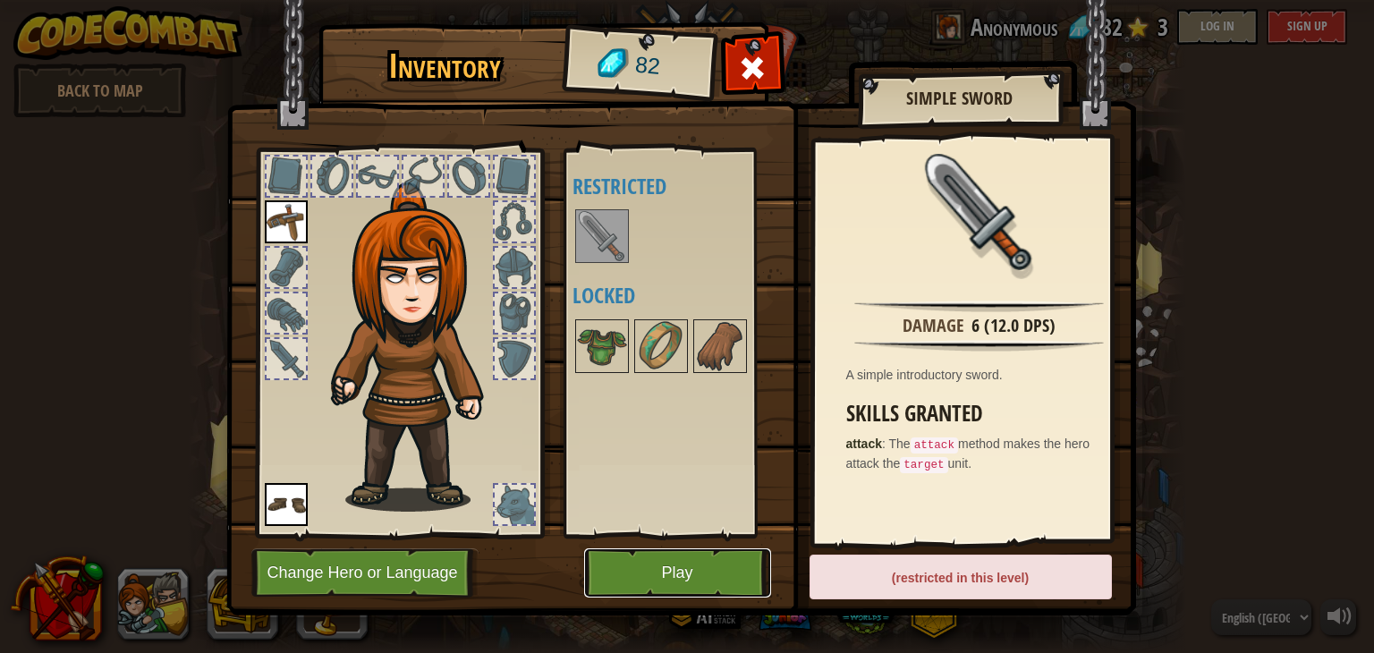
click at [708, 565] on button "Play" at bounding box center [677, 572] width 187 height 49
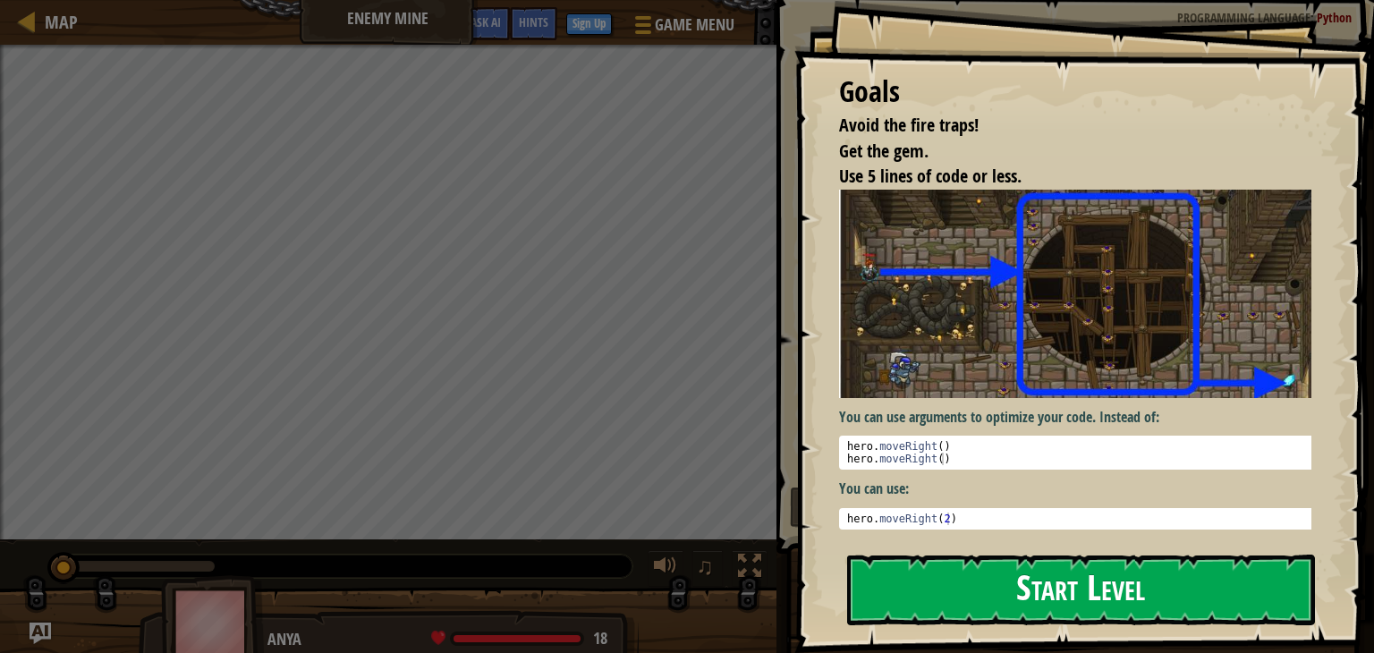
click at [1019, 567] on button "Start Level" at bounding box center [1081, 590] width 468 height 71
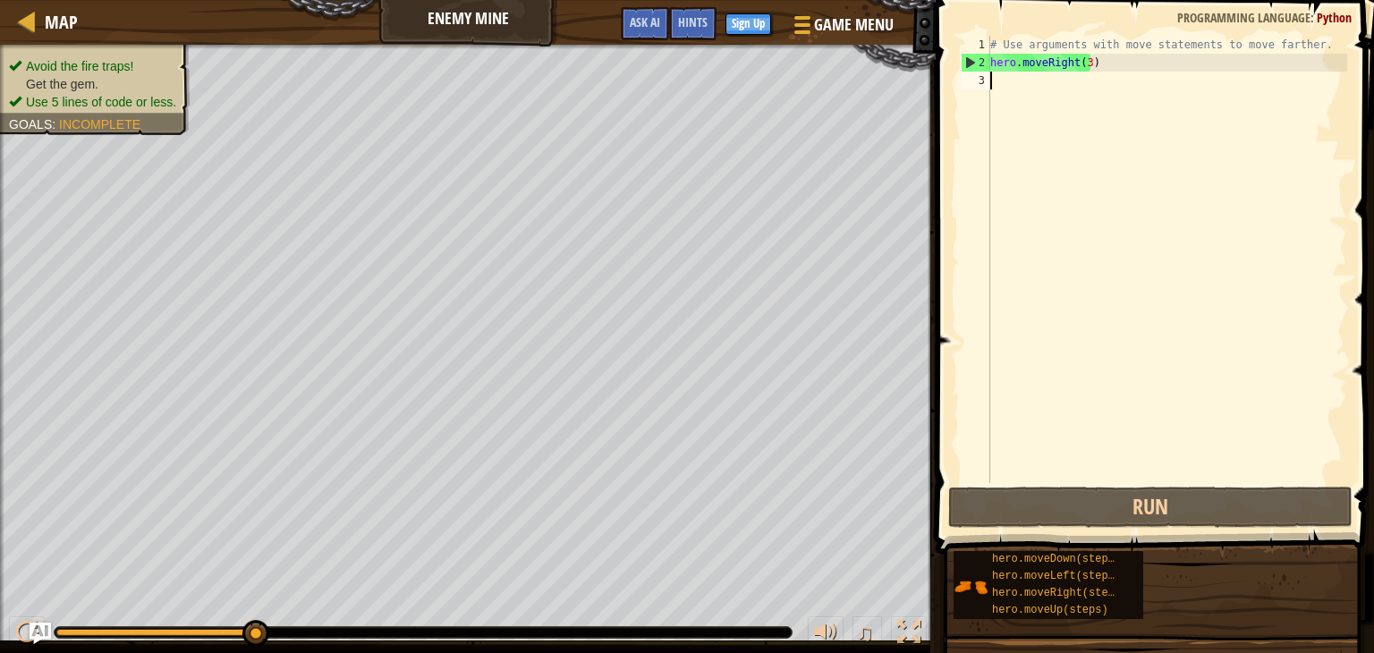
type textarea "h"
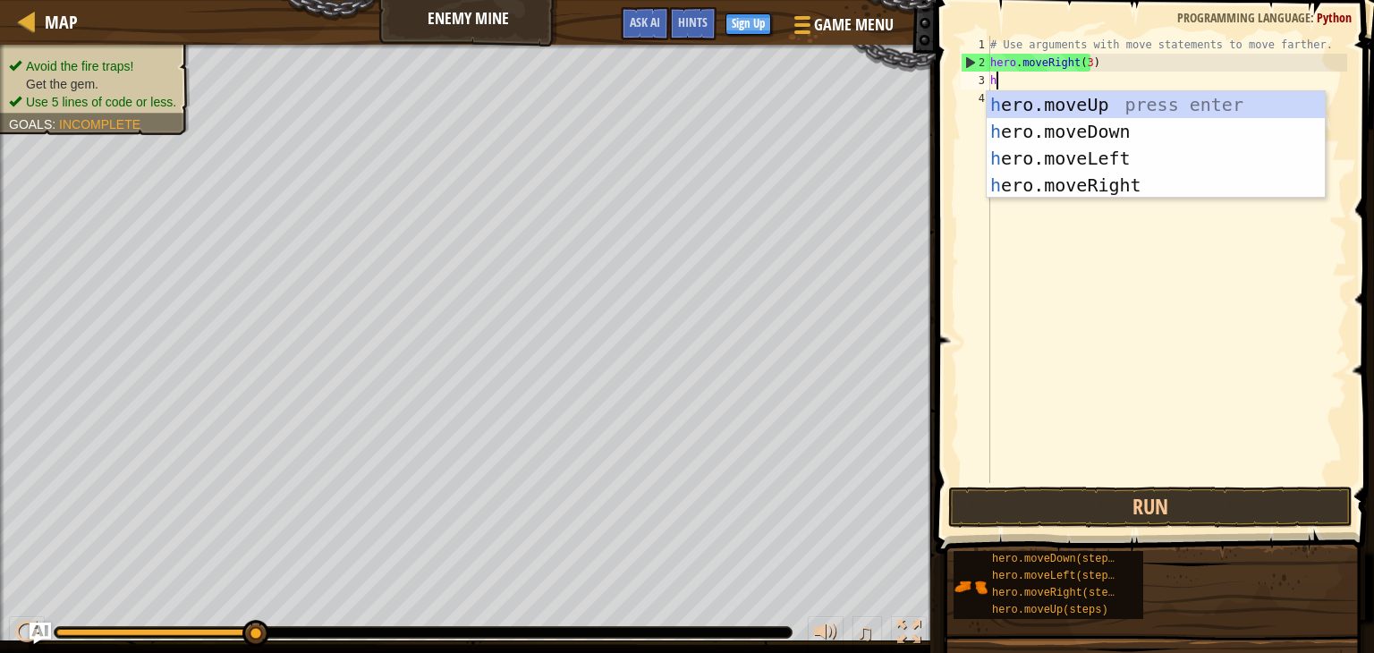
scroll to position [8, 0]
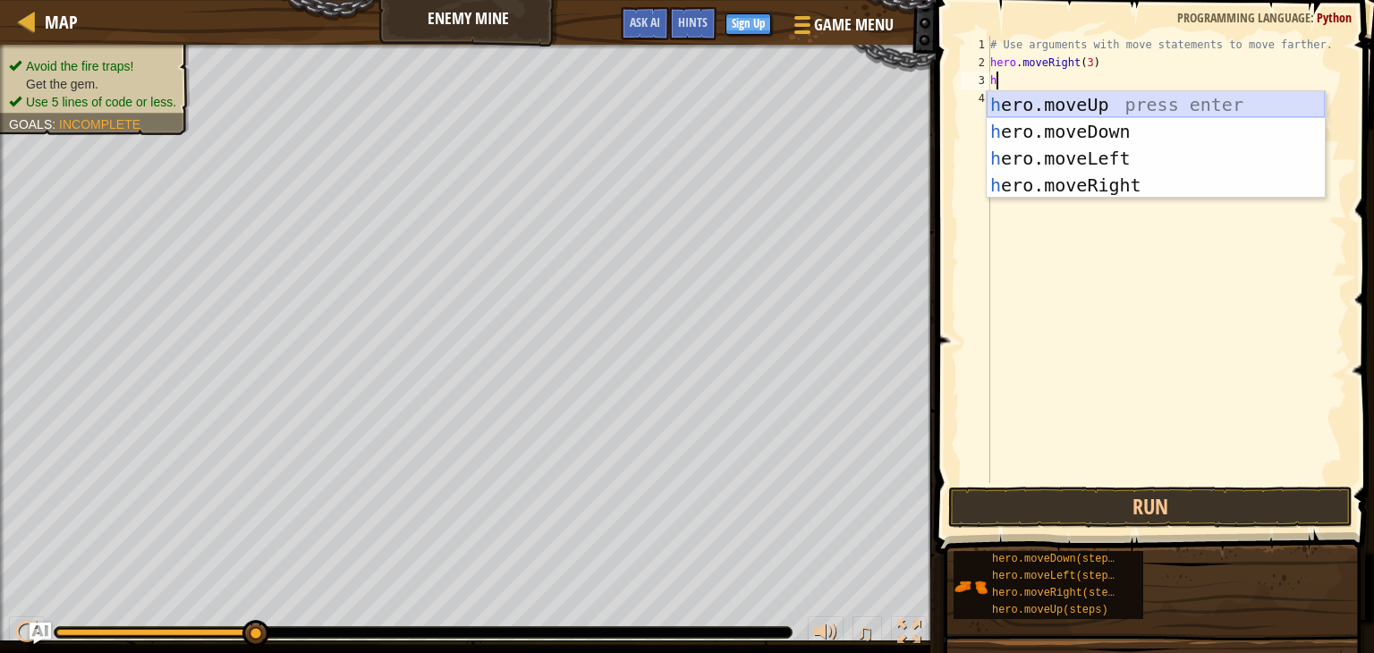
click at [1091, 94] on div "h ero.moveUp press enter h ero.moveDown press enter h ero.moveLeft press enter …" at bounding box center [1156, 171] width 338 height 161
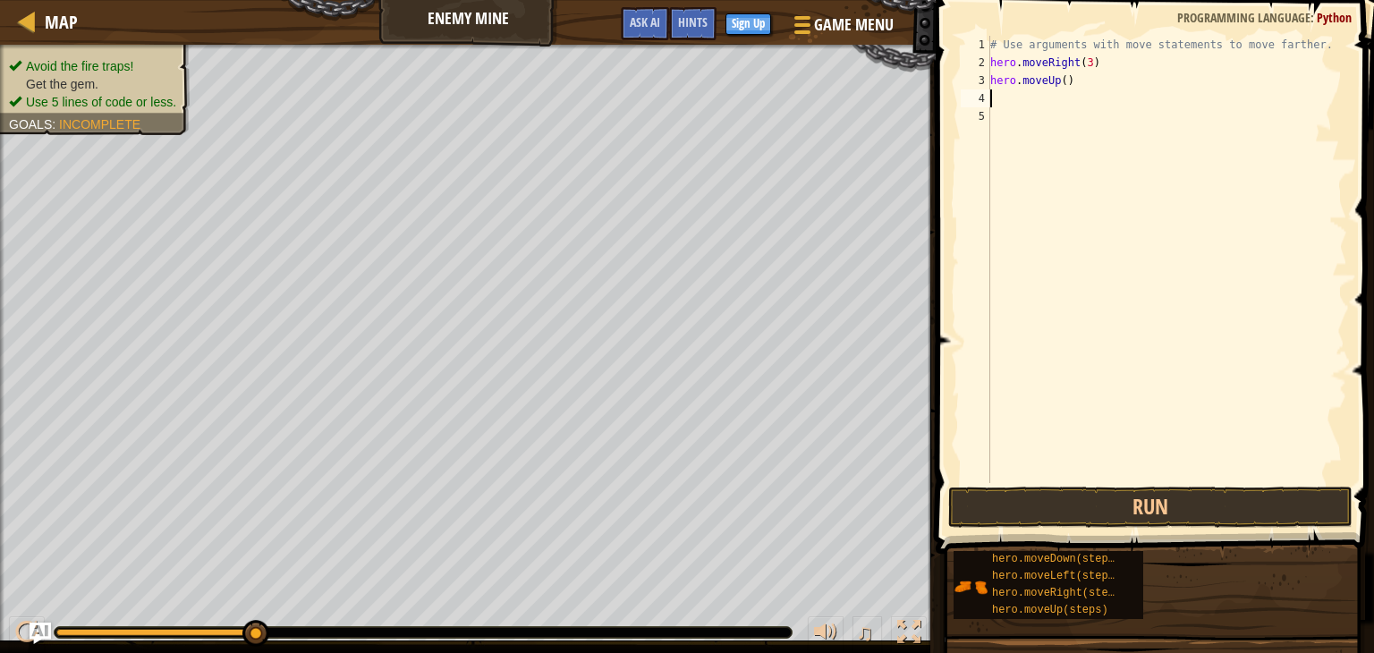
type textarea "h"
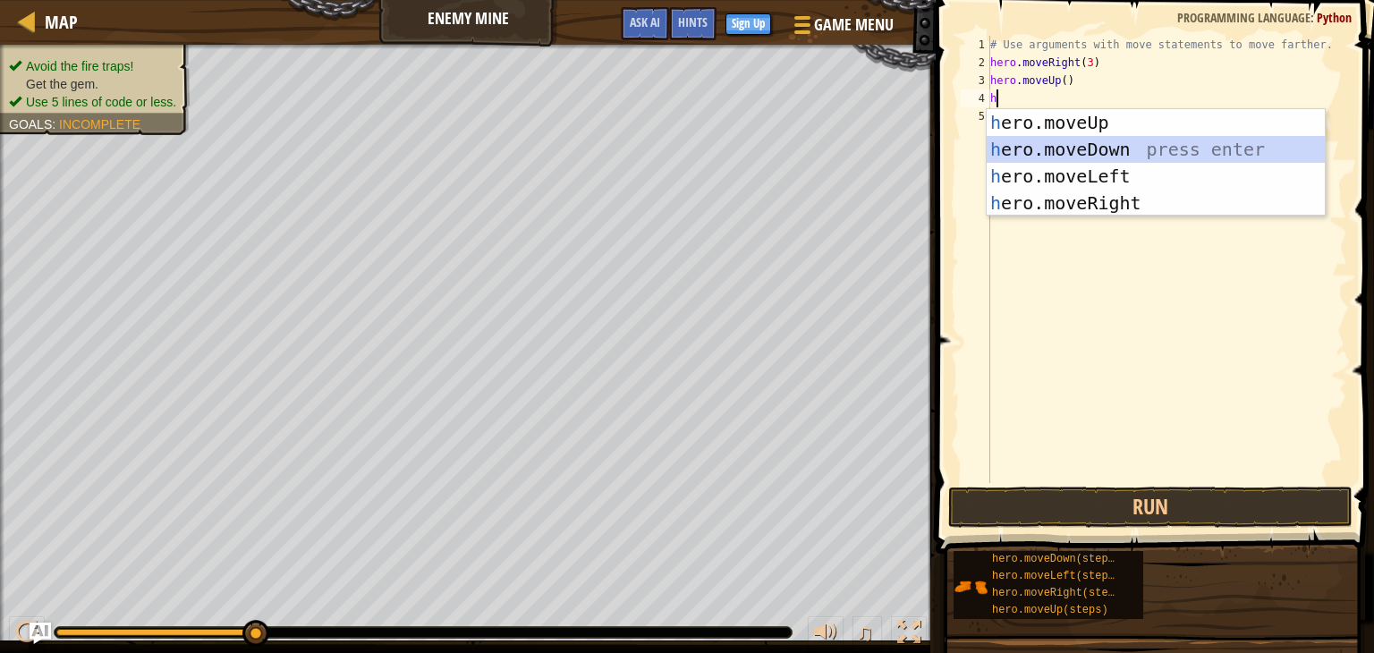
click at [1089, 138] on div "h ero.moveUp press enter h ero.moveDown press enter h ero.moveLeft press enter …" at bounding box center [1156, 189] width 338 height 161
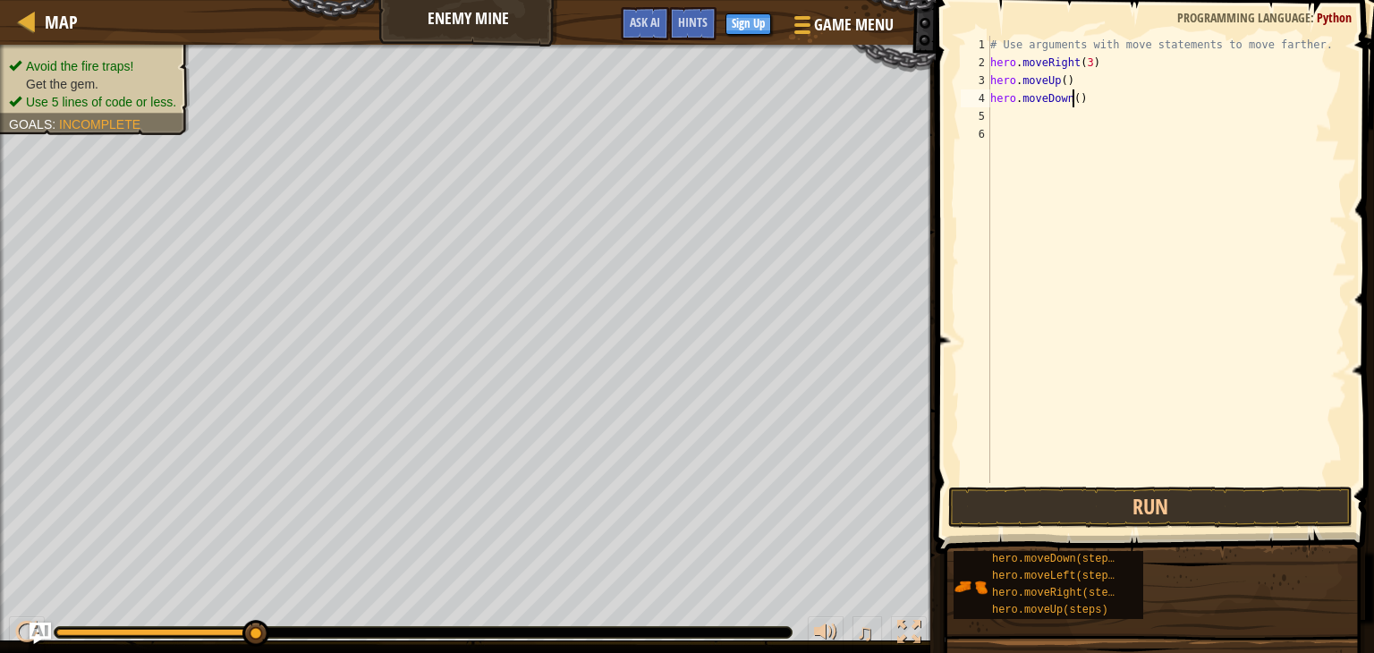
click at [1074, 102] on div "# Use arguments with move statements to move farther. hero . moveRight ( 3 ) he…" at bounding box center [1167, 277] width 360 height 483
type textarea "hero.moveDown(4)"
click at [1026, 114] on div "# Use arguments with move statements to move farther. hero . moveRight ( 3 ) he…" at bounding box center [1167, 277] width 360 height 483
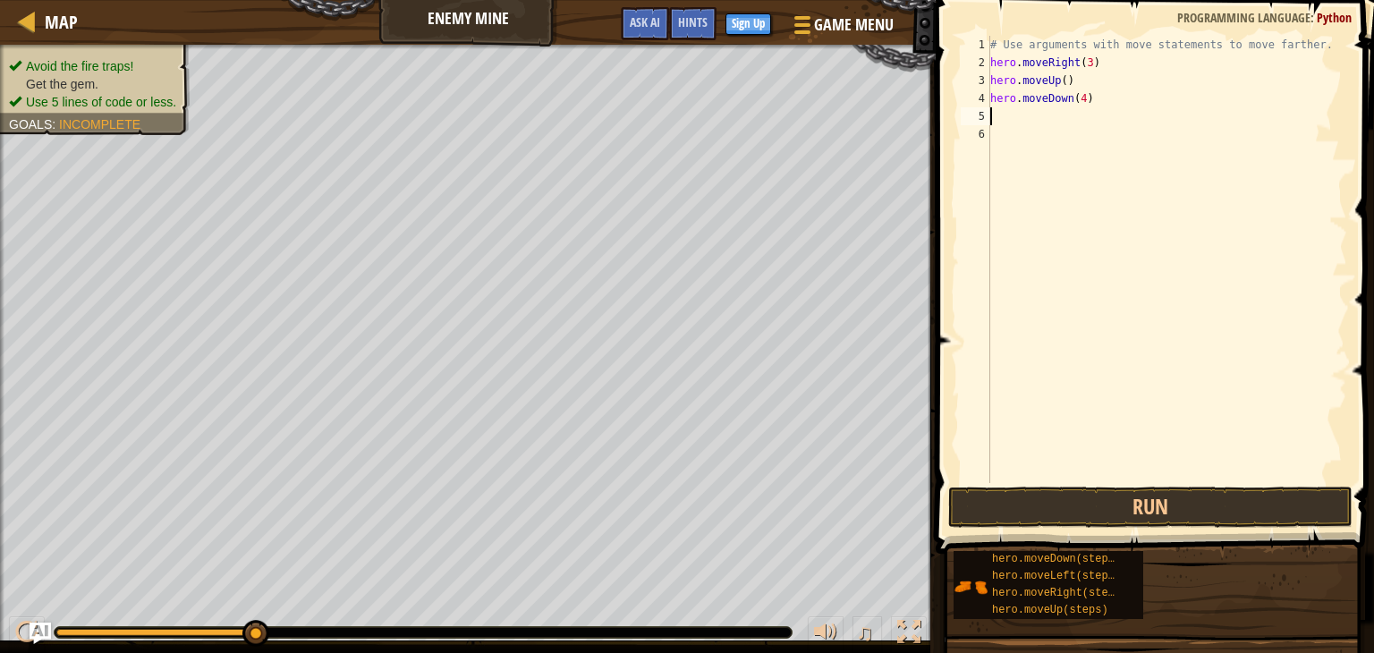
type textarea "h"
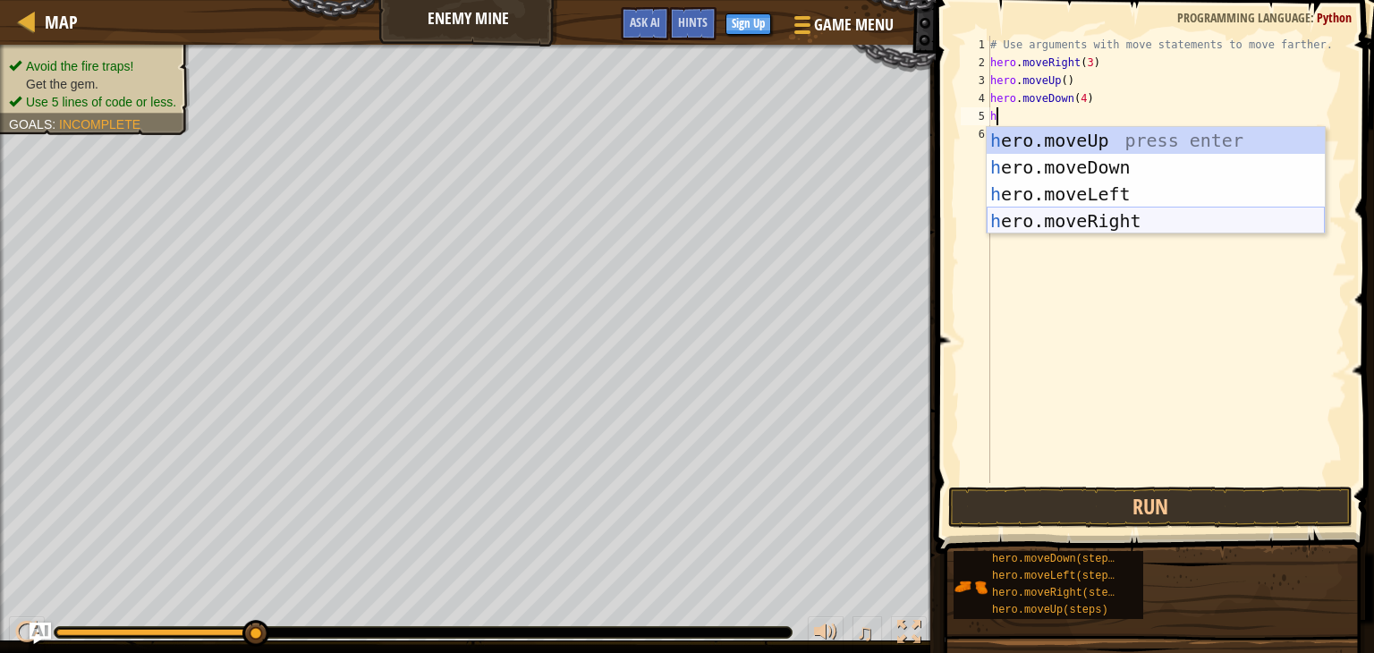
click at [1041, 219] on div "h ero.moveUp press enter h ero.moveDown press enter h ero.moveLeft press enter …" at bounding box center [1156, 207] width 338 height 161
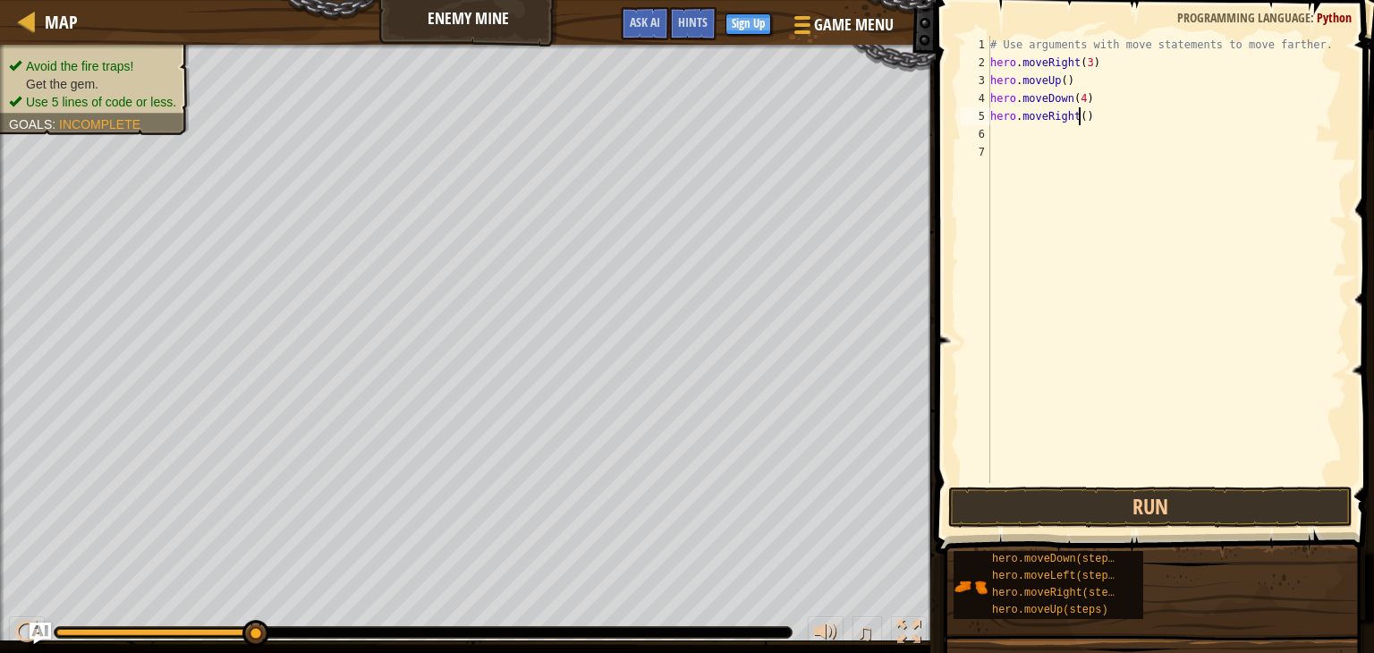
click at [1077, 115] on div "# Use arguments with move statements to move farther. hero . moveRight ( 3 ) he…" at bounding box center [1167, 277] width 360 height 483
click at [1066, 502] on button "Run" at bounding box center [1150, 507] width 404 height 41
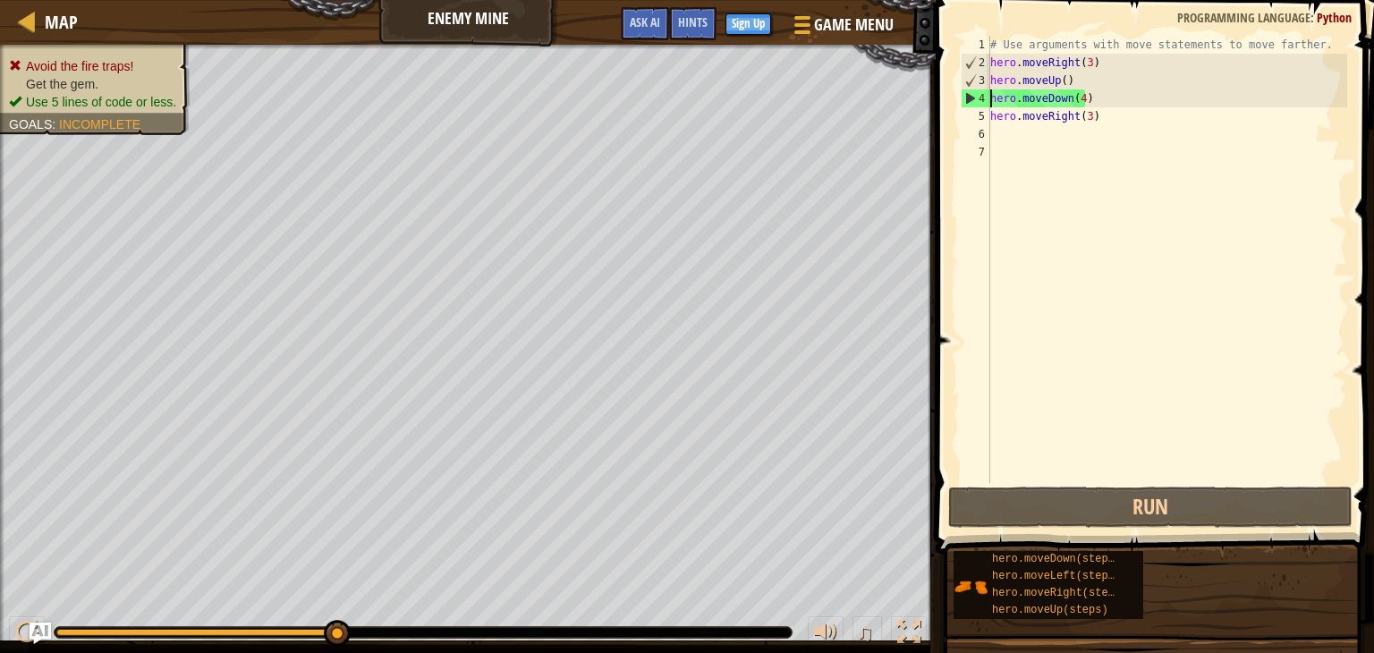
click at [991, 98] on div "# Use arguments with move statements to move farther. hero . moveRight ( 3 ) he…" at bounding box center [1167, 277] width 360 height 483
type textarea "hero.moveDown(4)"
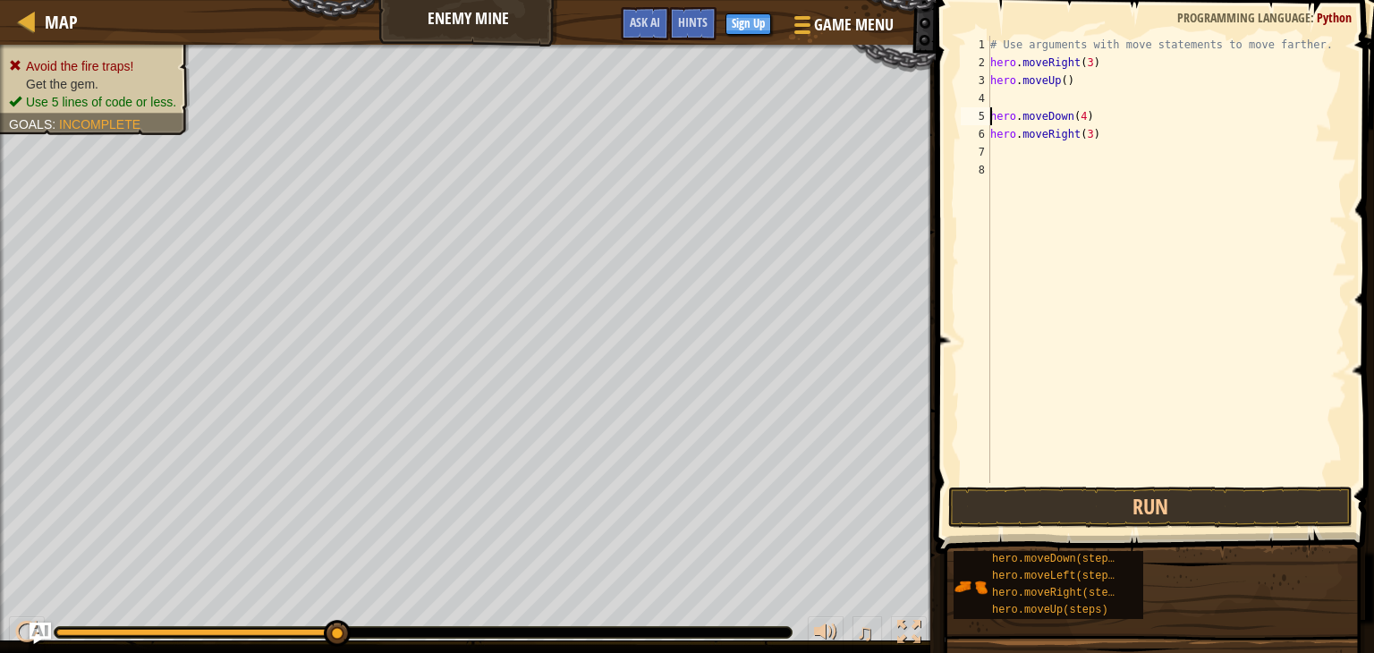
scroll to position [8, 0]
type textarea "h"
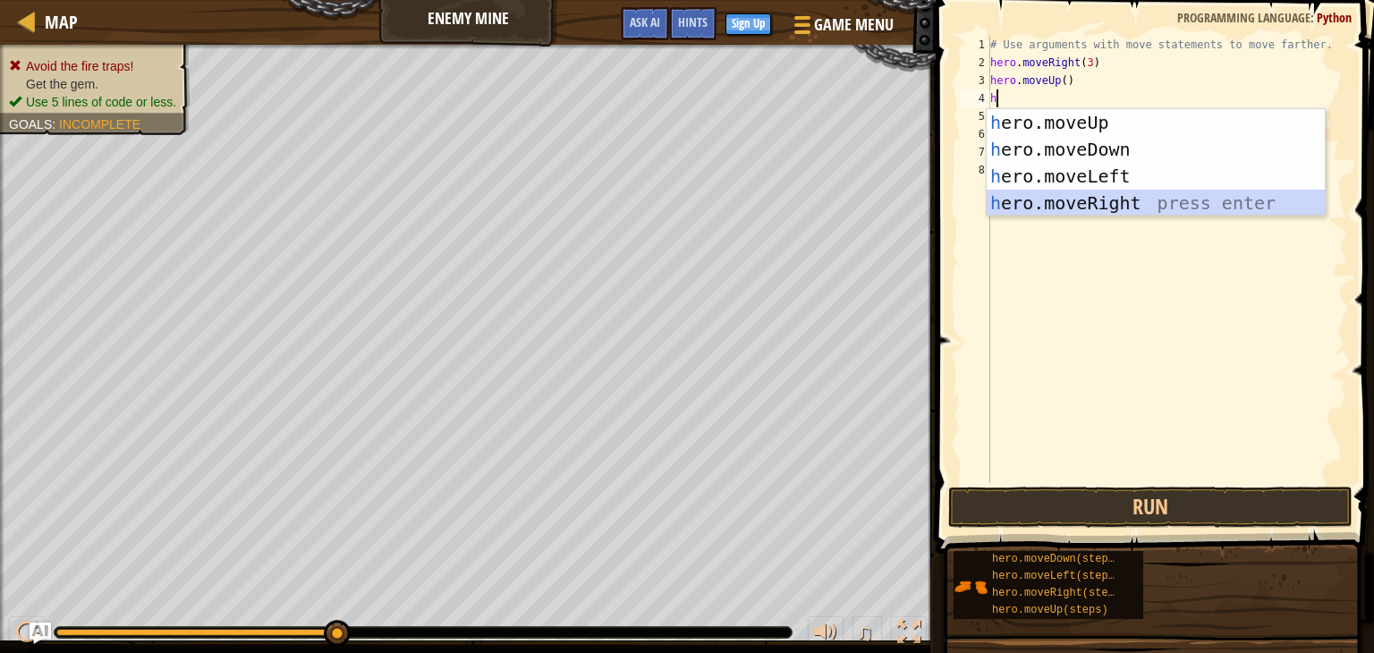
click at [1018, 203] on div "h ero.moveUp press enter h ero.moveDown press enter h ero.moveLeft press enter …" at bounding box center [1156, 189] width 338 height 161
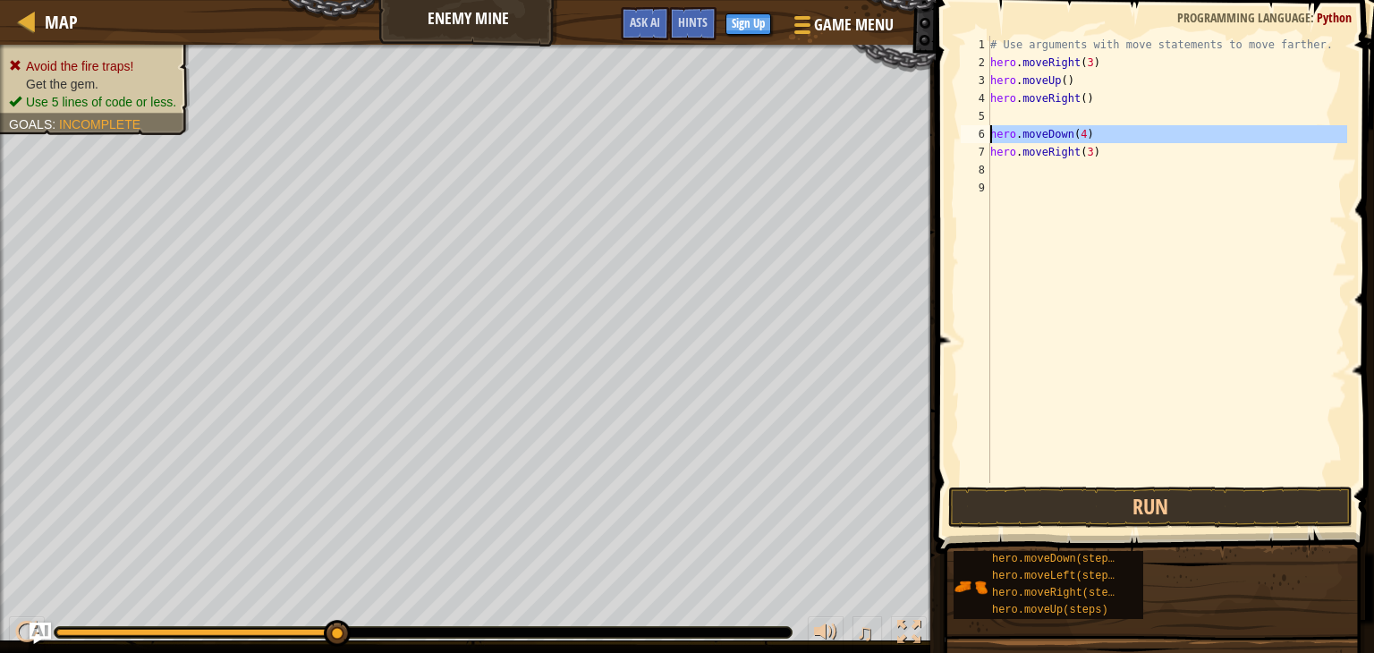
click at [988, 131] on div "6" at bounding box center [976, 134] width 30 height 18
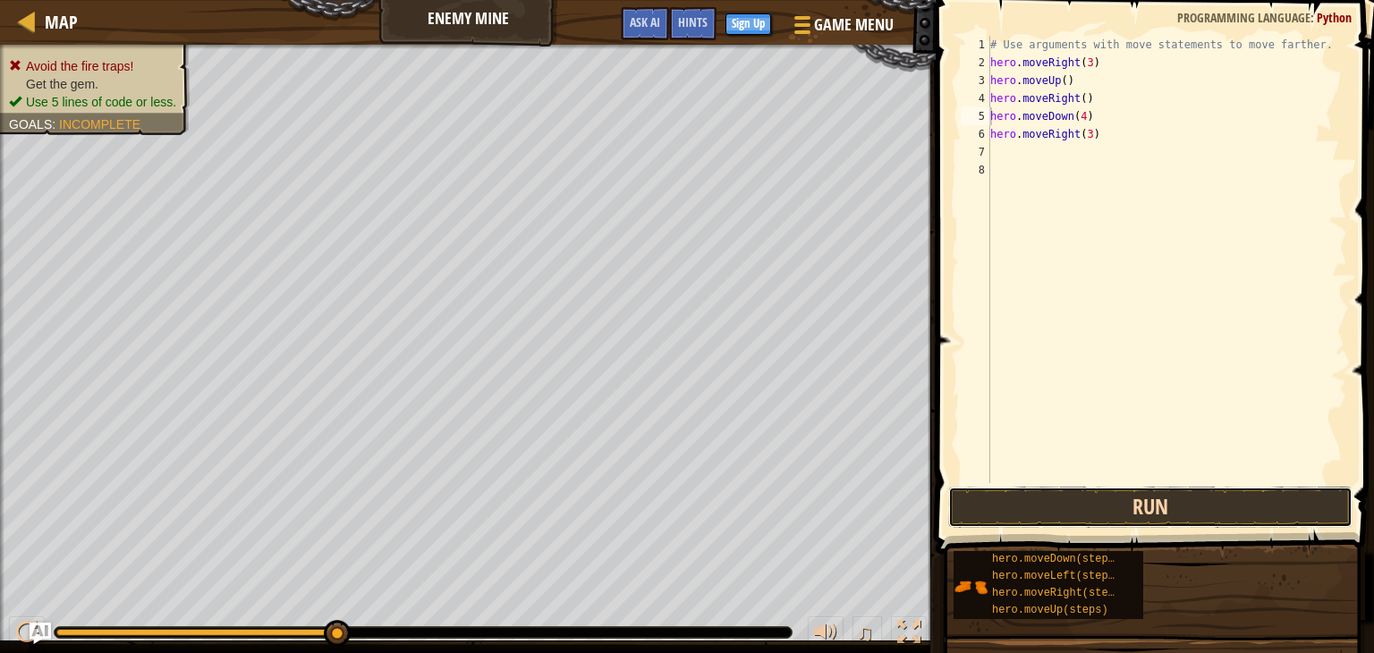
click at [1117, 495] on button "Run" at bounding box center [1150, 507] width 404 height 41
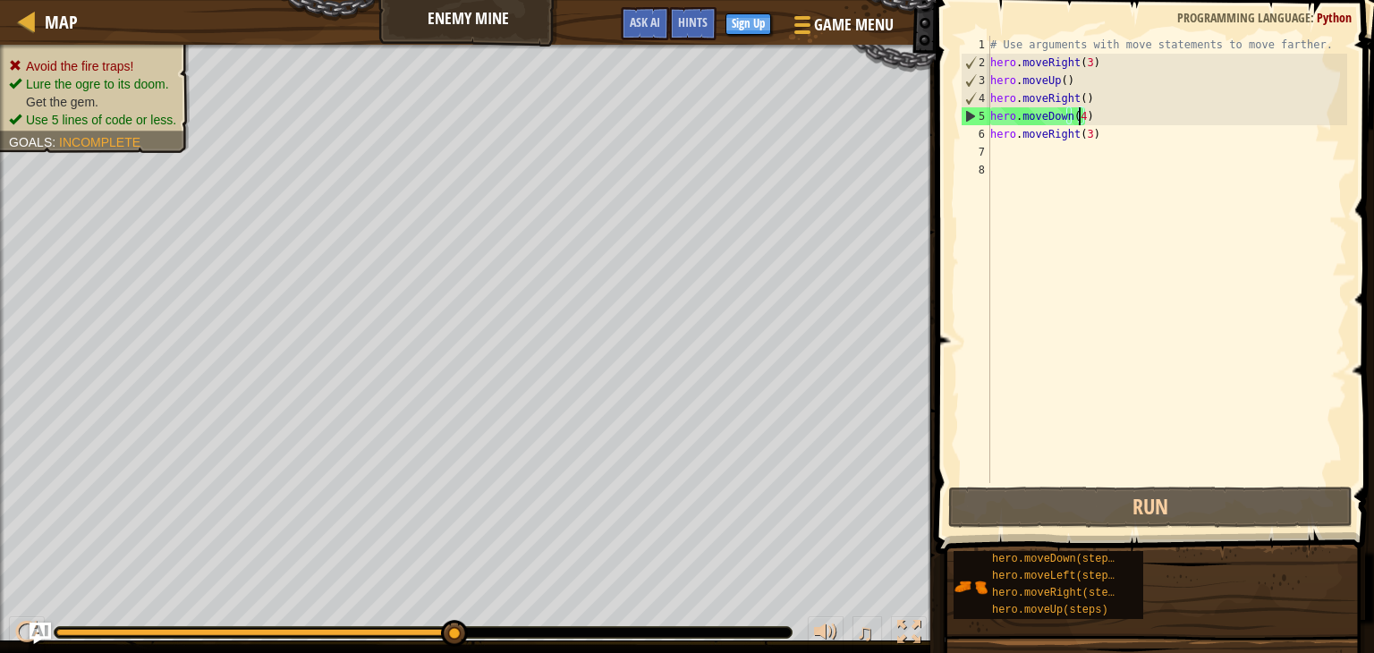
click at [1080, 115] on div "# Use arguments with move statements to move farther. hero . moveRight ( 3 ) he…" at bounding box center [1167, 277] width 360 height 483
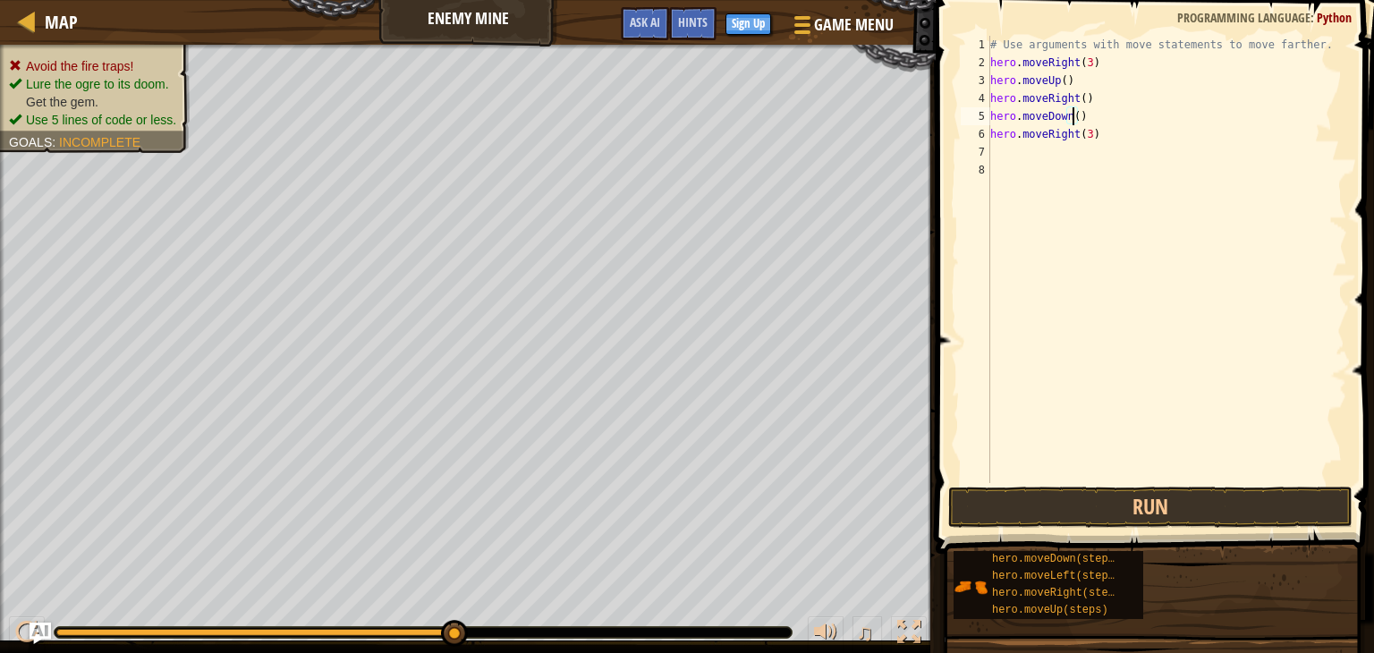
scroll to position [8, 6]
type textarea "hero.moveDown(3)"
click at [975, 498] on button "Run" at bounding box center [1150, 507] width 404 height 41
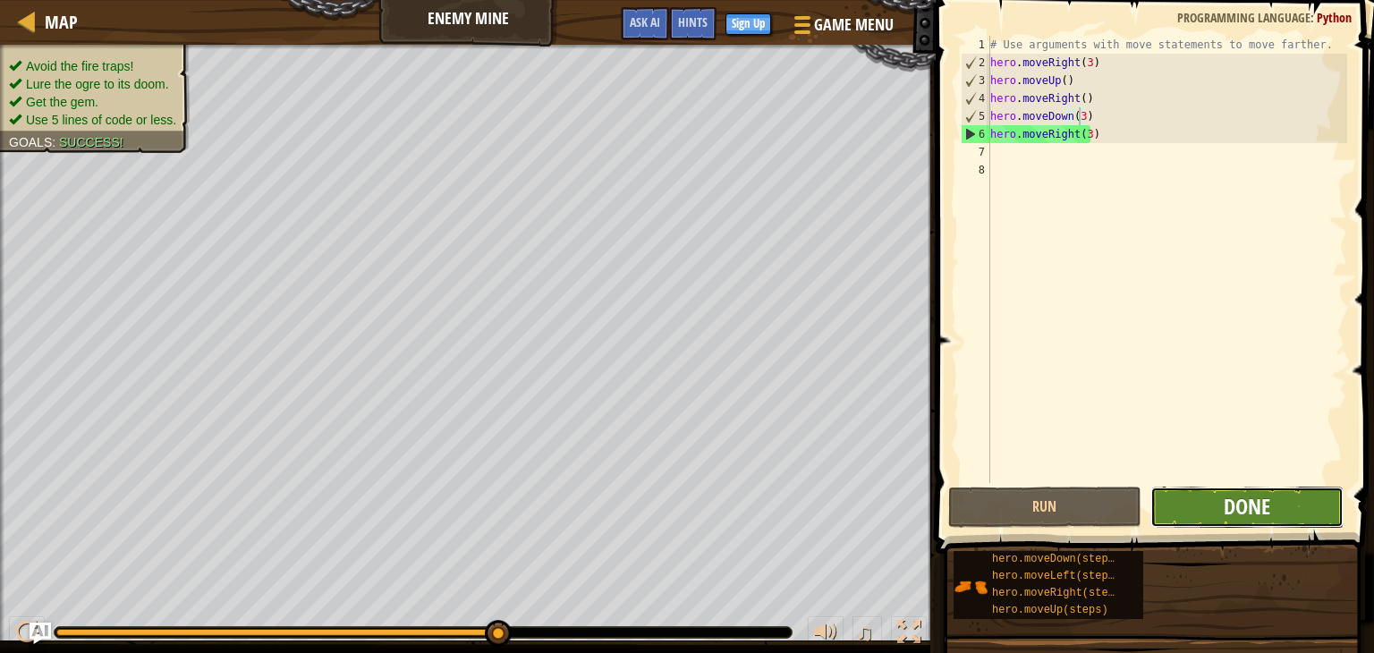
click at [1248, 505] on span "Done" at bounding box center [1247, 506] width 47 height 29
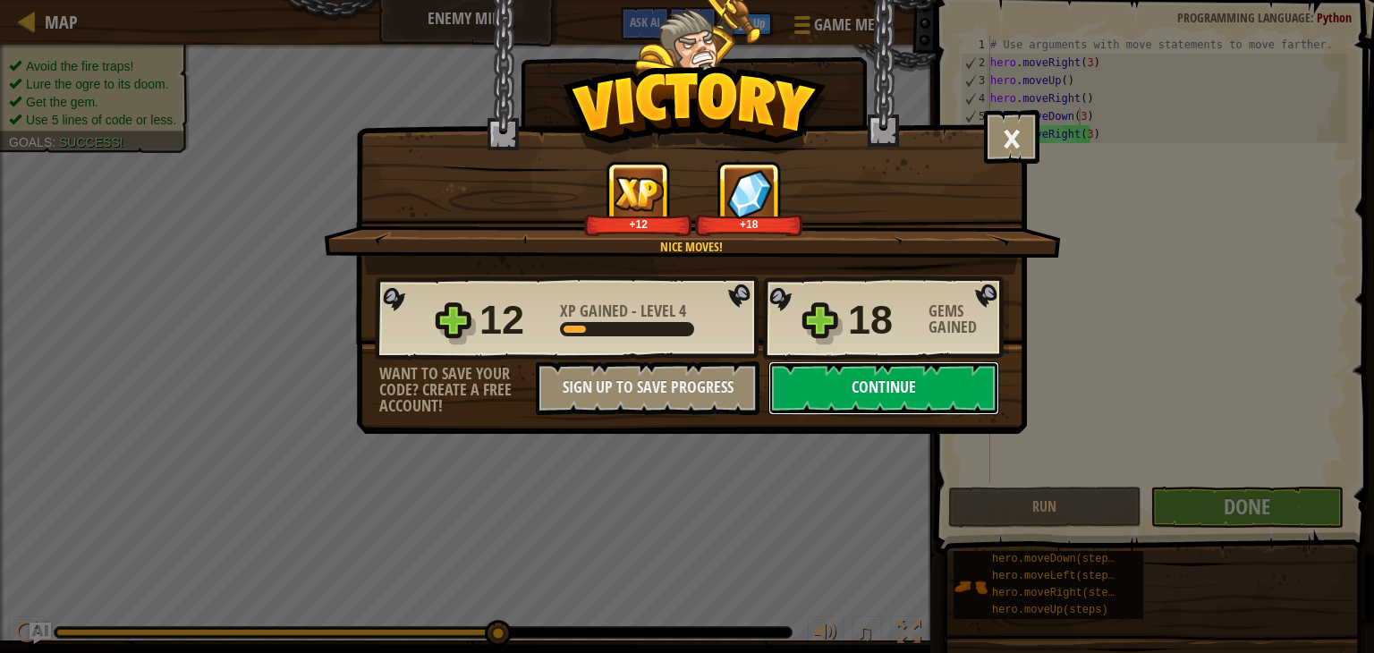
click at [941, 382] on button "Continue" at bounding box center [883, 388] width 231 height 54
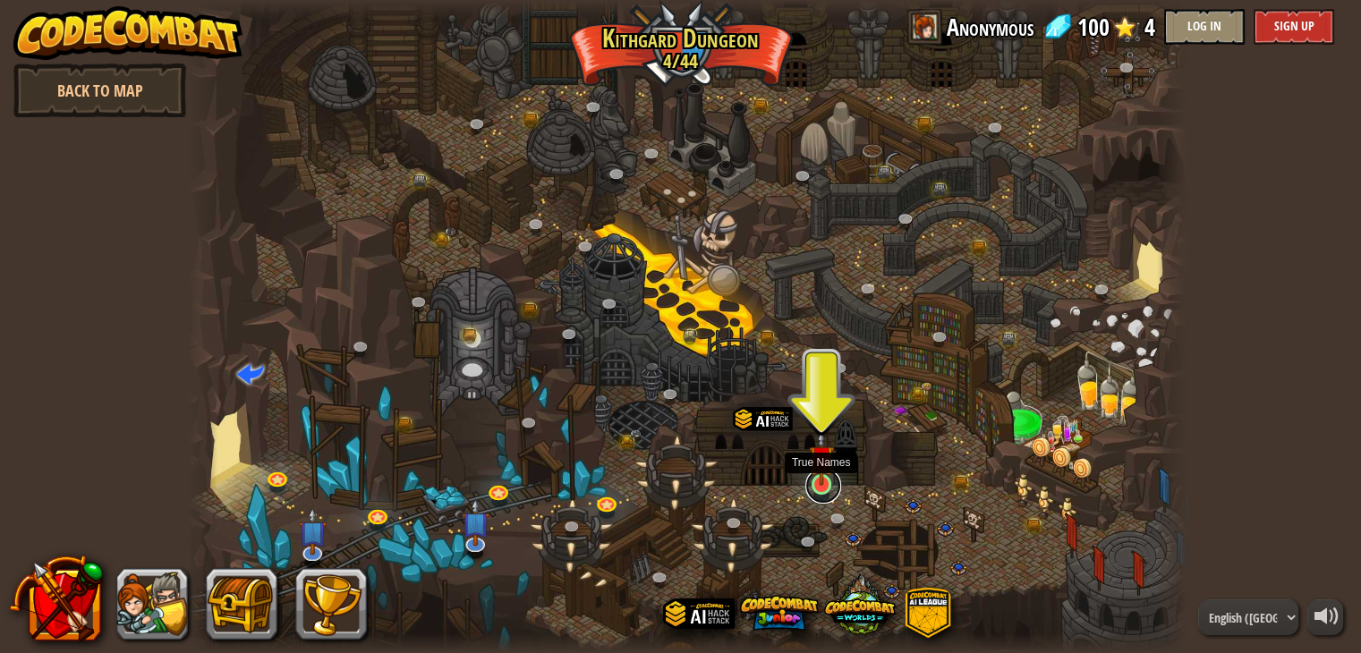
click at [818, 487] on link at bounding box center [823, 486] width 36 height 36
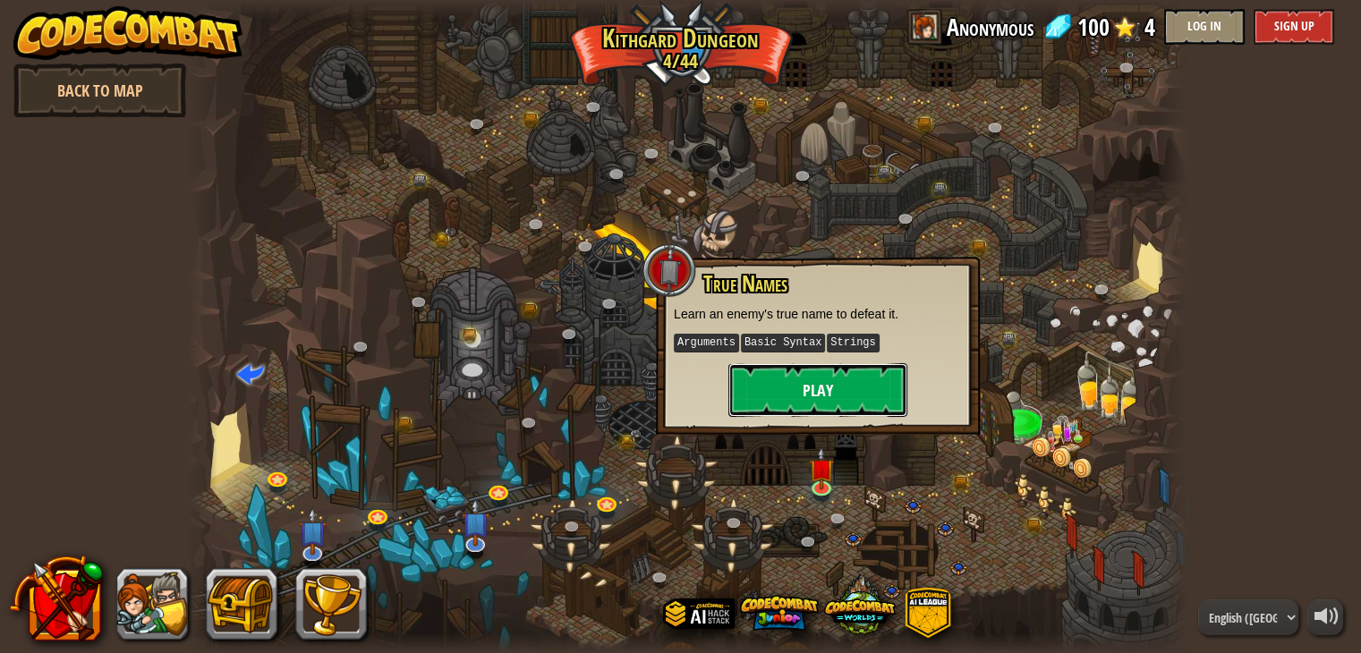
click at [827, 397] on button "Play" at bounding box center [817, 390] width 179 height 54
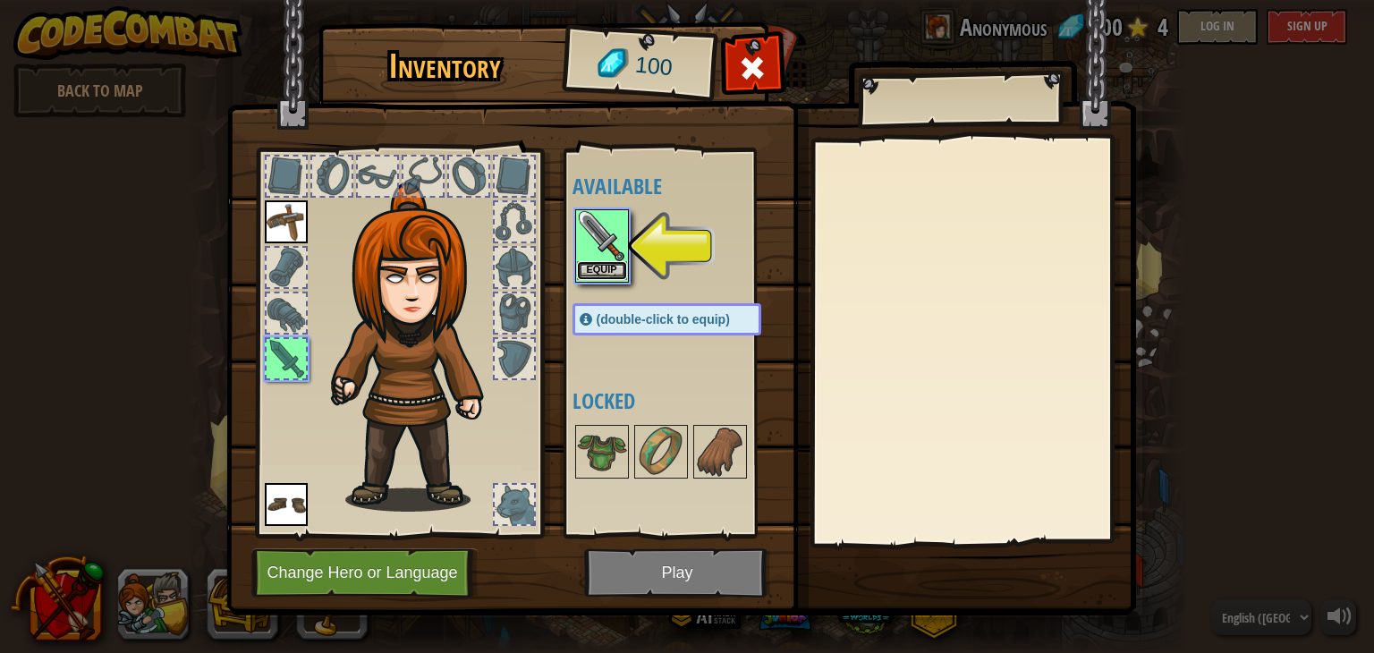
click at [605, 265] on button "Equip" at bounding box center [602, 270] width 50 height 19
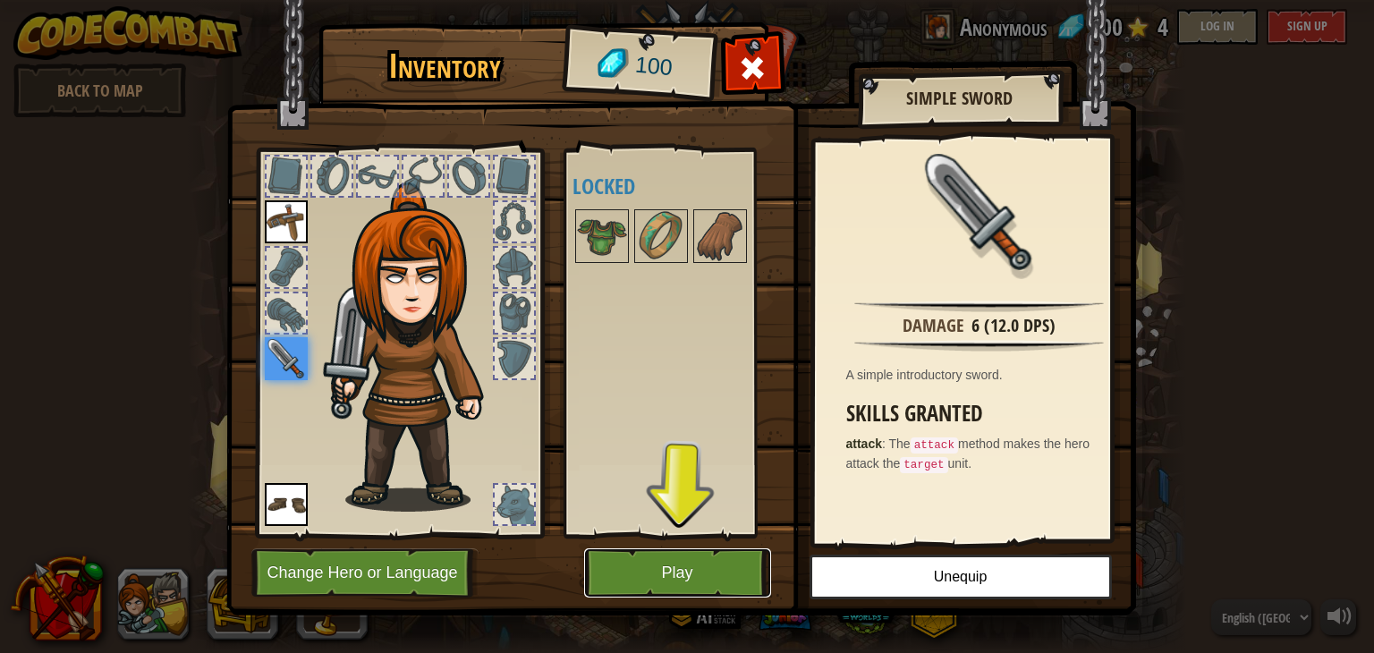
click at [674, 581] on button "Play" at bounding box center [677, 572] width 187 height 49
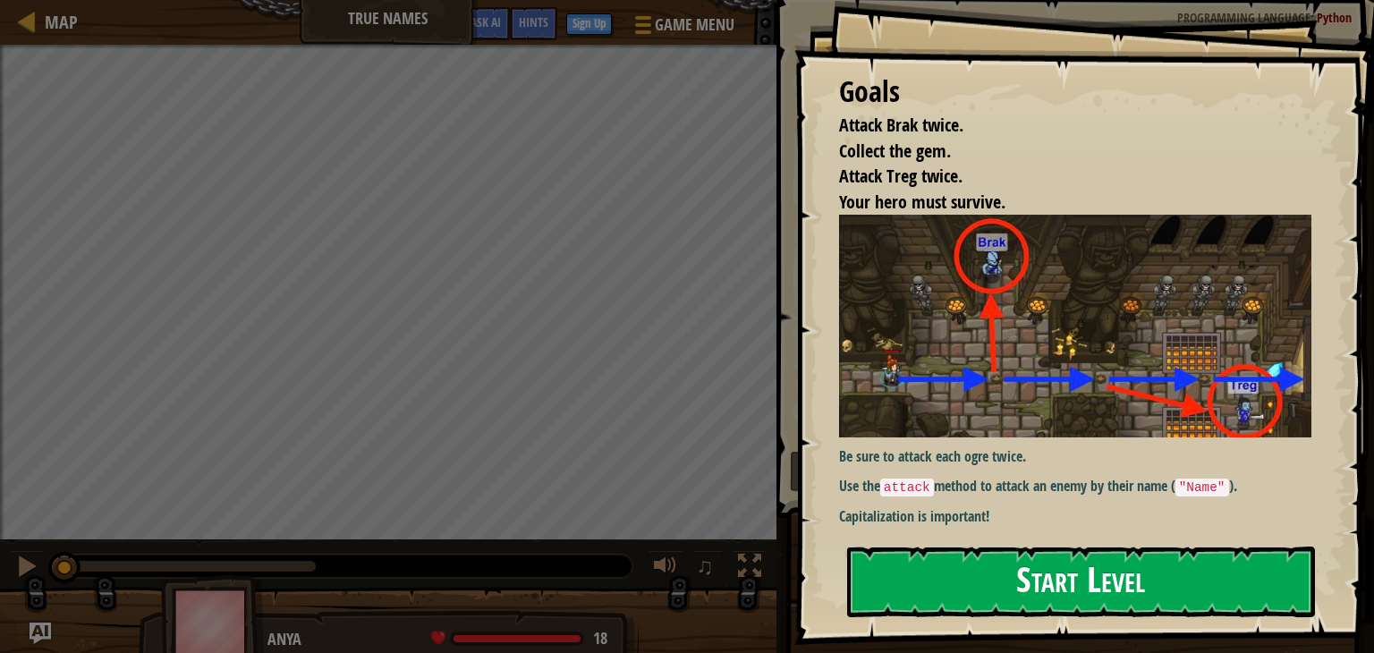
click at [987, 575] on button "Start Level" at bounding box center [1081, 582] width 468 height 71
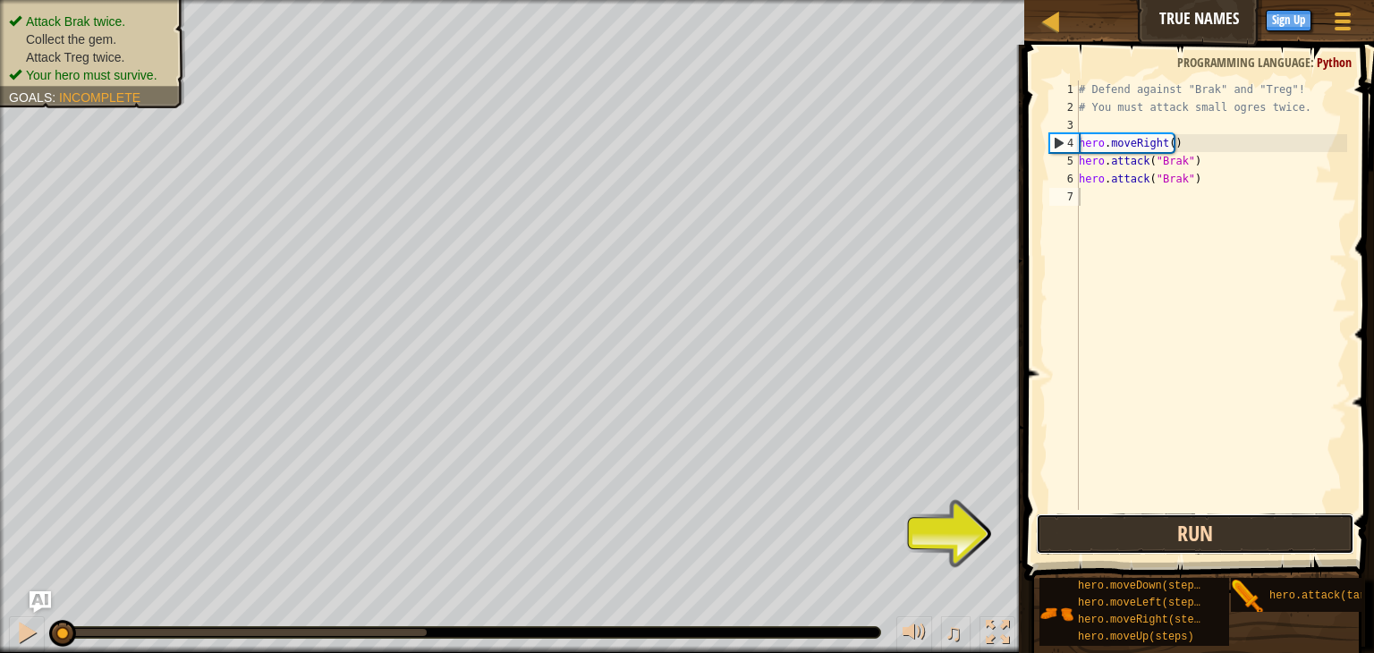
click at [1101, 552] on button "Run" at bounding box center [1195, 533] width 318 height 41
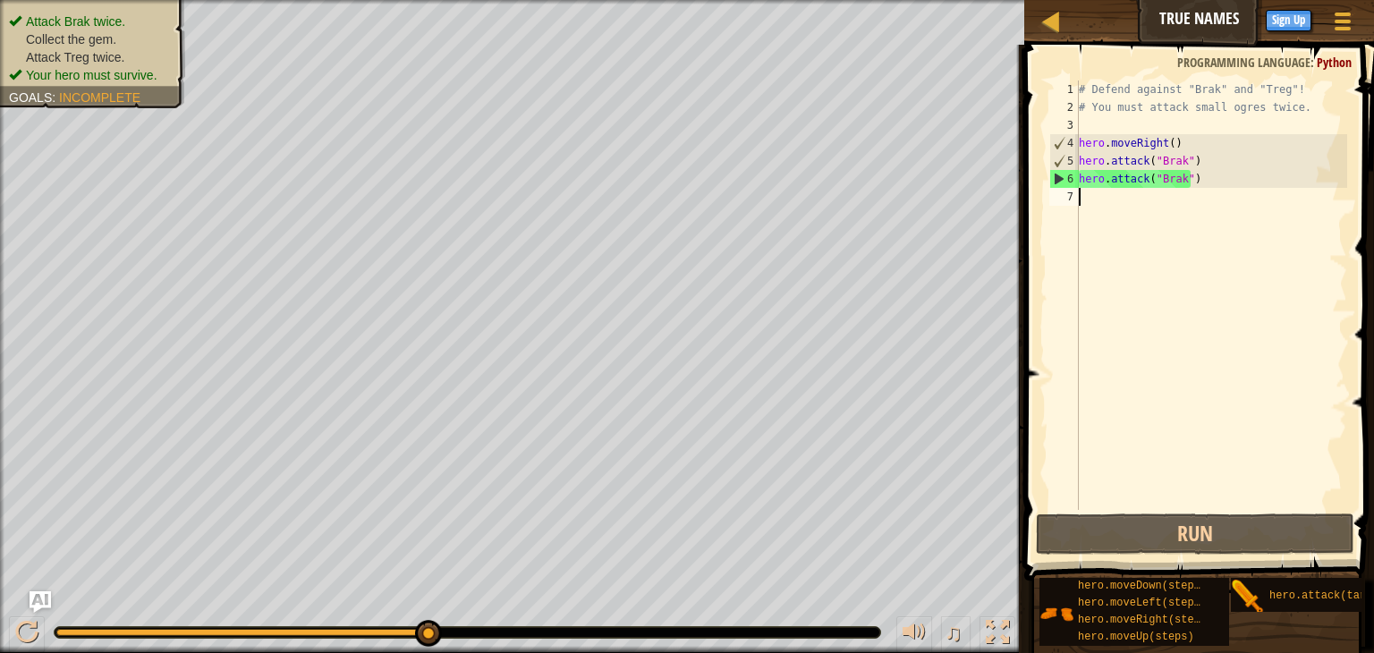
type textarea "m"
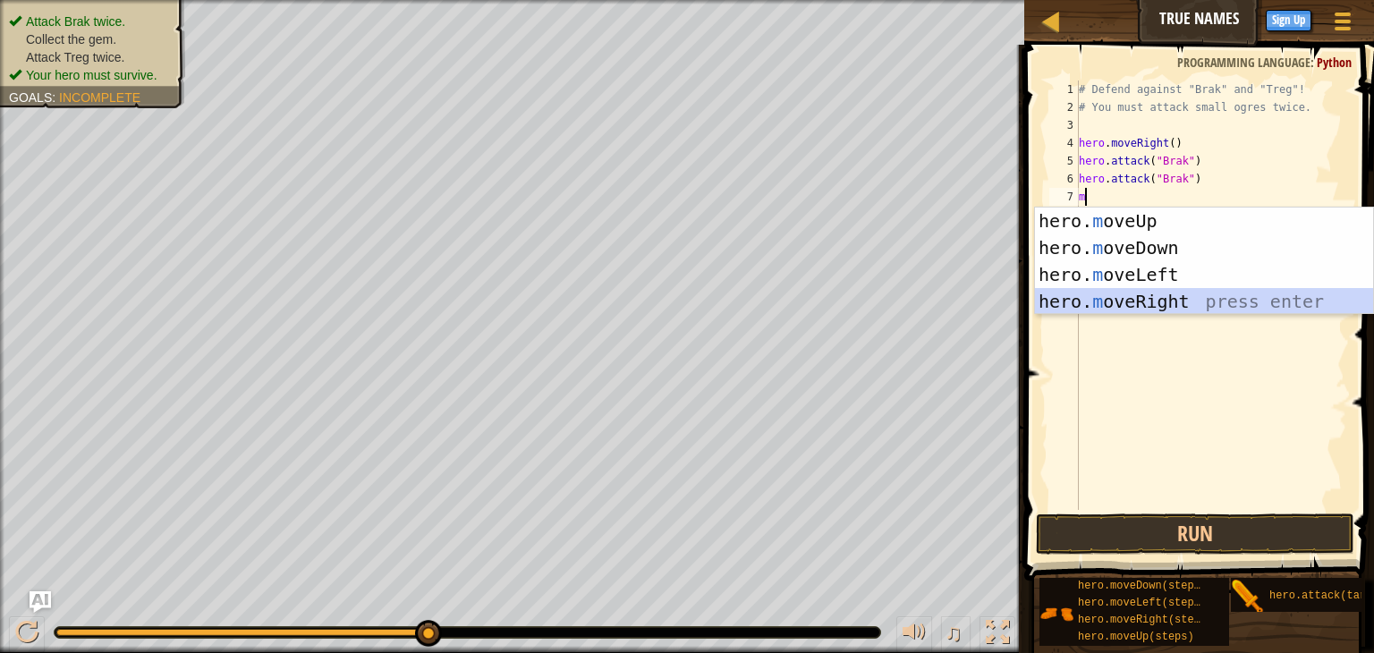
click at [1119, 300] on div "hero. m oveUp press enter hero. m oveDown press enter hero. m oveLeft press ent…" at bounding box center [1204, 288] width 338 height 161
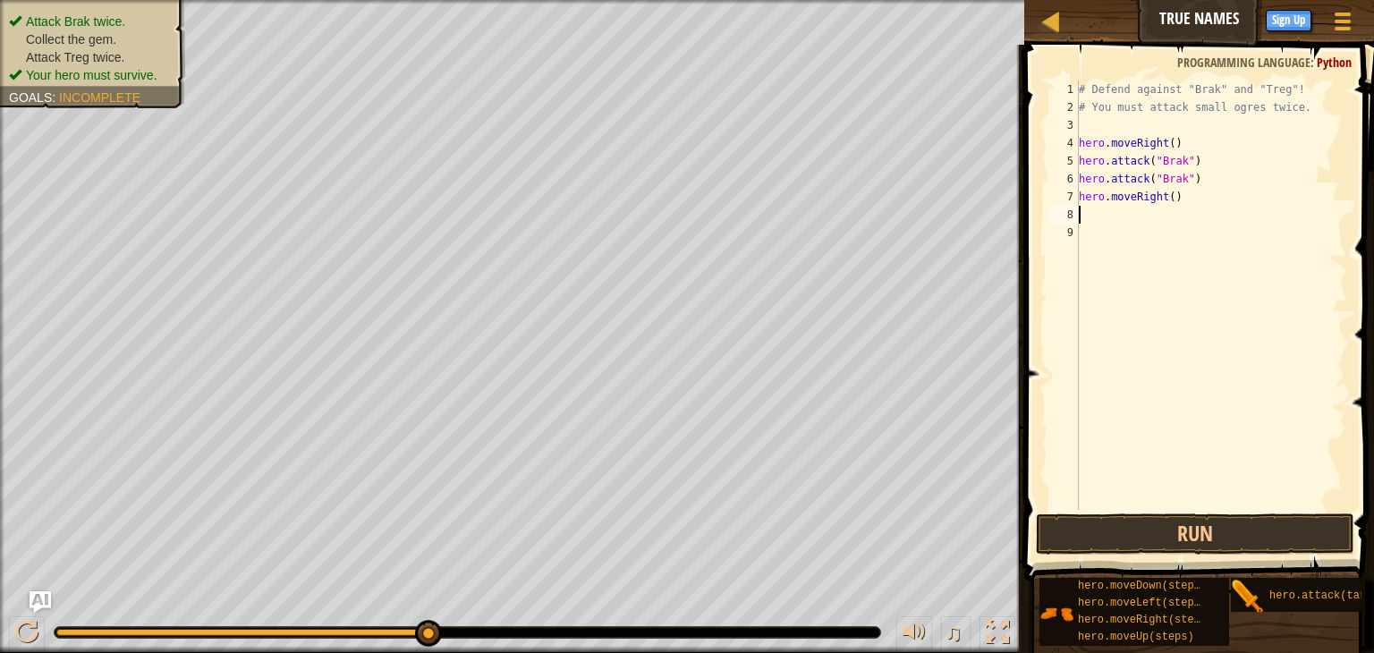
type textarea "h"
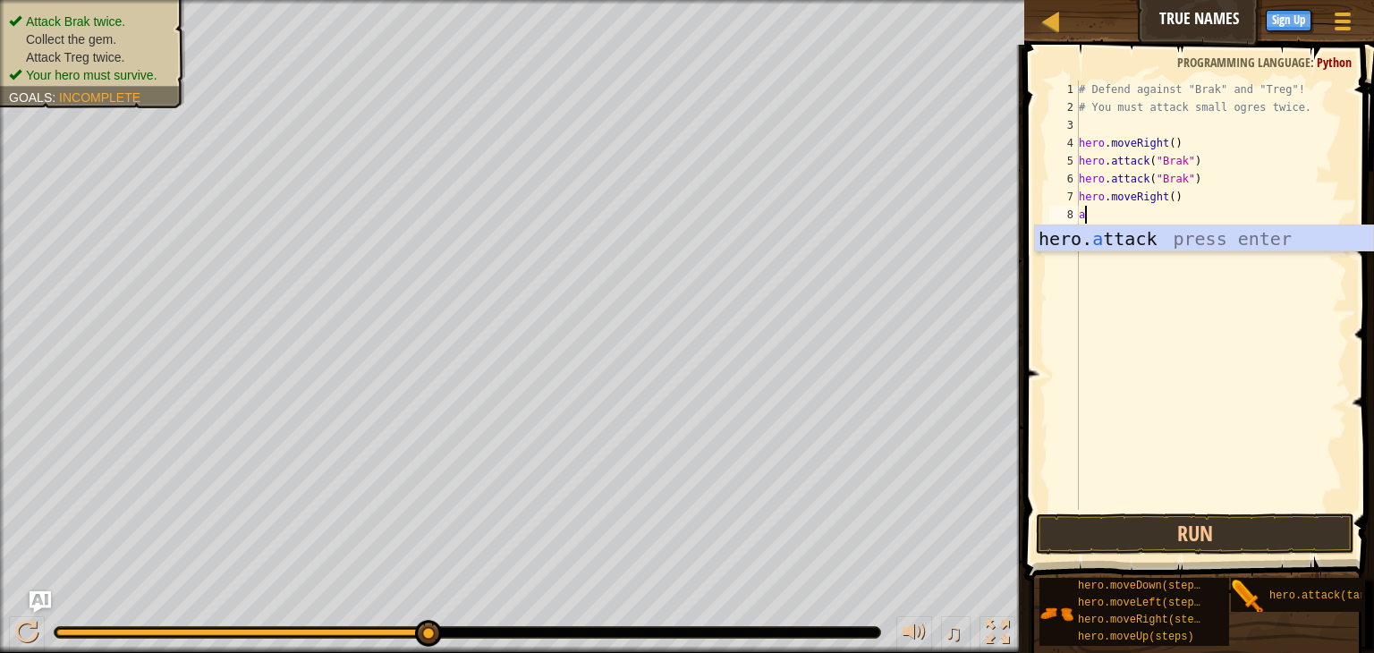
click at [1125, 250] on div "hero. a ttack press enter" at bounding box center [1204, 265] width 338 height 81
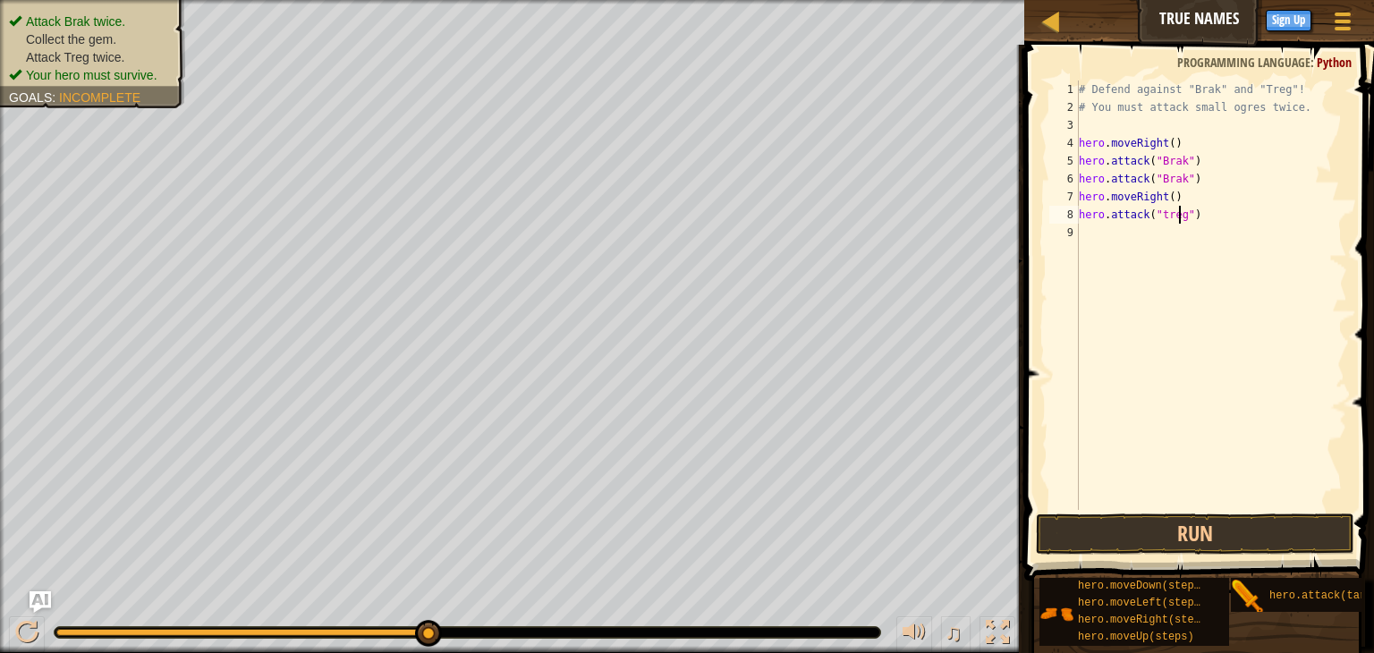
scroll to position [8, 7]
click at [1165, 539] on button "Run" at bounding box center [1195, 533] width 318 height 41
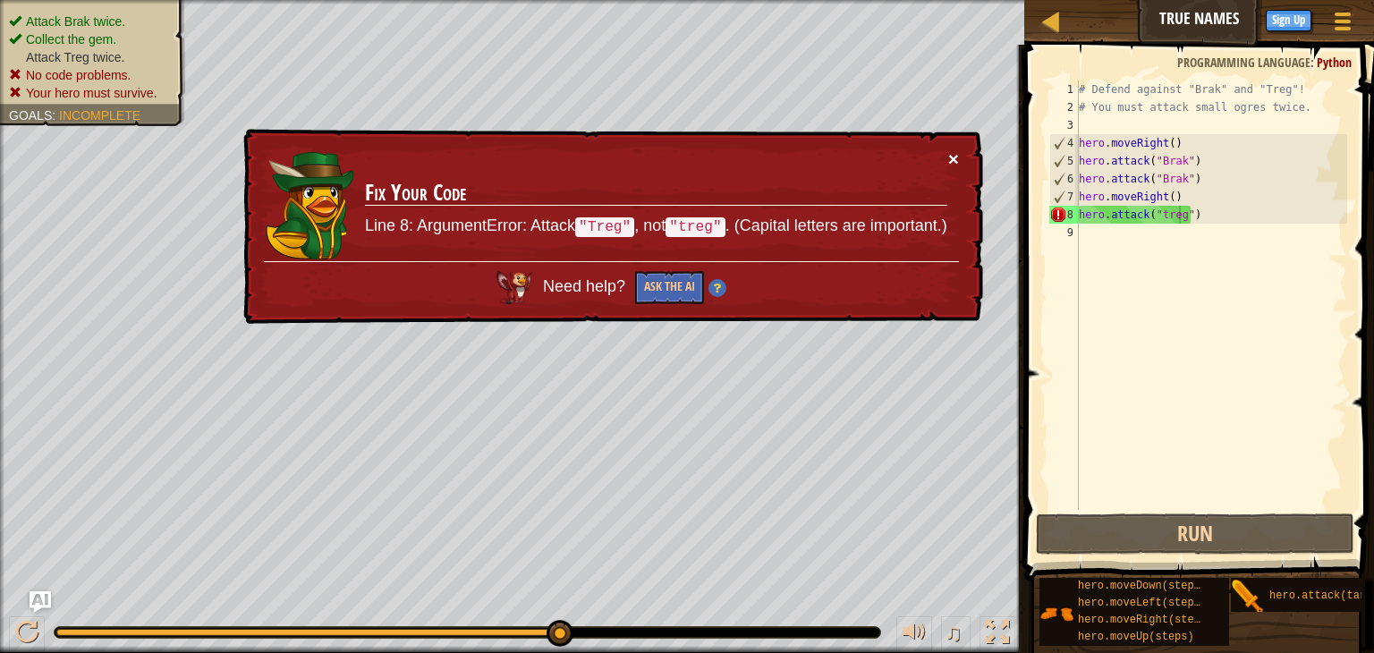
click at [951, 152] on button "×" at bounding box center [953, 158] width 11 height 19
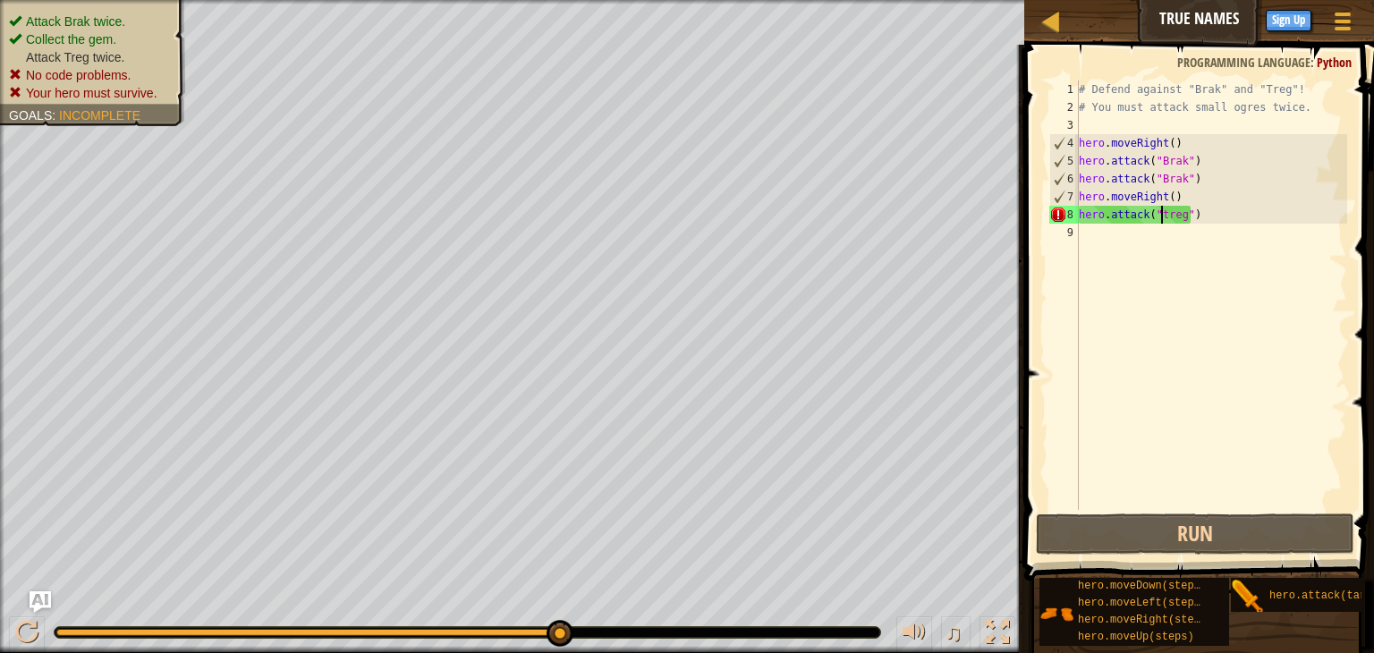
click at [1159, 214] on div "# Defend against "Brak" and "Treg"! # You must attack small ogres twice. hero .…" at bounding box center [1211, 313] width 272 height 465
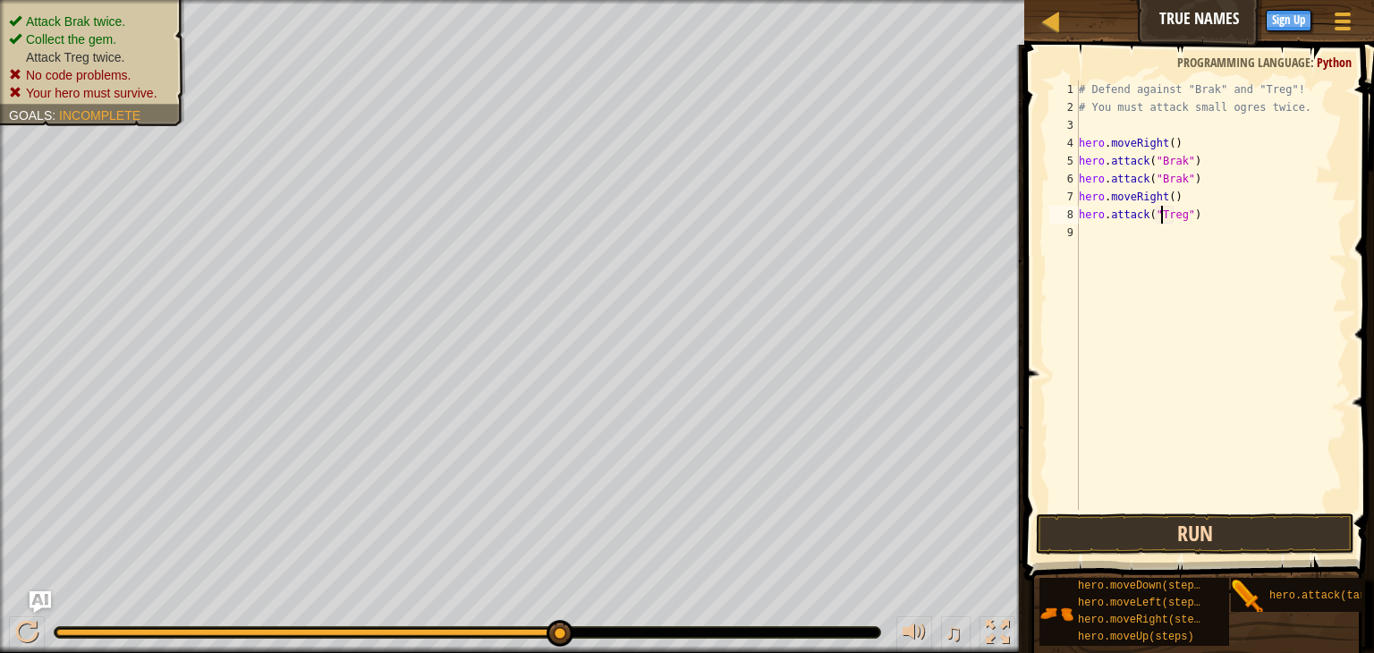
type textarea "hero.attack("Treg")"
click at [1160, 527] on button "Run" at bounding box center [1195, 533] width 318 height 41
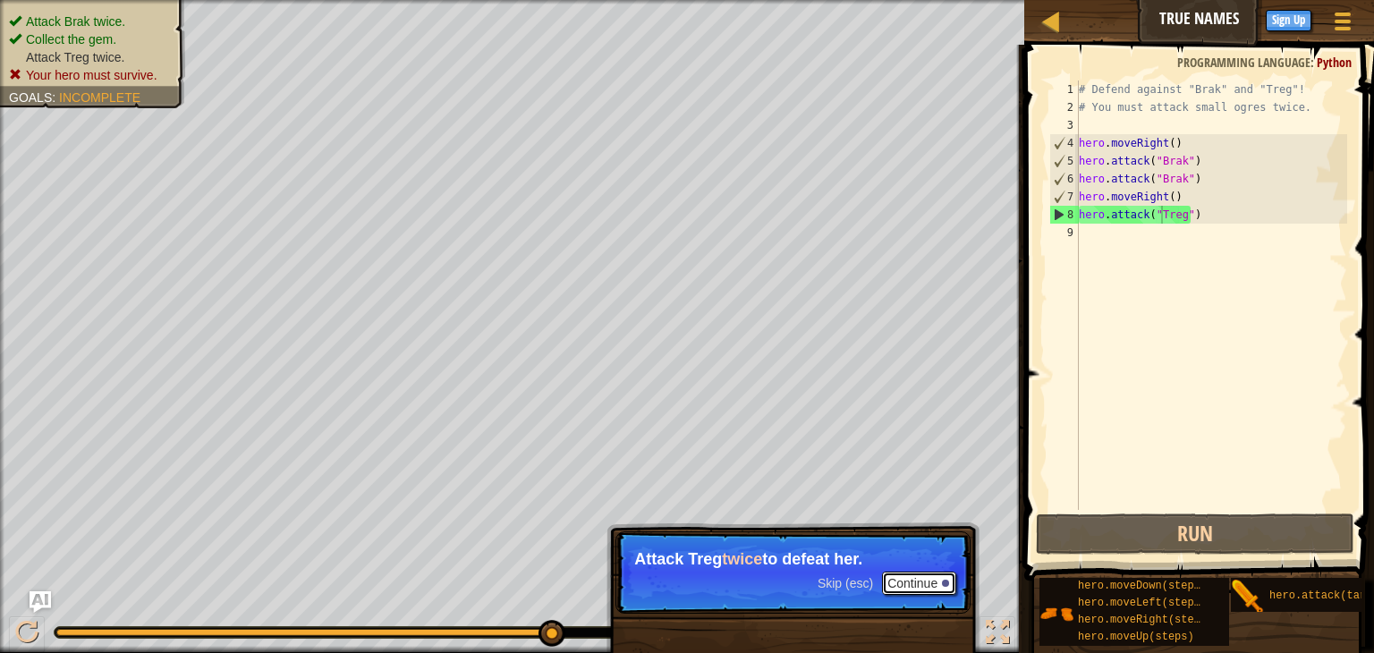
click at [913, 592] on button "Continue" at bounding box center [919, 583] width 74 height 23
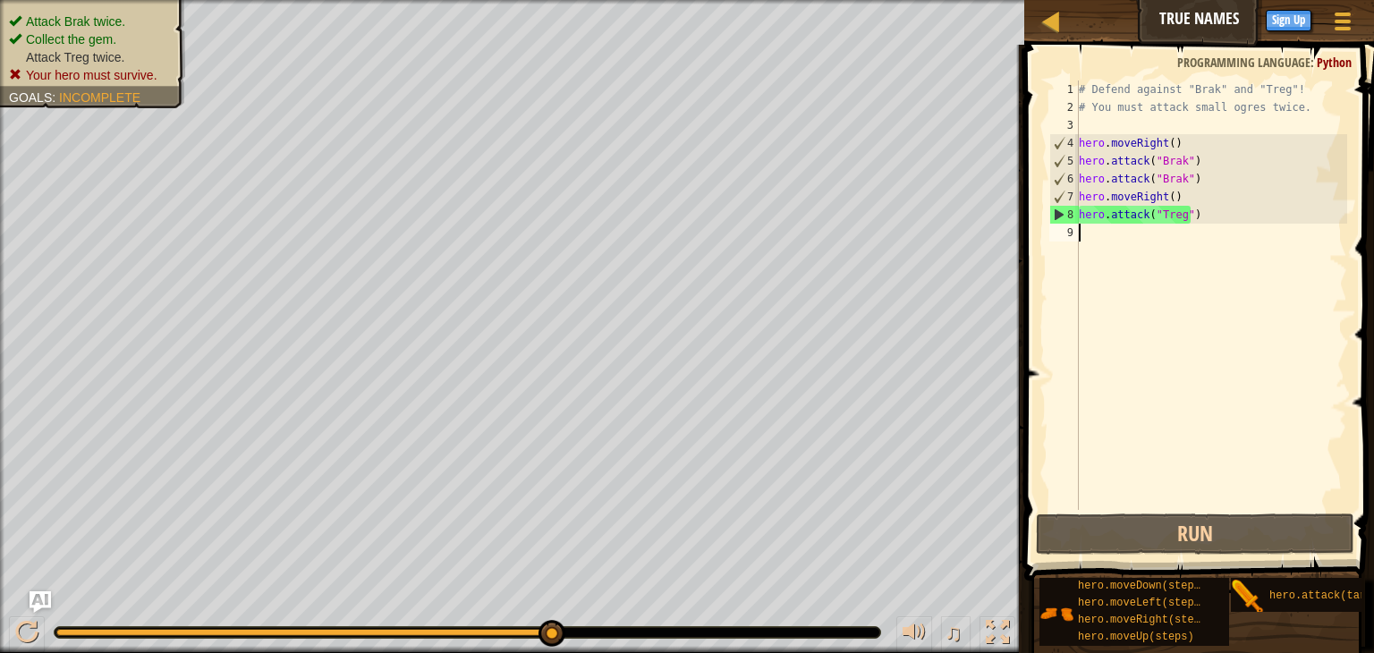
click at [1195, 224] on div "# Defend against "Brak" and "Treg"! # You must attack small ogres twice. hero .…" at bounding box center [1211, 313] width 272 height 465
click at [1187, 208] on div "# Defend against "Brak" and "Treg"! # You must attack small ogres twice. hero .…" at bounding box center [1211, 313] width 272 height 465
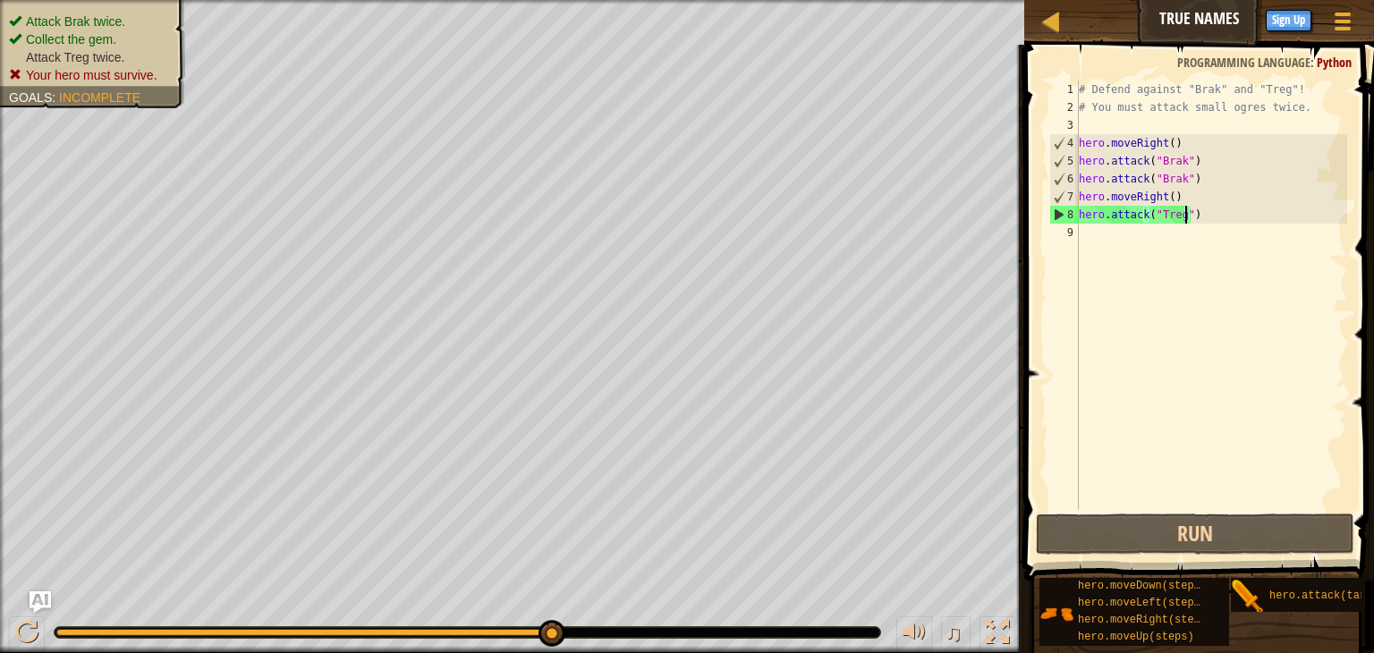
click at [1187, 208] on div "# Defend against "Brak" and "Treg"! # You must attack small ogres twice. hero .…" at bounding box center [1211, 313] width 272 height 465
click at [1187, 208] on div "# Defend against "Brak" and "Treg"! # You must attack small ogres twice. hero .…" at bounding box center [1211, 295] width 272 height 429
click at [1187, 208] on div "# Defend against "Brak" and "Treg"! # You must attack small ogres twice. hero .…" at bounding box center [1211, 313] width 272 height 465
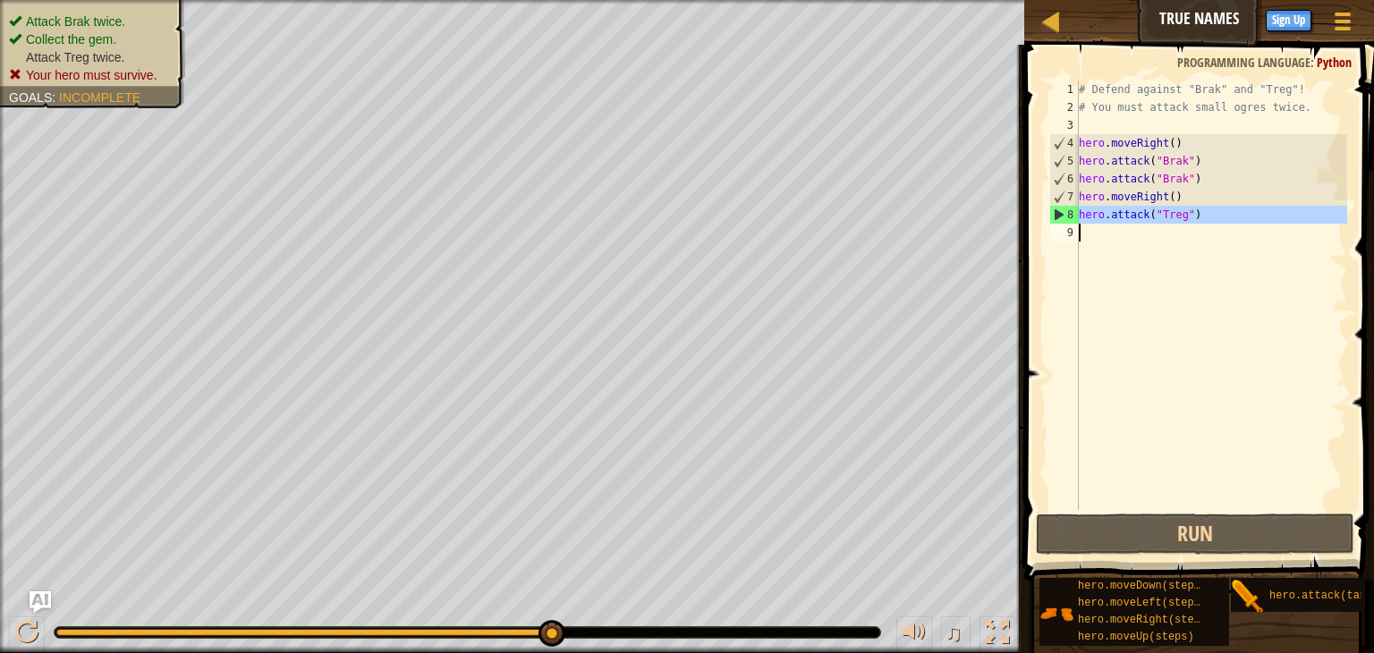
click at [1187, 208] on div "# Defend against "Brak" and "Treg"! # You must attack small ogres twice. hero .…" at bounding box center [1211, 313] width 272 height 465
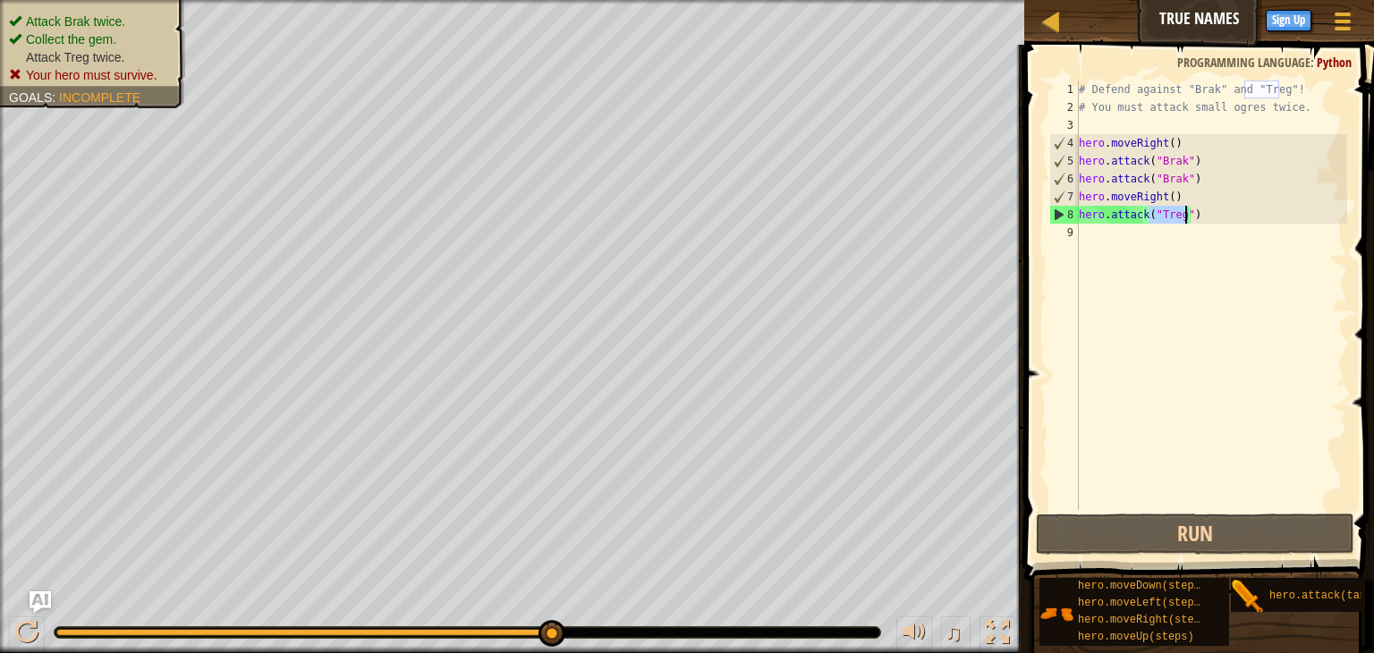
click at [1187, 208] on div "# Defend against "Brak" and "Treg"! # You must attack small ogres twice. hero .…" at bounding box center [1211, 295] width 272 height 429
click at [1187, 208] on div "# Defend against "Brak" and "Treg"! # You must attack small ogres twice. hero .…" at bounding box center [1211, 313] width 272 height 465
click at [1187, 208] on div "# Defend against "Brak" and "Treg"! # You must attack small ogres twice. hero .…" at bounding box center [1211, 295] width 272 height 429
click at [1187, 208] on div "# Defend against "Brak" and "Treg"! # You must attack small ogres twice. hero .…" at bounding box center [1211, 313] width 272 height 465
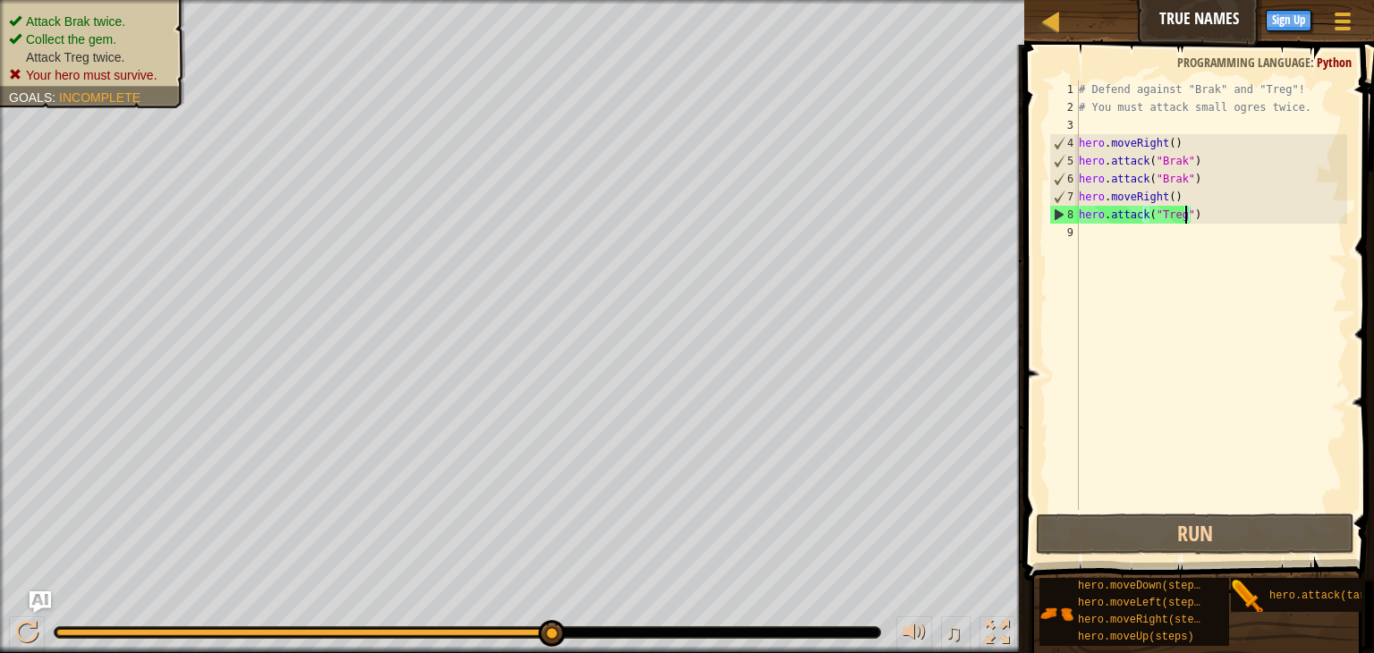
click at [1187, 208] on div "# Defend against "Brak" and "Treg"! # You must attack small ogres twice. hero .…" at bounding box center [1211, 313] width 272 height 465
type textarea "hero.attack("Treg")"
click at [1131, 233] on div "# Defend against "Brak" and "Treg"! # You must attack small ogres twice. hero .…" at bounding box center [1211, 295] width 272 height 429
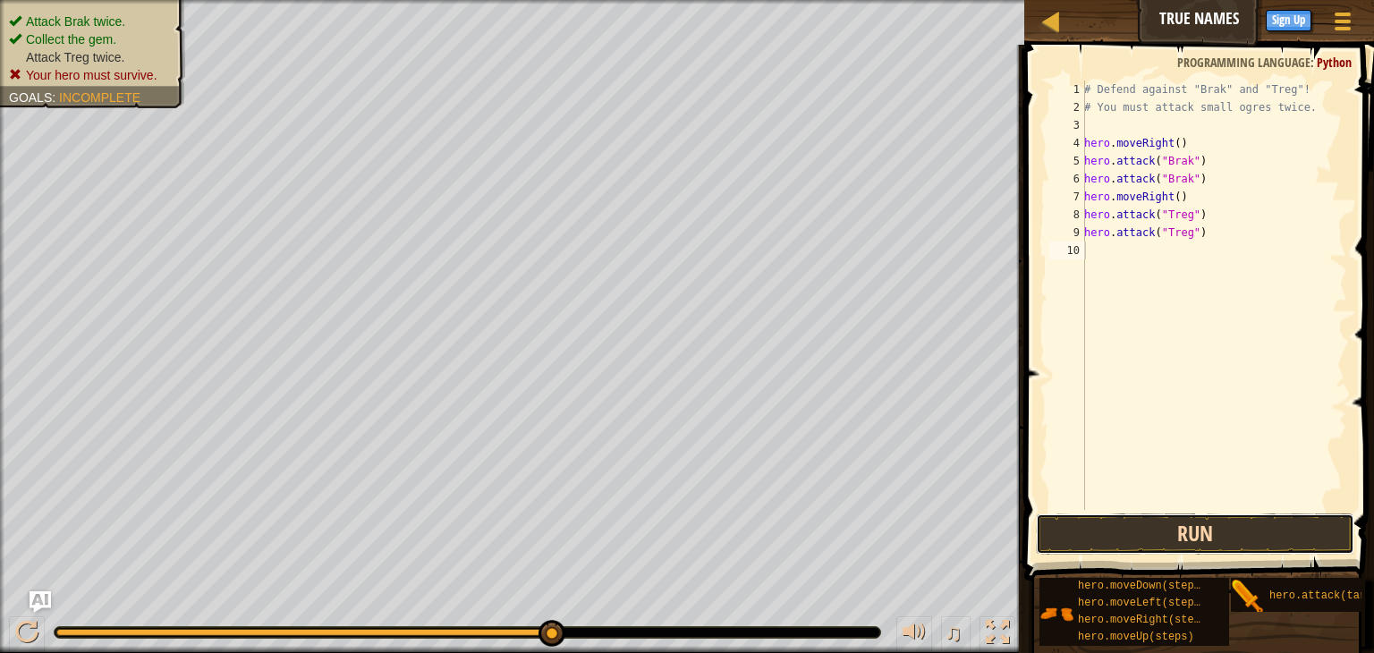
click at [1112, 536] on button "Run" at bounding box center [1195, 533] width 318 height 41
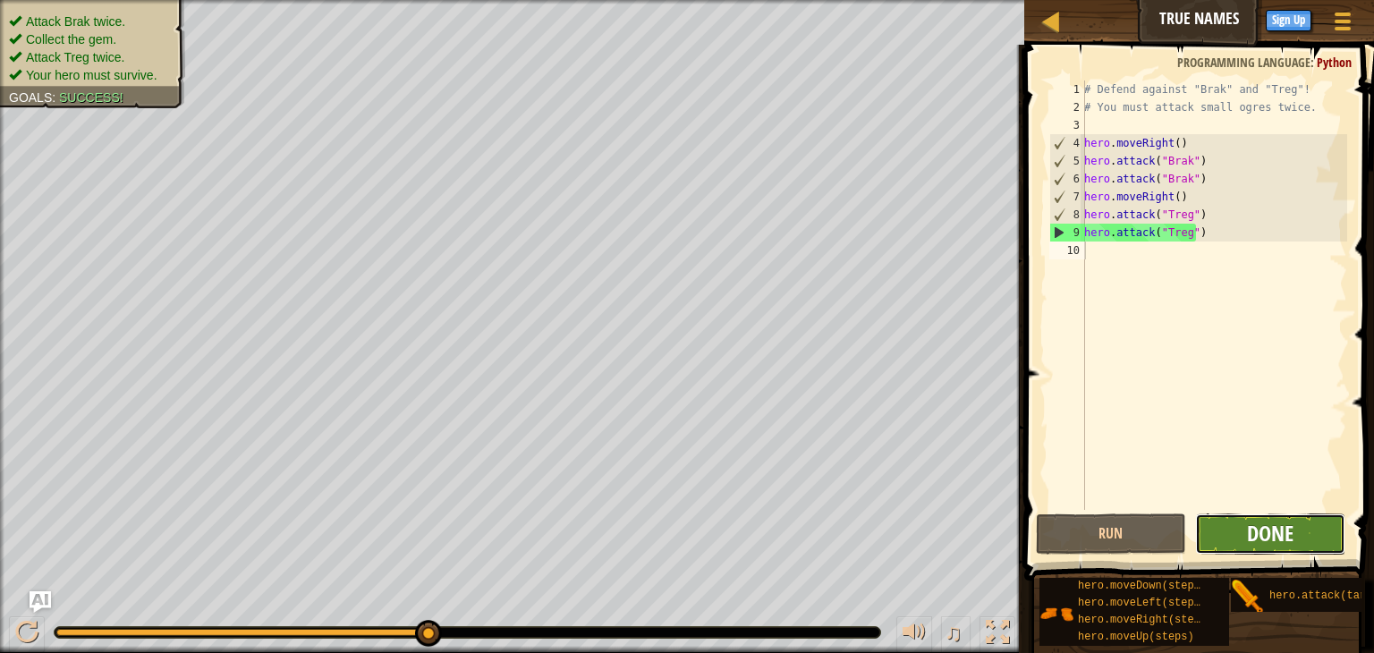
click at [1285, 539] on span "Done" at bounding box center [1270, 533] width 47 height 29
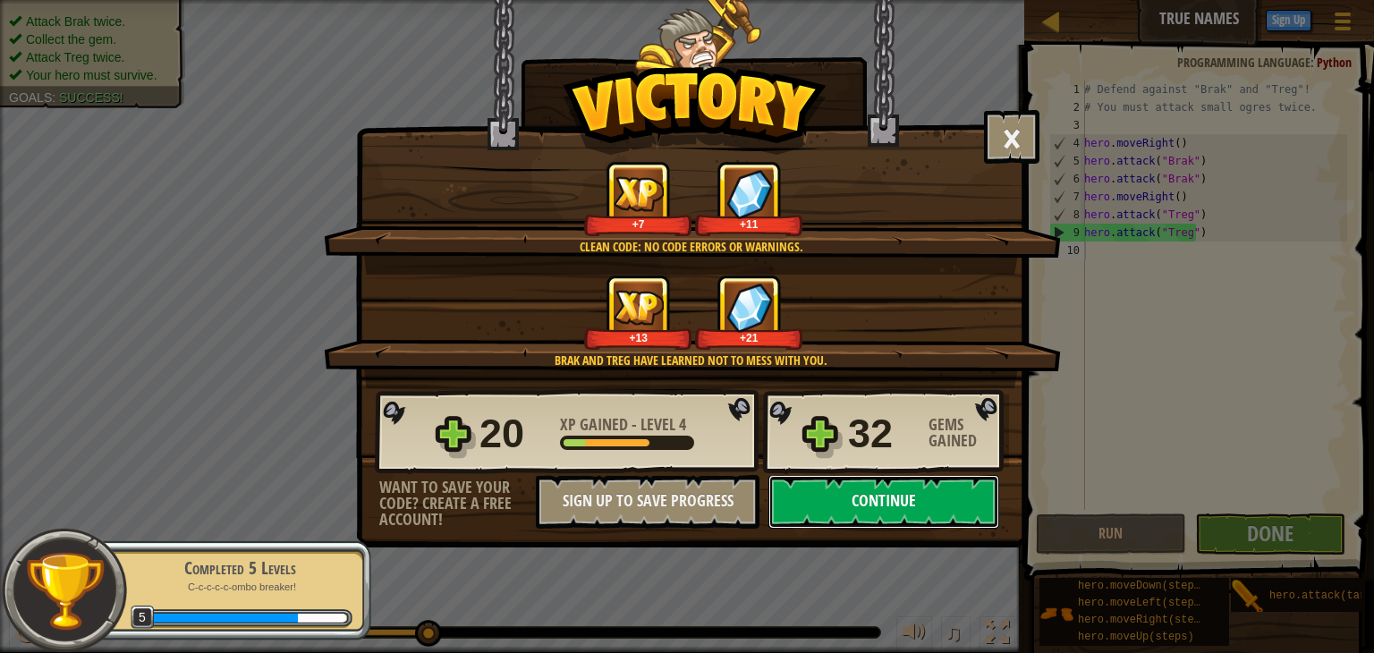
click at [940, 495] on button "Continue" at bounding box center [883, 502] width 231 height 54
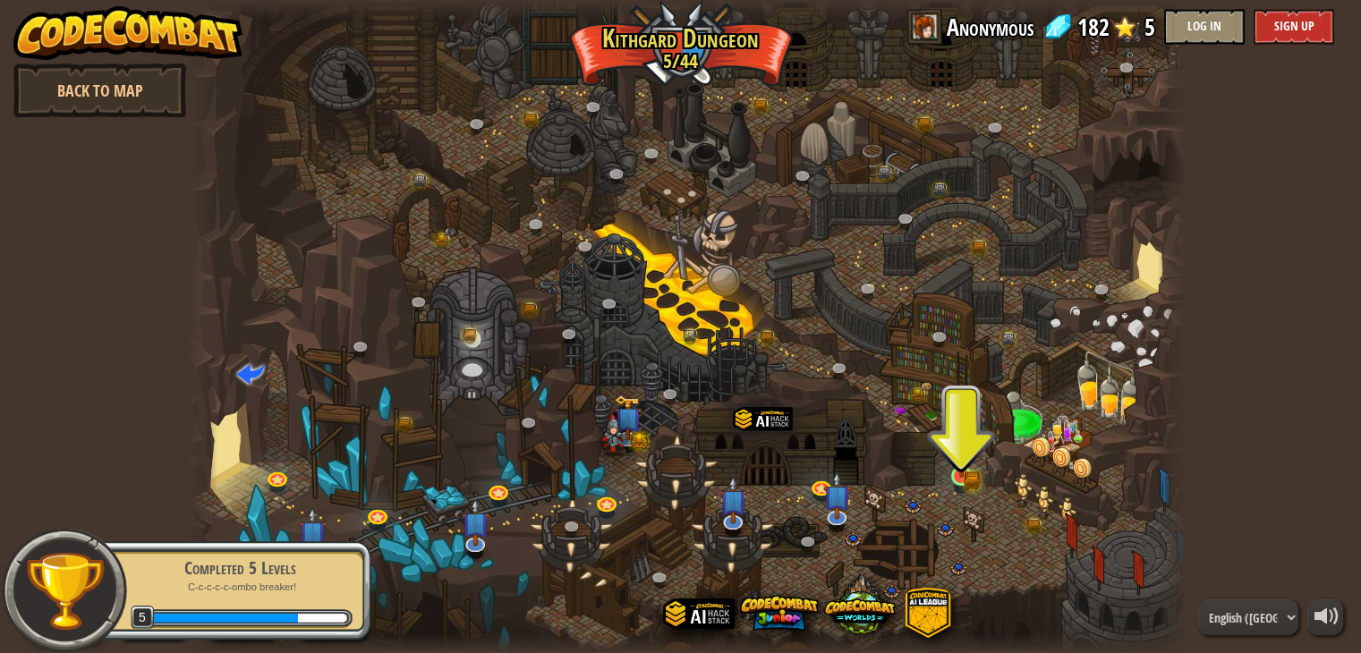
click at [959, 467] on img at bounding box center [961, 450] width 25 height 55
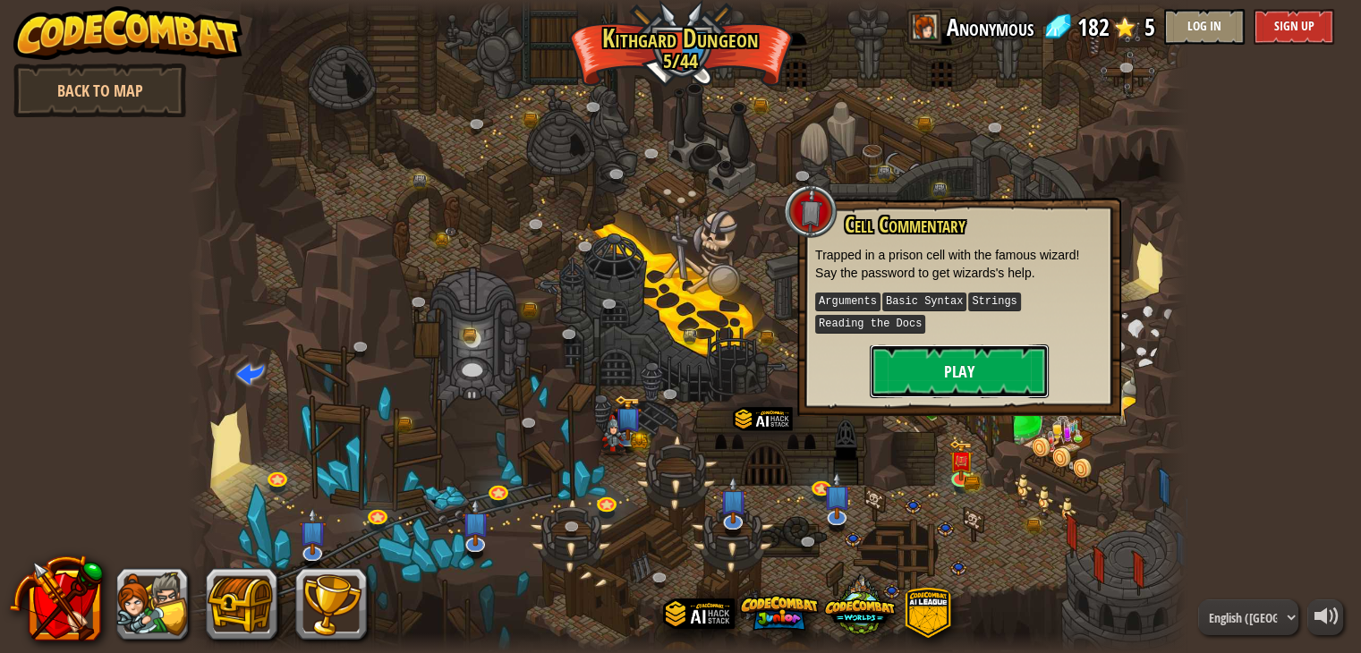
click at [972, 378] on button "Play" at bounding box center [958, 371] width 179 height 54
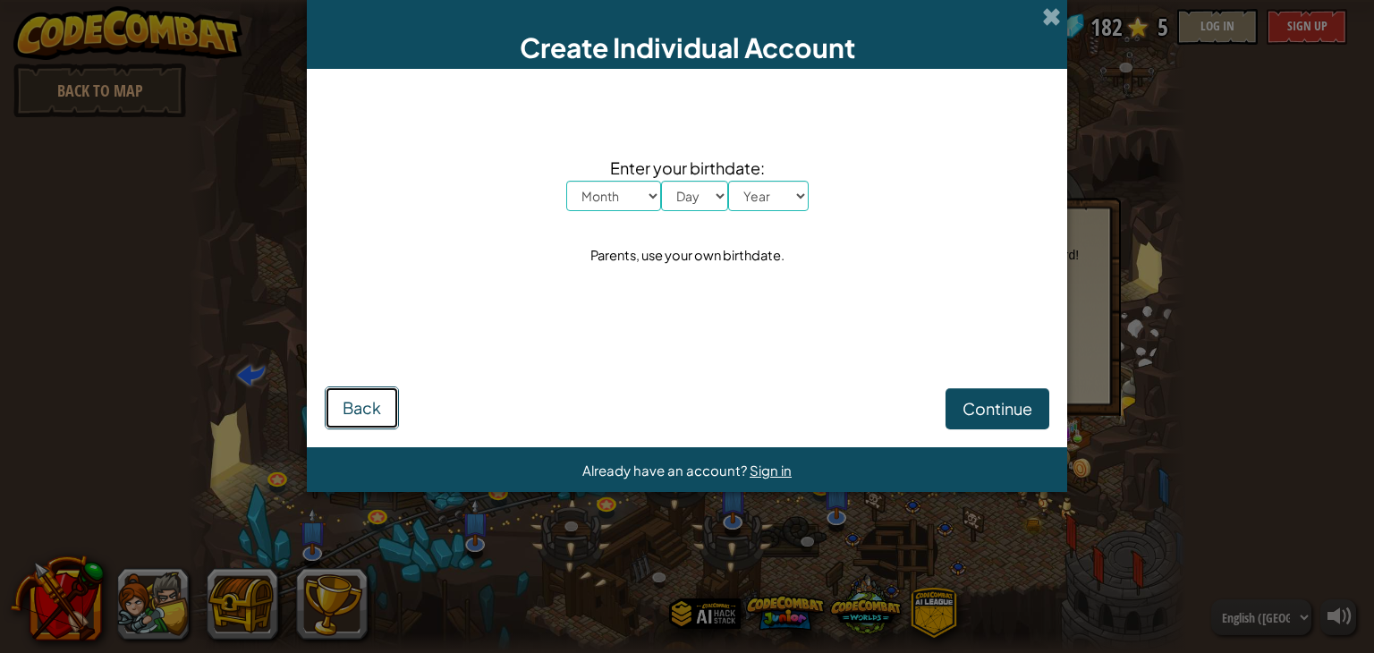
click at [369, 414] on span "Back" at bounding box center [362, 407] width 38 height 21
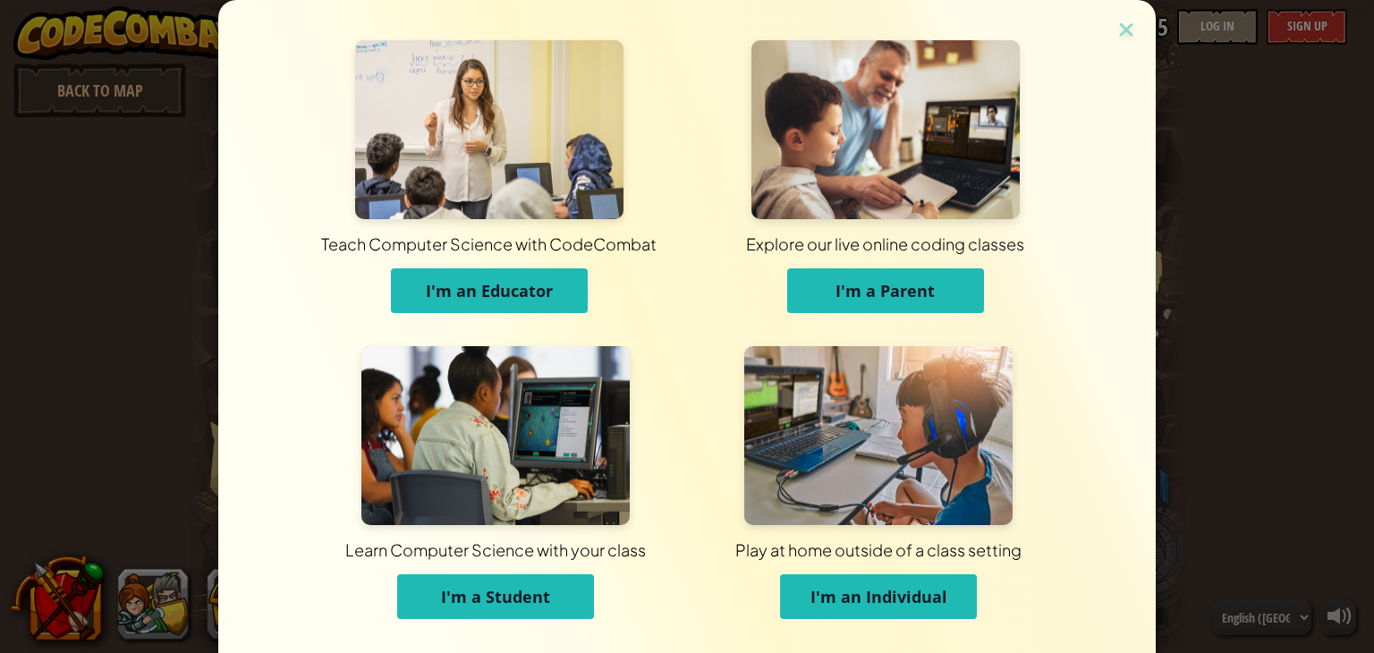
click at [530, 601] on span "I'm a Student" at bounding box center [495, 596] width 109 height 21
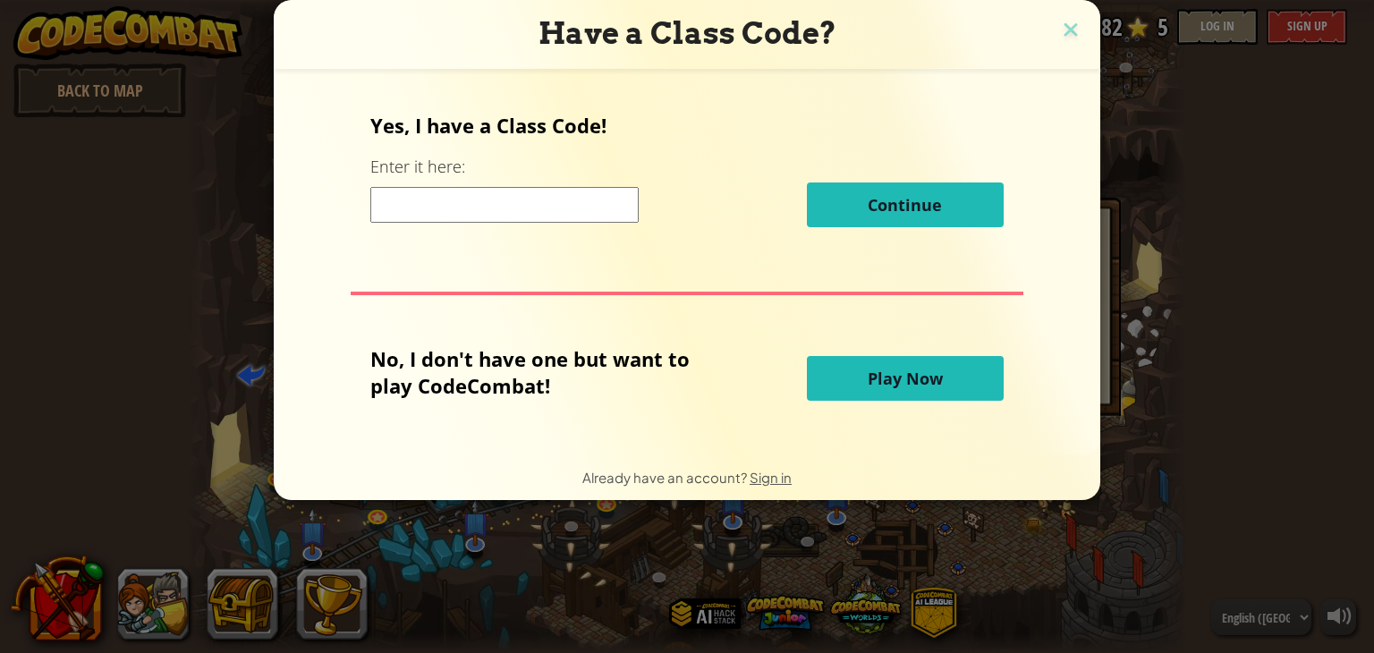
click at [916, 370] on span "Play Now" at bounding box center [905, 378] width 75 height 21
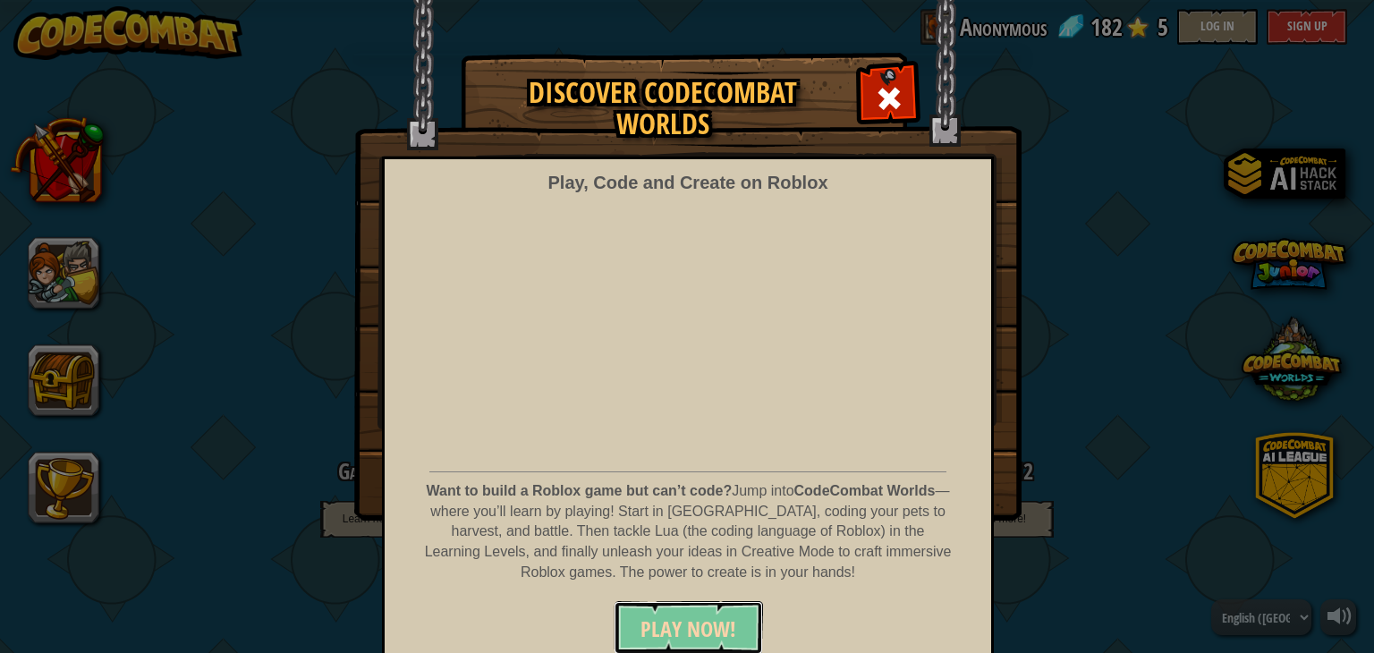
click at [688, 615] on span "PLAY NOW!" at bounding box center [688, 629] width 96 height 29
click at [891, 98] on span at bounding box center [889, 98] width 29 height 29
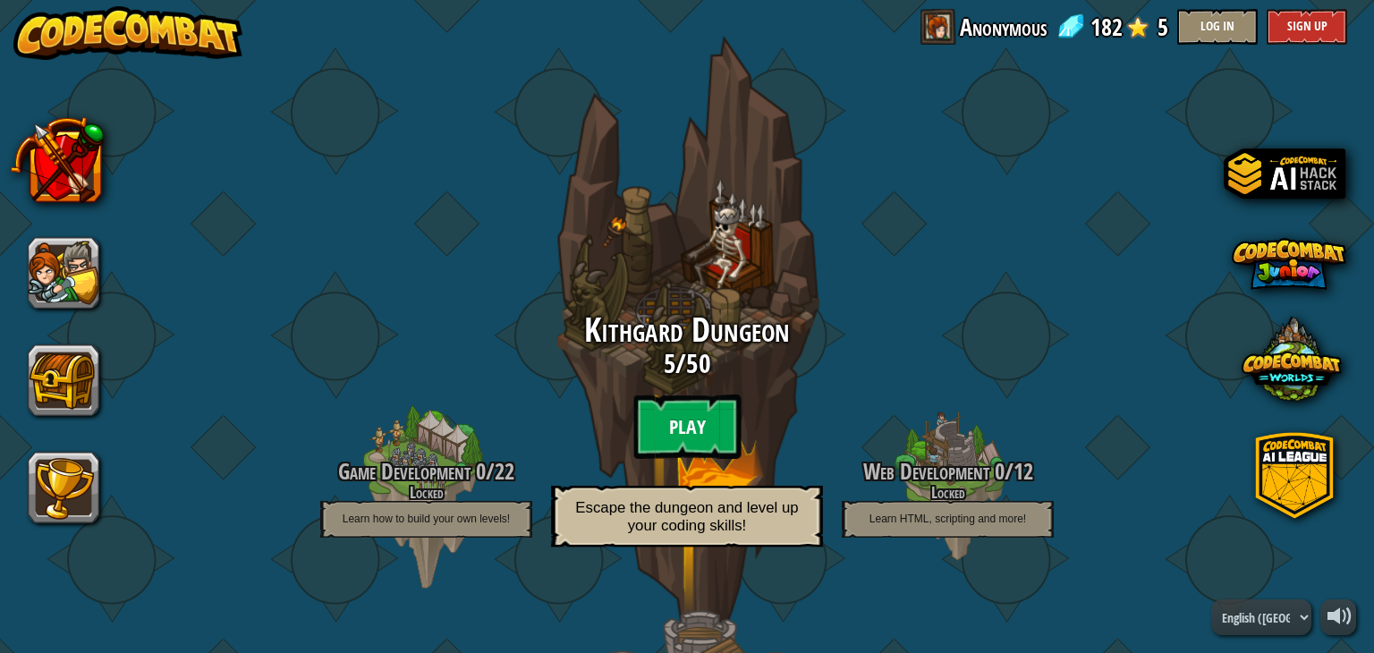
click at [657, 423] on btn "Play" at bounding box center [686, 426] width 107 height 64
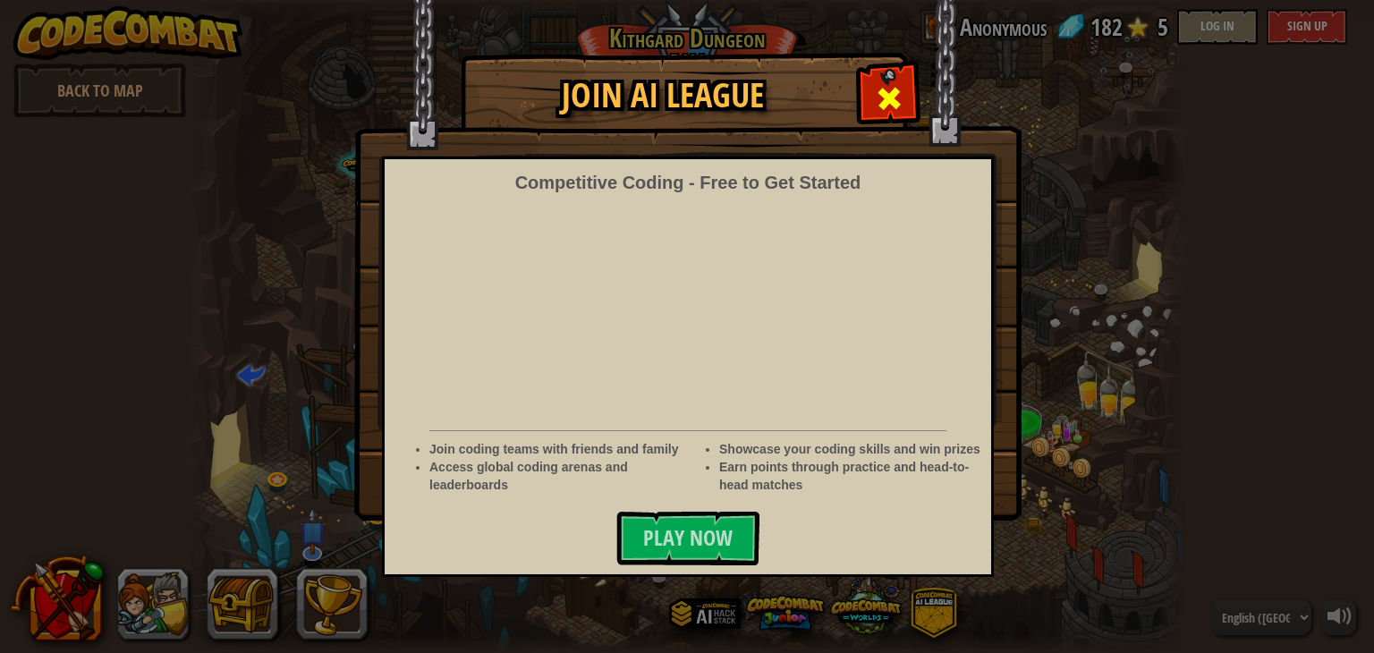
click at [885, 103] on span at bounding box center [889, 98] width 29 height 29
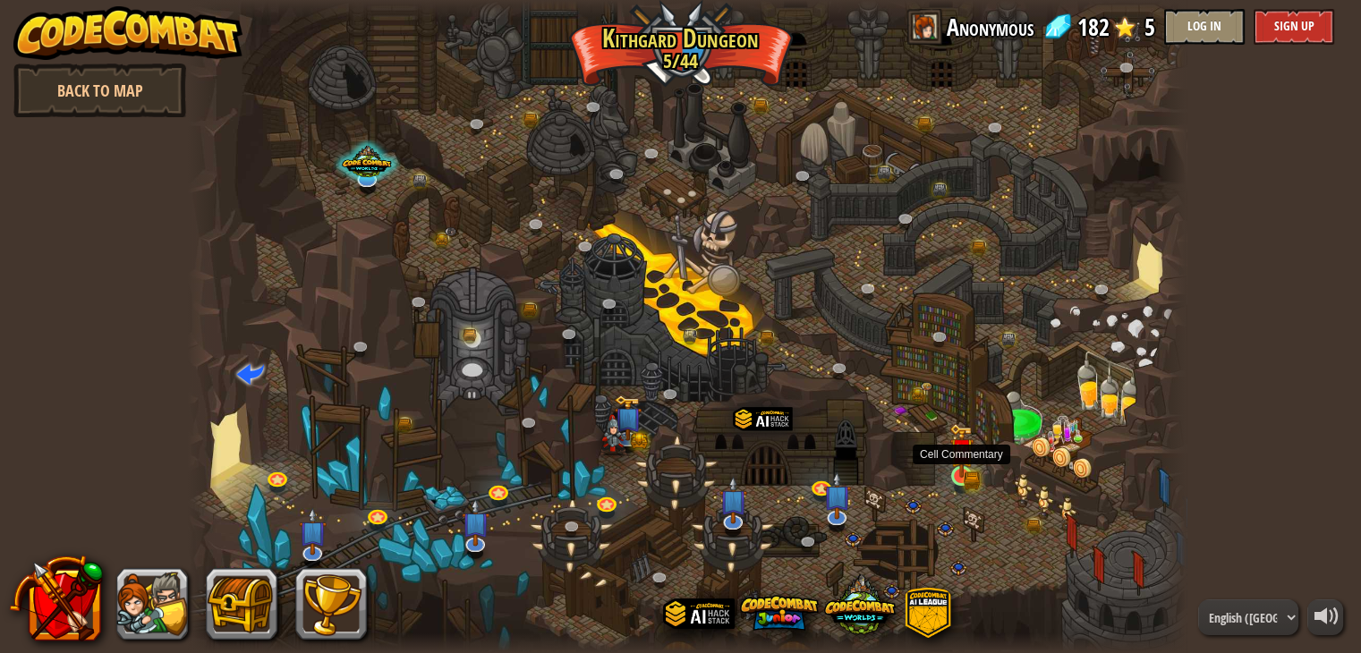
click at [963, 469] on img at bounding box center [961, 450] width 25 height 55
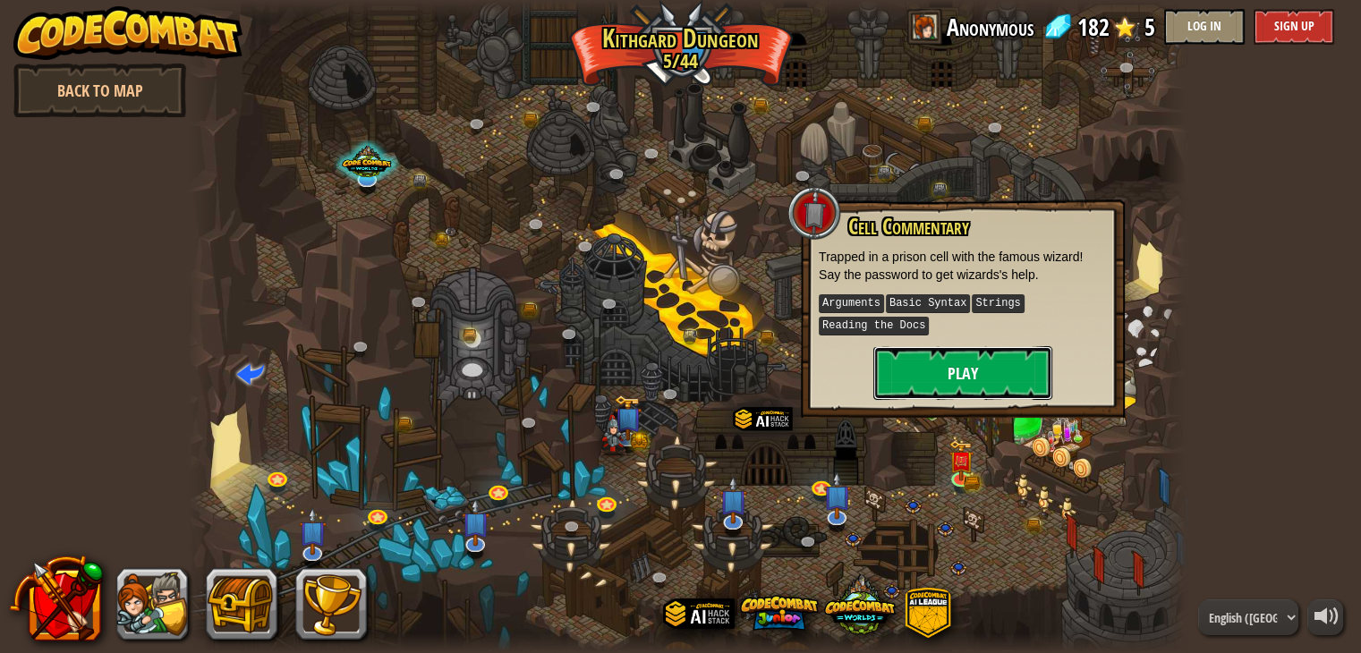
click at [946, 374] on button "Play" at bounding box center [962, 373] width 179 height 54
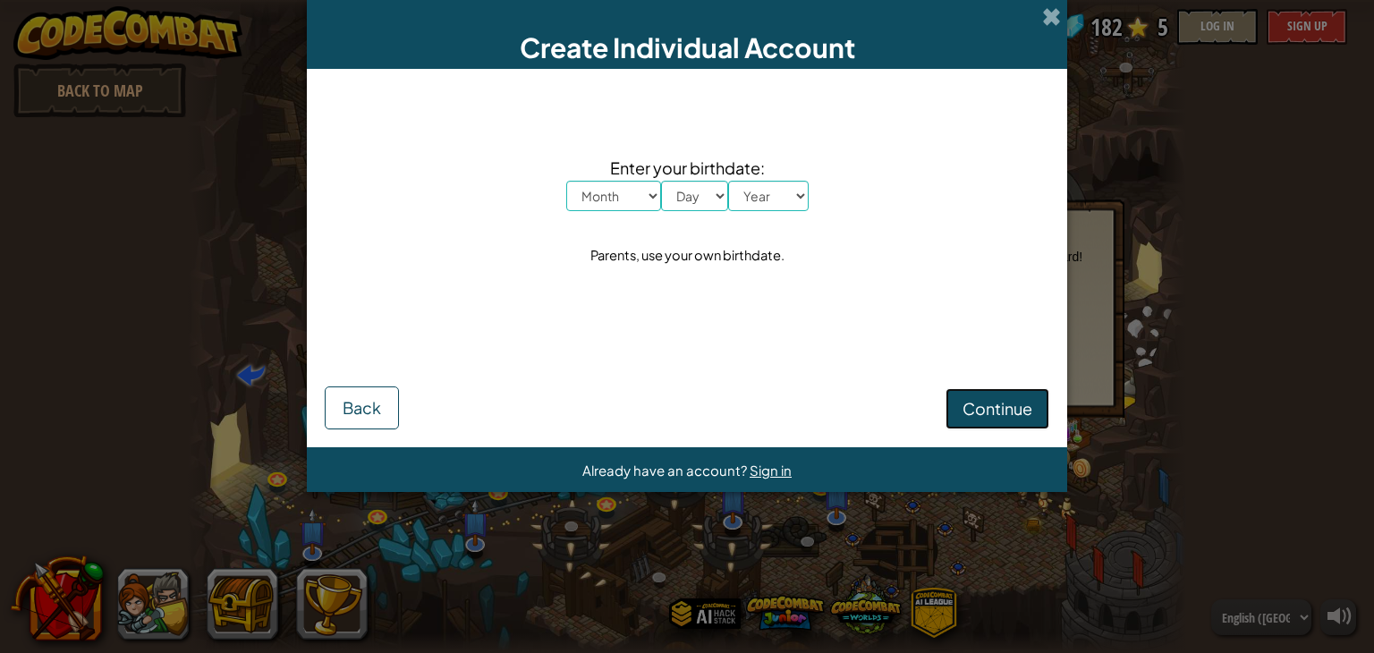
click at [1002, 402] on span "Continue" at bounding box center [998, 408] width 70 height 21
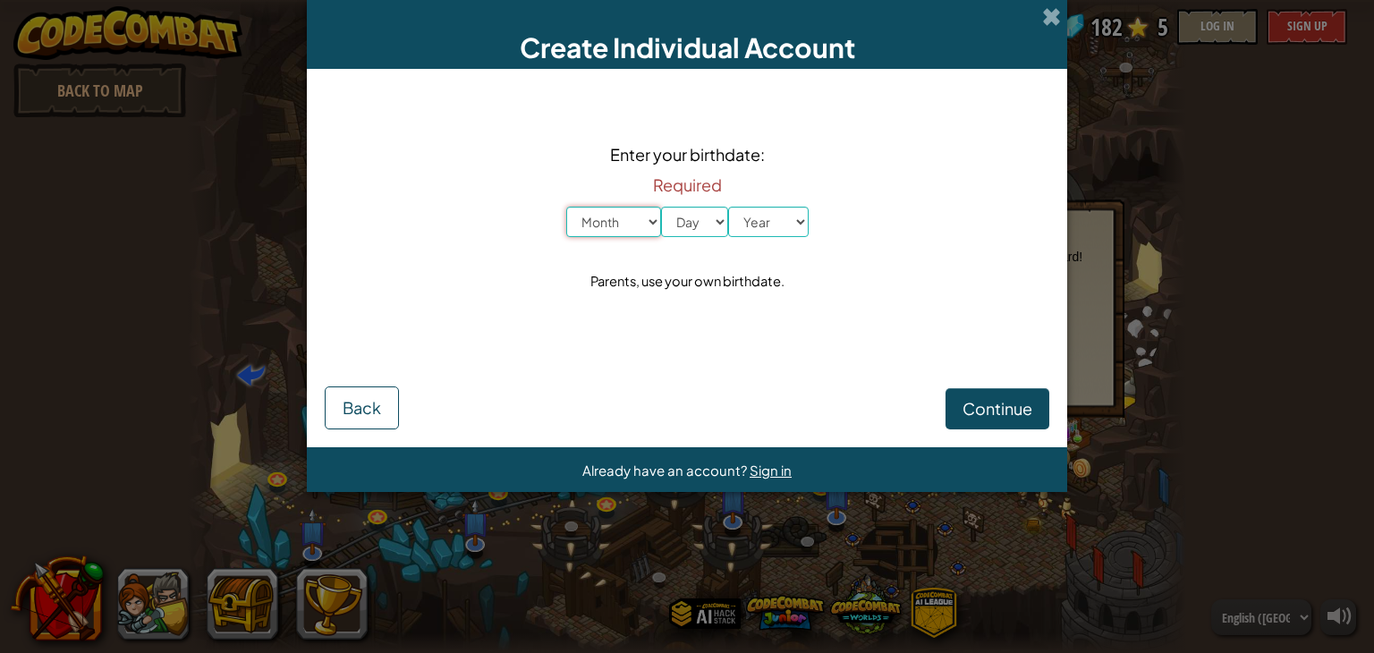
click at [637, 222] on select "Month January February March April May June July August September October Novem…" at bounding box center [613, 222] width 95 height 30
select select "9"
click at [566, 207] on select "Month January February March April May June July August September October Novem…" at bounding box center [613, 222] width 95 height 30
click at [691, 207] on select "Day 1 2 3 4 5 6 7 8 9 10 11 12 13 14 15 16 17 18 19 20 21 22 23 24 25 26 27 28 …" at bounding box center [694, 222] width 67 height 30
select select "4"
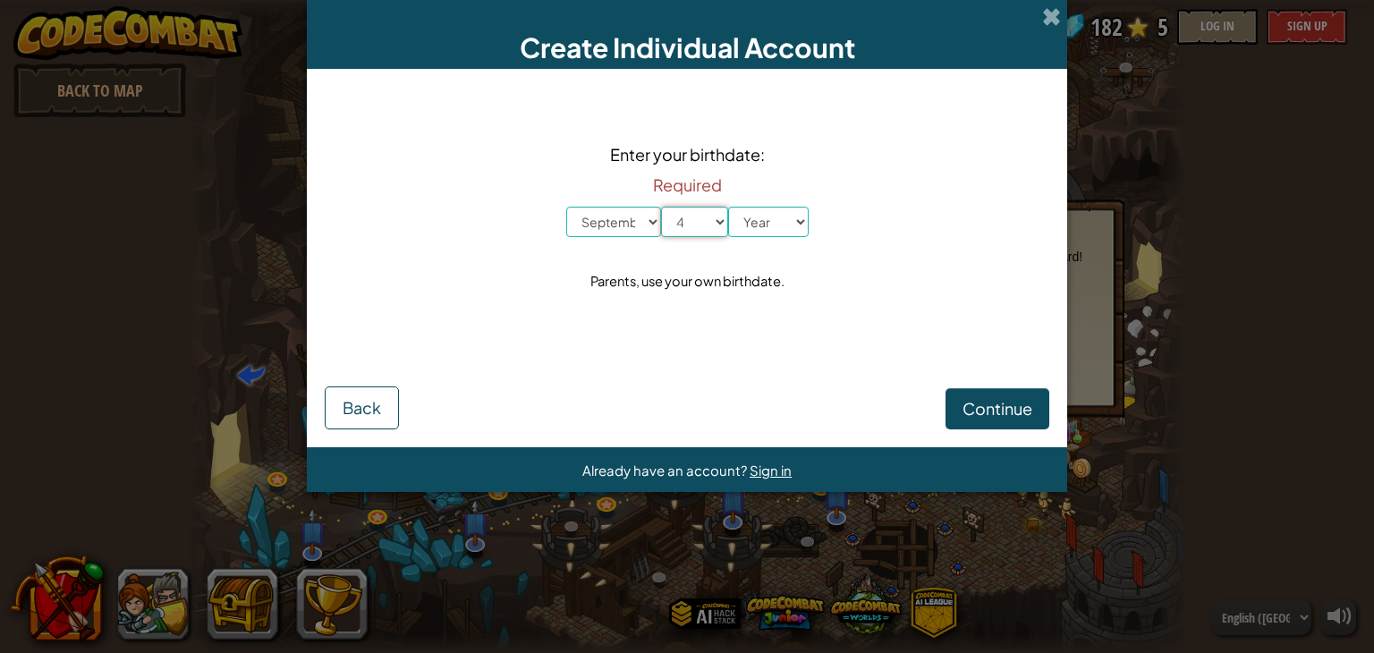
click at [661, 207] on select "Day 1 2 3 4 5 6 7 8 9 10 11 12 13 14 15 16 17 18 19 20 21 22 23 24 25 26 27 28 …" at bounding box center [694, 222] width 67 height 30
click at [755, 229] on select "Year [DATE] 2024 2023 2022 2021 2020 2019 2018 2017 2016 2015 2014 2013 2012 20…" at bounding box center [768, 222] width 81 height 30
select select "2015"
click at [728, 207] on select "Year [DATE] 2024 2023 2022 2021 2020 2019 2018 2017 2016 2015 2014 2013 2012 20…" at bounding box center [768, 222] width 81 height 30
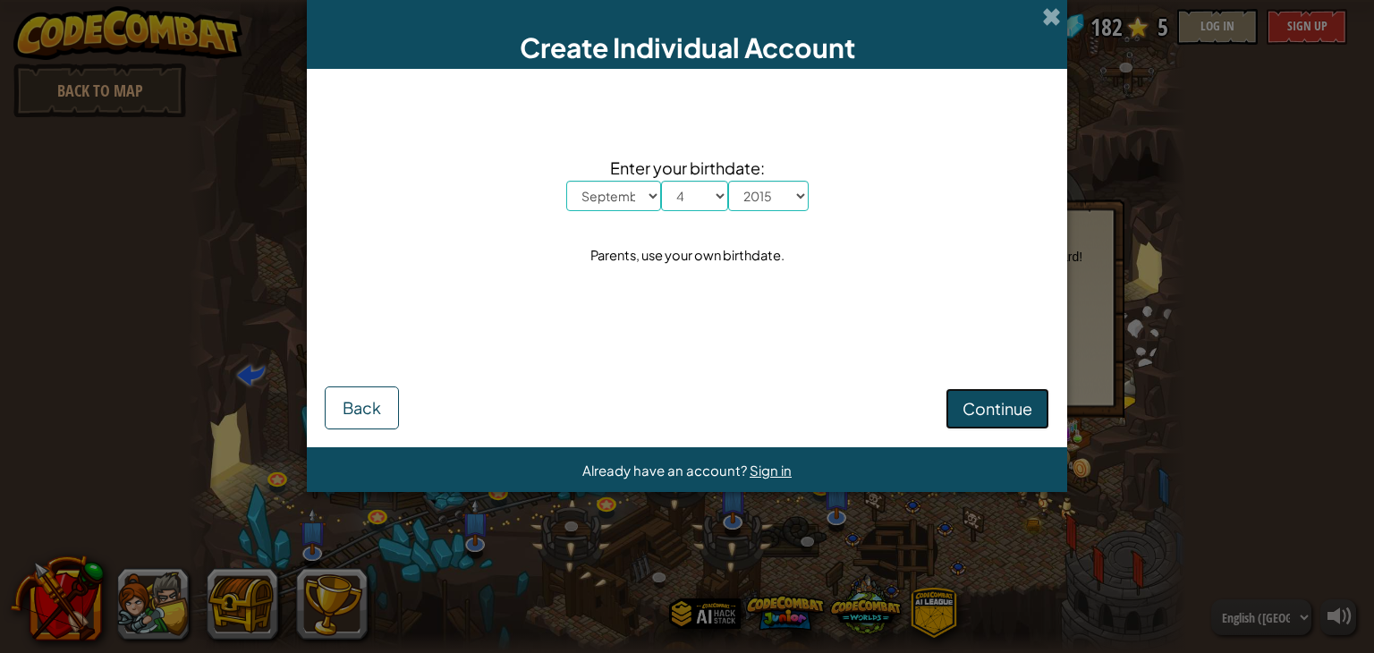
click at [996, 411] on span "Continue" at bounding box center [998, 408] width 70 height 21
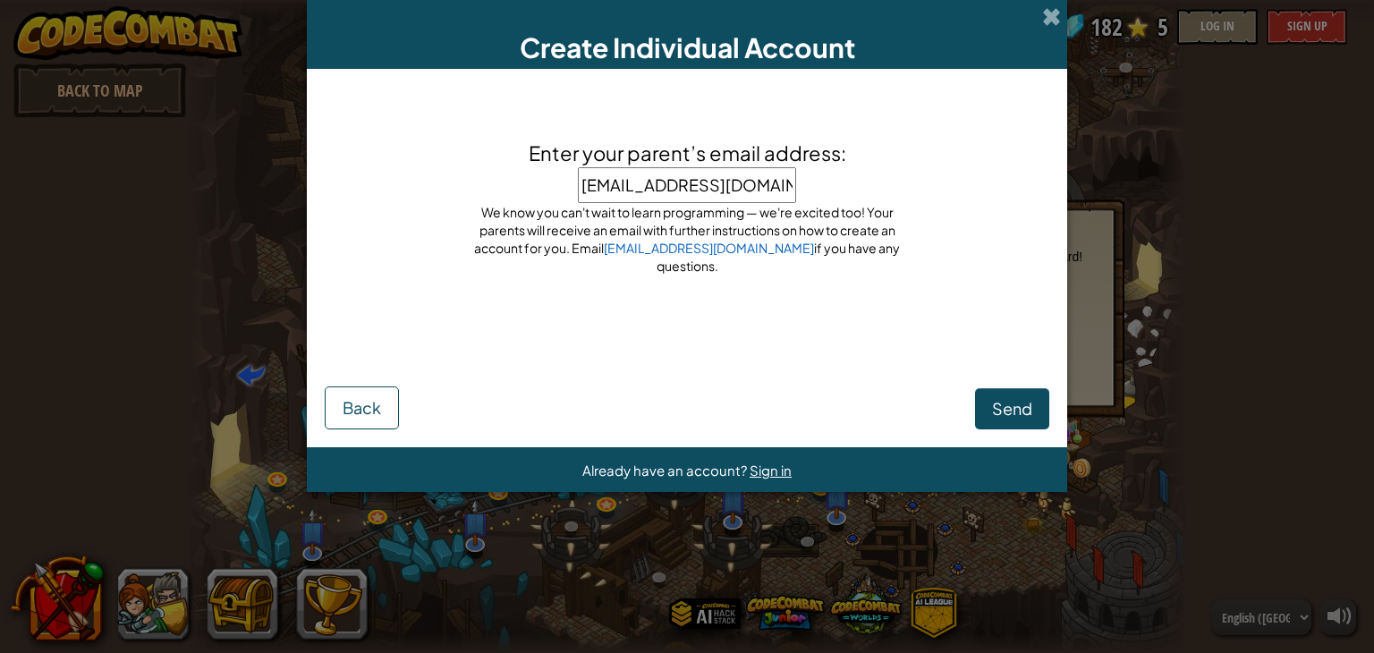
type input "[EMAIL_ADDRESS][DOMAIN_NAME]"
click at [1013, 417] on span "Send" at bounding box center [1012, 408] width 40 height 21
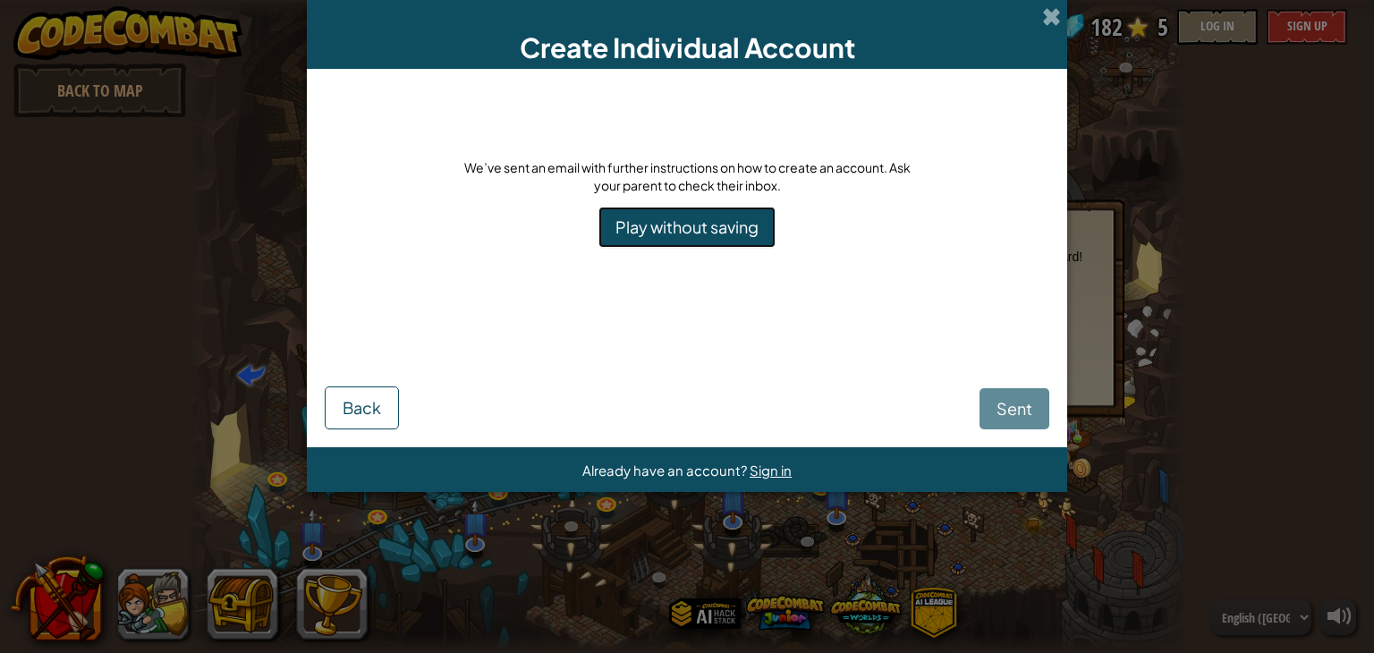
click at [720, 230] on link "Play without saving" at bounding box center [686, 227] width 177 height 41
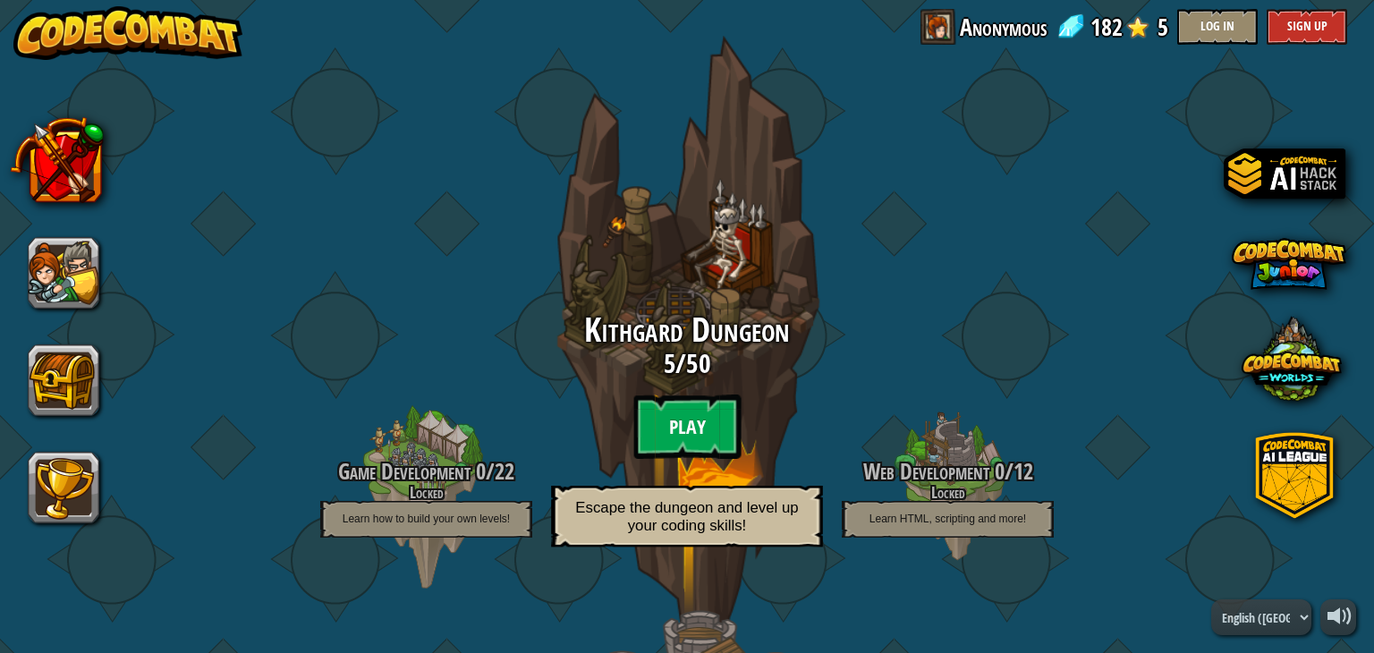
click at [677, 423] on btn "Play" at bounding box center [686, 426] width 107 height 64
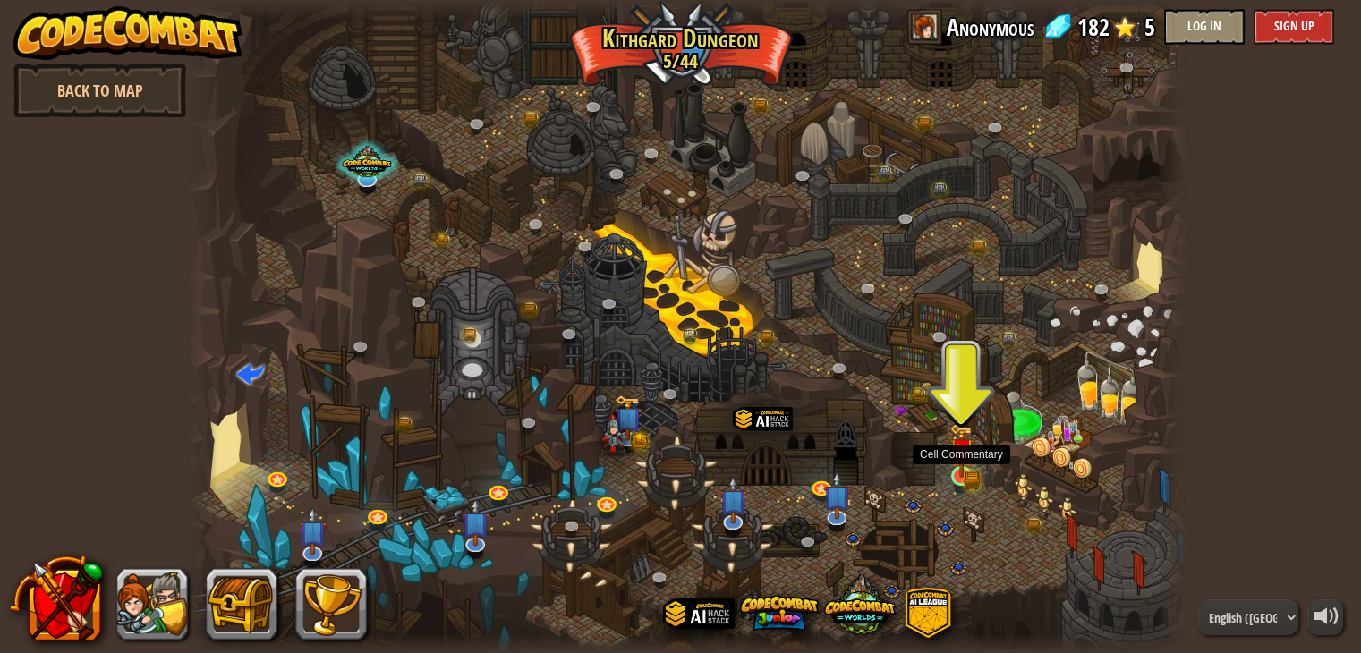
click at [970, 462] on img at bounding box center [961, 450] width 25 height 55
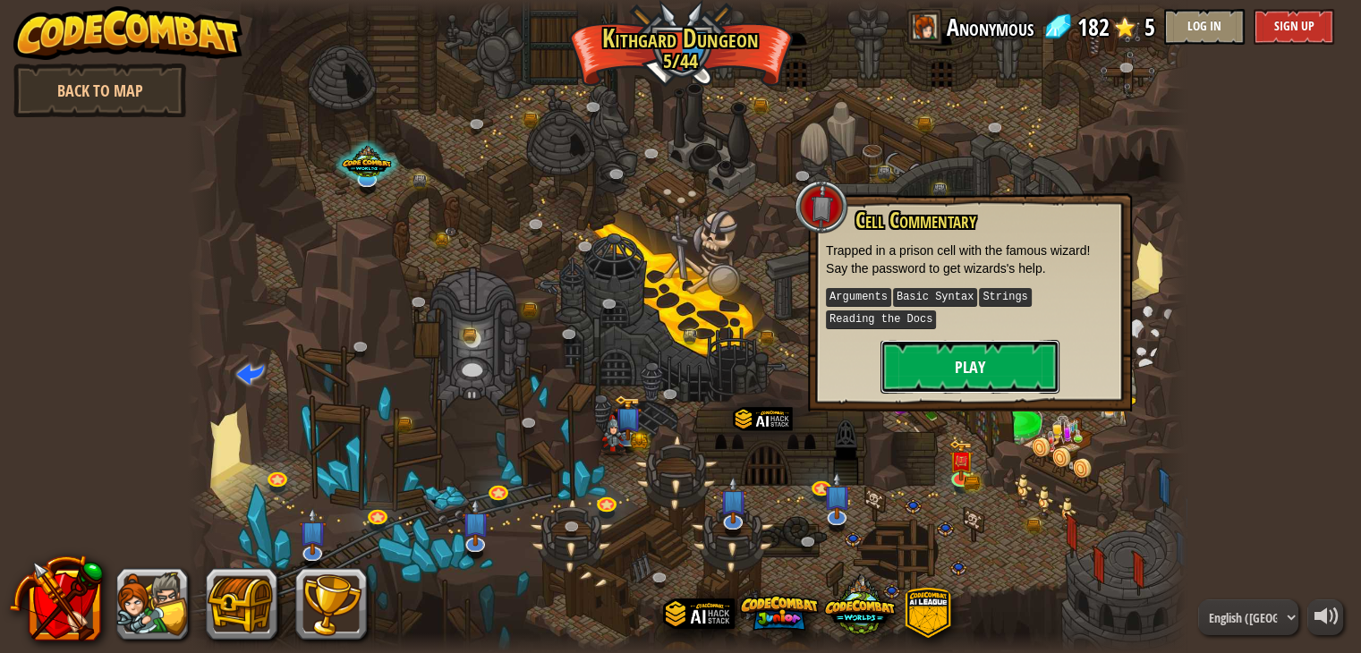
click at [939, 369] on button "Play" at bounding box center [969, 367] width 179 height 54
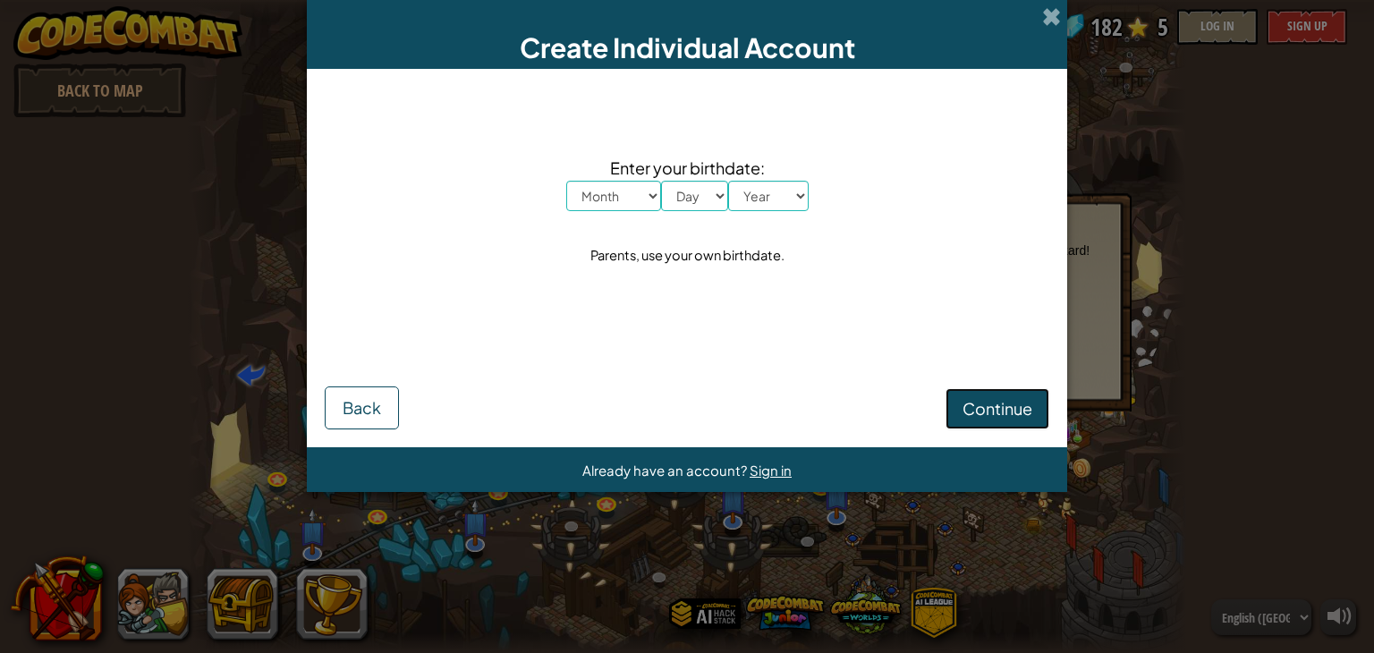
click at [977, 403] on span "Continue" at bounding box center [998, 408] width 70 height 21
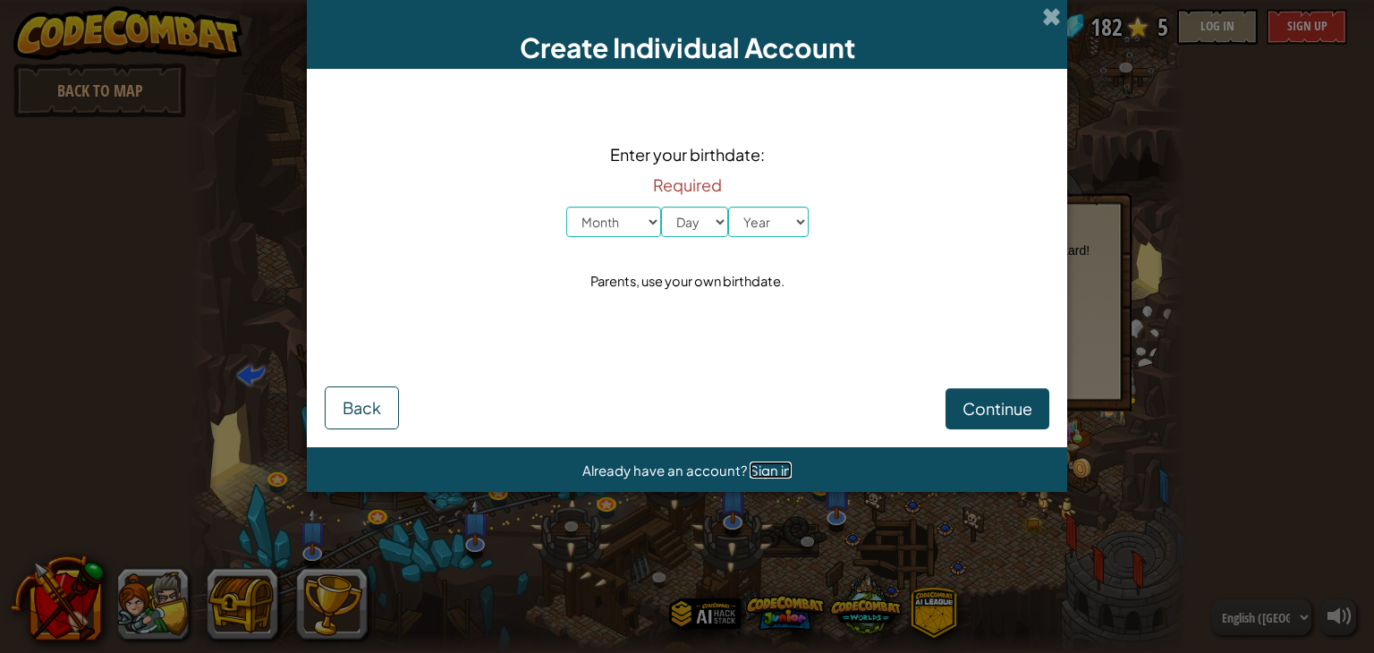
click at [759, 470] on span "Sign in" at bounding box center [771, 470] width 42 height 17
